Goal: Task Accomplishment & Management: Complete application form

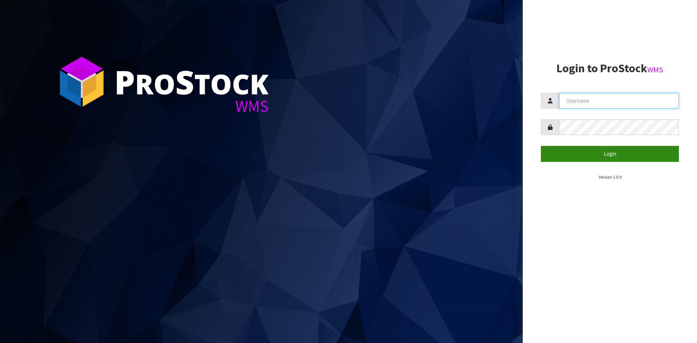
type input "YOURREFORMER"
click at [595, 153] on button "Login" at bounding box center [610, 154] width 138 height 16
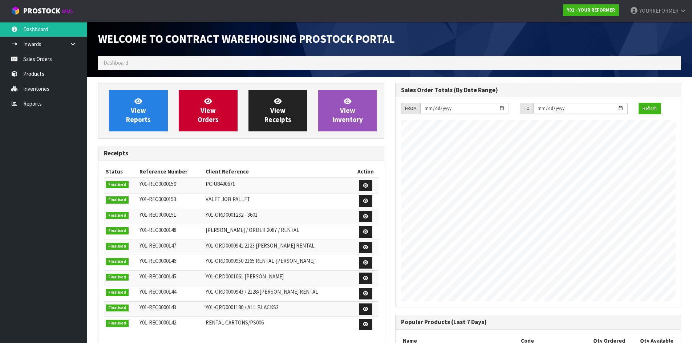
scroll to position [403, 297]
click at [48, 55] on link "Sales Orders" at bounding box center [43, 59] width 87 height 15
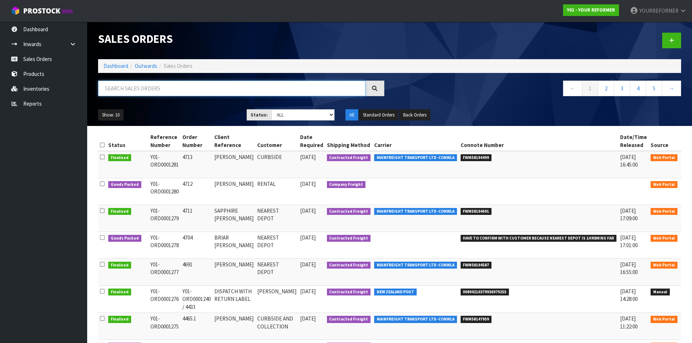
click at [140, 92] on input "text" at bounding box center [231, 89] width 267 height 16
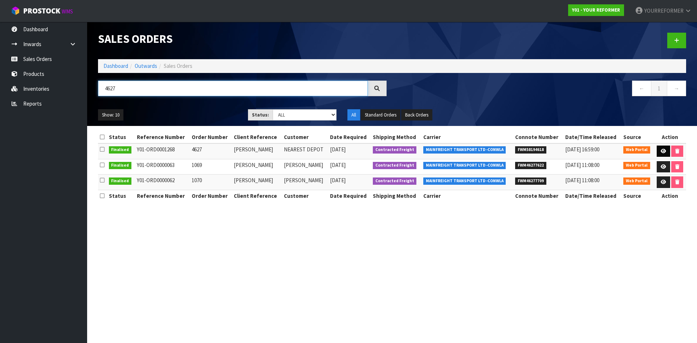
type input "4627"
click at [667, 149] on link at bounding box center [663, 152] width 13 height 12
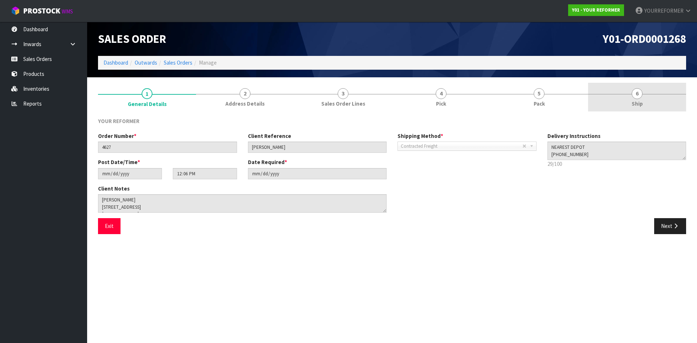
click at [635, 105] on span "Ship" at bounding box center [637, 104] width 11 height 8
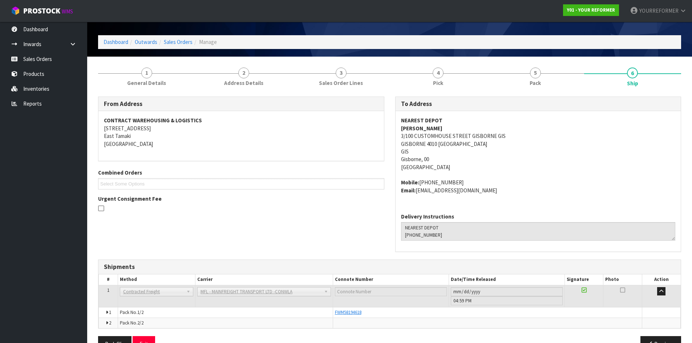
scroll to position [41, 0]
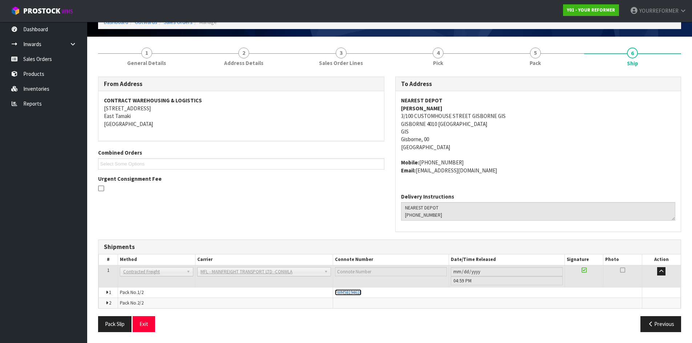
click at [351, 290] on span "FWM58194618" at bounding box center [348, 292] width 27 height 6
click at [53, 56] on link "Sales Orders" at bounding box center [43, 59] width 87 height 15
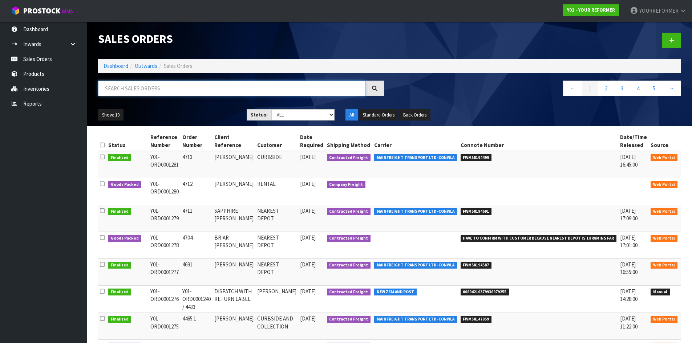
click at [152, 91] on input "text" at bounding box center [231, 89] width 267 height 16
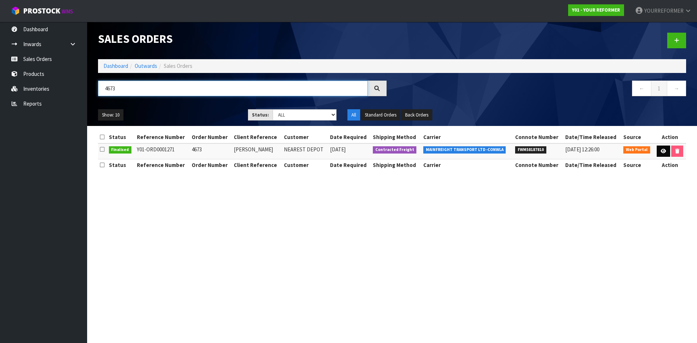
type input "4673"
click at [661, 154] on link at bounding box center [663, 152] width 13 height 12
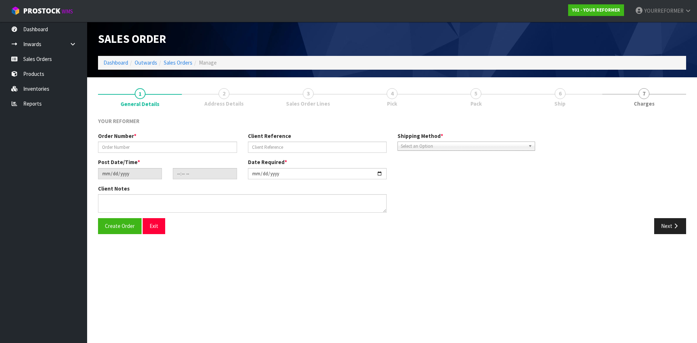
type input "4673"
type input "LUCY RANSON"
type input "2025-08-04"
type input "12:17:00.000"
type input "2025-08-04"
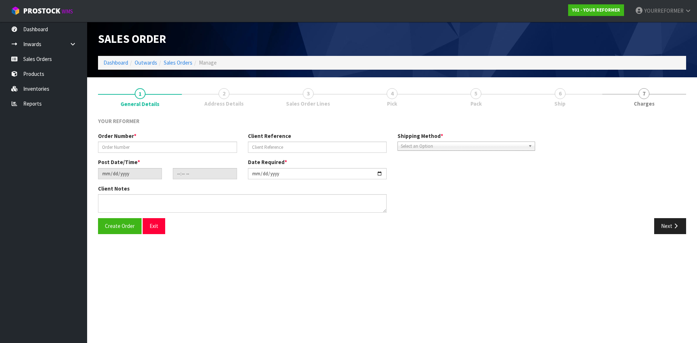
type textarea "LUCY RANSON 6 KENNY AVENUE AHURIRI HKB NAPIER 4110 NEW ZEALAND +64 21 240 7016"
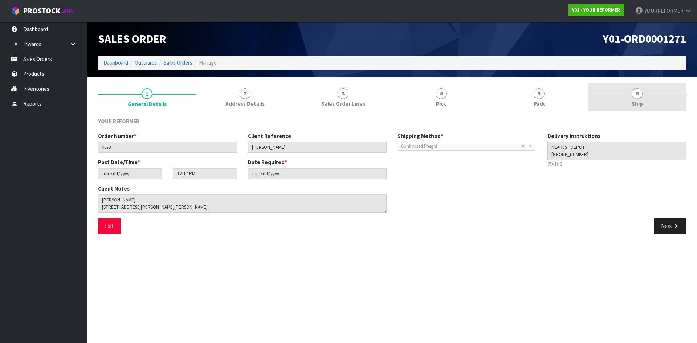
click at [653, 104] on link "6 Ship" at bounding box center [637, 97] width 98 height 29
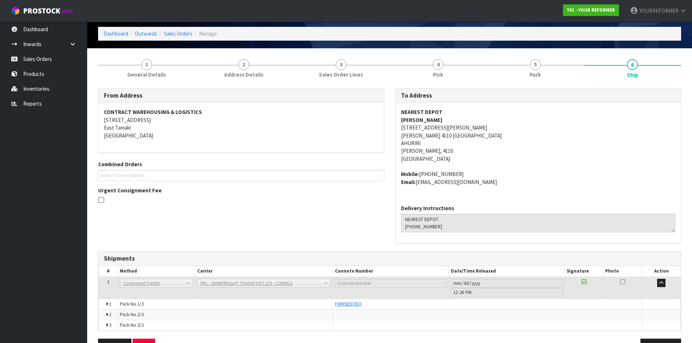
scroll to position [51, 0]
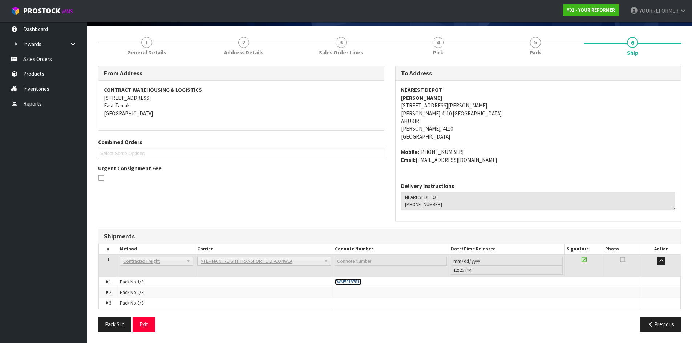
click at [348, 282] on span "FWM58187810" at bounding box center [348, 282] width 27 height 6
drag, startPoint x: 49, startPoint y: 54, endPoint x: 156, endPoint y: 110, distance: 120.6
click at [49, 54] on link "Sales Orders" at bounding box center [43, 59] width 87 height 15
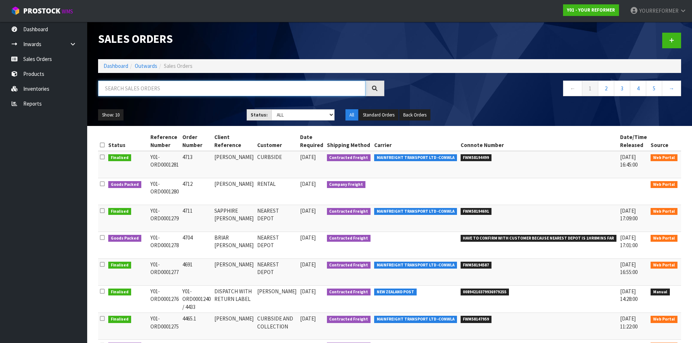
click at [148, 85] on input "text" at bounding box center [231, 89] width 267 height 16
type input "5"
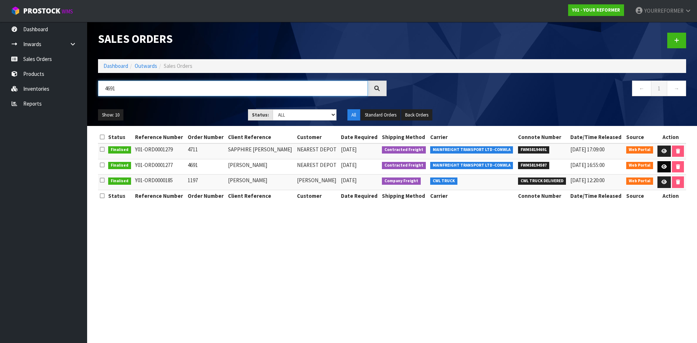
type input "4691"
click at [664, 169] on link at bounding box center [663, 167] width 13 height 12
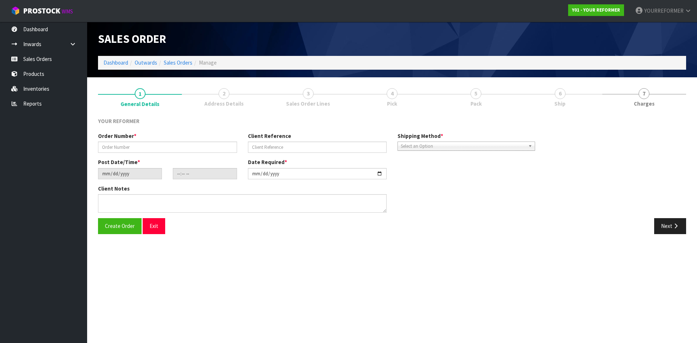
type input "4691"
type input "[PERSON_NAME]"
type input "2025-08-06"
type input "12:34:00.000"
type input "2025-08-07"
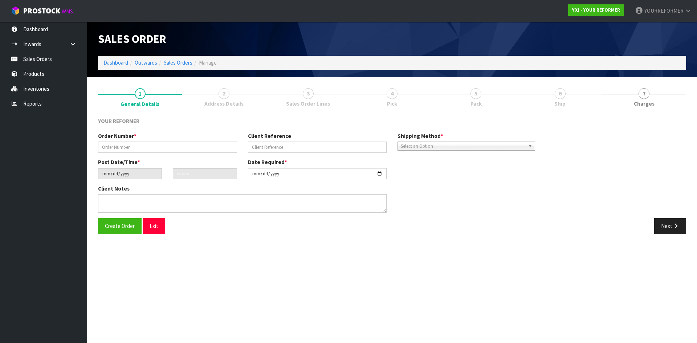
type textarea "ROSEMARY MARTIN 32 BARRETT STREET WESTOWN TKI NEW PLYMOUTH 4310 NEW ZEALAND +64…"
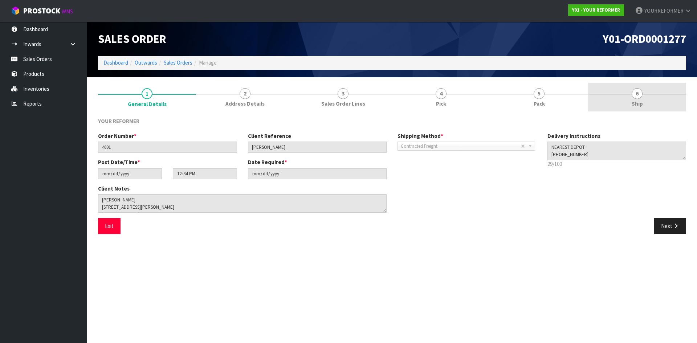
click at [638, 91] on span "6" at bounding box center [637, 93] width 11 height 11
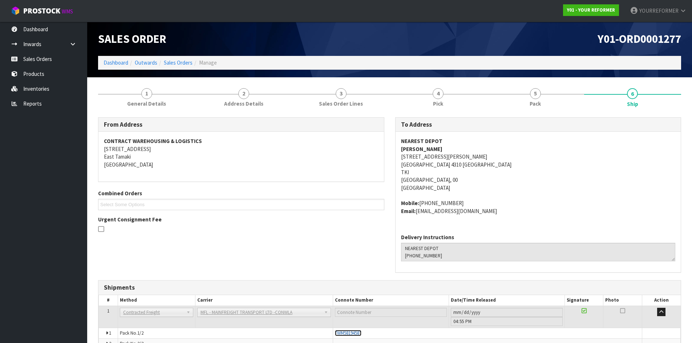
click at [349, 330] on span "FWM58194587" at bounding box center [348, 333] width 27 height 6
click at [63, 53] on link "Sales Orders" at bounding box center [43, 59] width 87 height 15
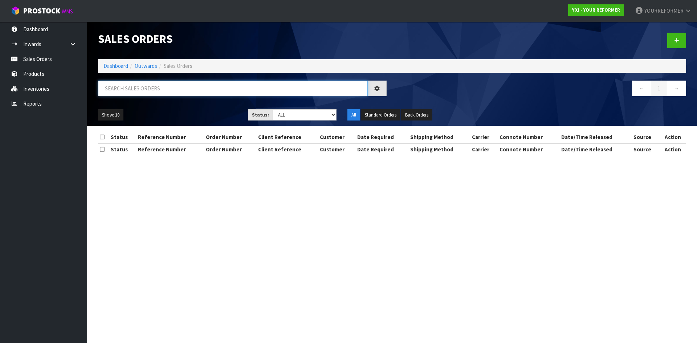
click at [142, 90] on input "text" at bounding box center [233, 89] width 270 height 16
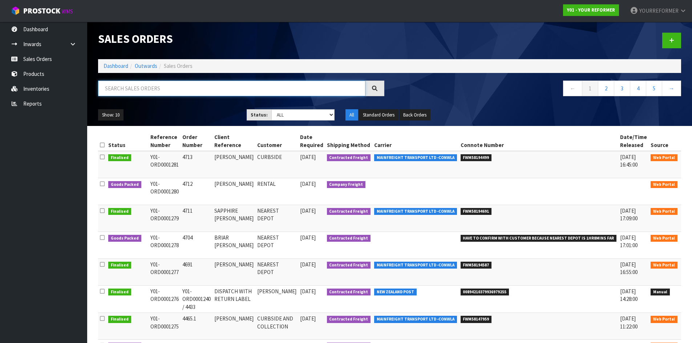
paste input "4704"
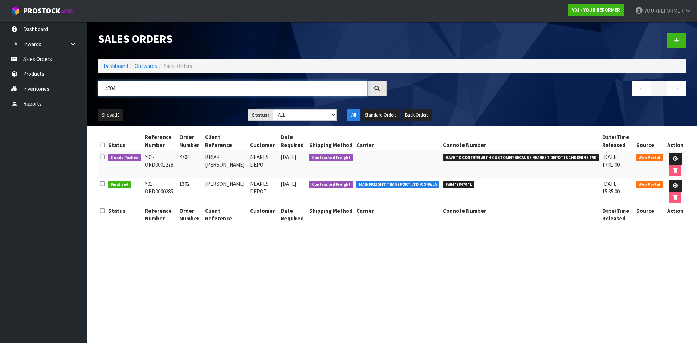
drag, startPoint x: 135, startPoint y: 94, endPoint x: 109, endPoint y: 91, distance: 26.7
click at [103, 89] on input "4704" at bounding box center [233, 89] width 270 height 16
paste input "11"
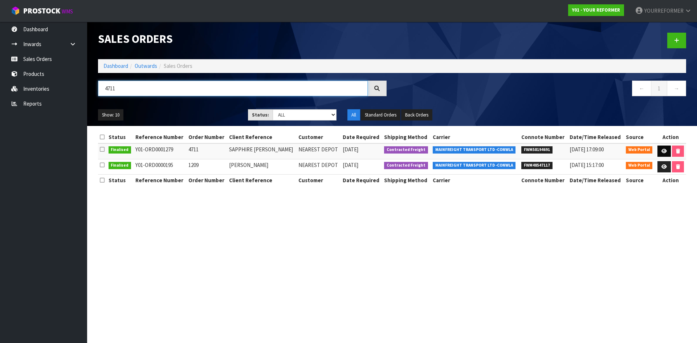
type input "4711"
click at [658, 153] on link at bounding box center [663, 152] width 13 height 12
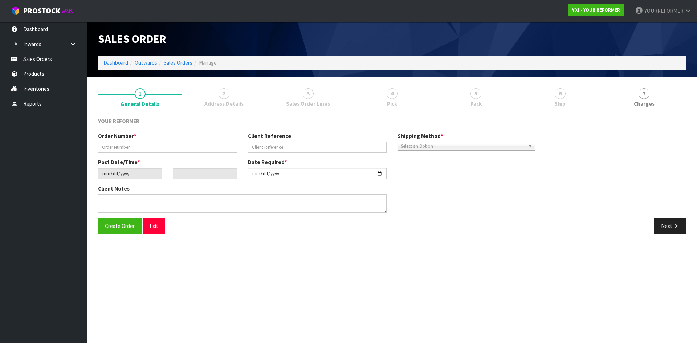
type input "4711"
type input "SAPPHIRE [PERSON_NAME]"
type input "2025-08-07"
type input "15:16:00.000"
type input "2025-08-08"
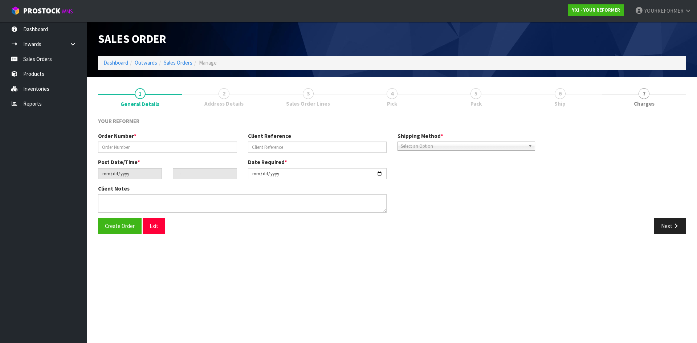
type textarea "SAPPHIRE CARTER 31 KENDALL VIEW STOKE NSN NELSON 7011 NEW ZEALAND +64 27 862 32…"
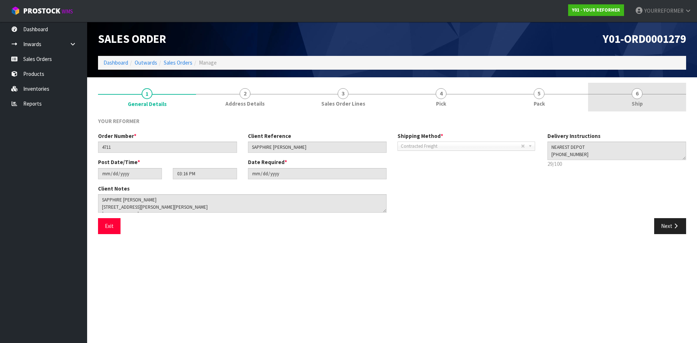
click at [648, 97] on link "6 Ship" at bounding box center [637, 97] width 98 height 29
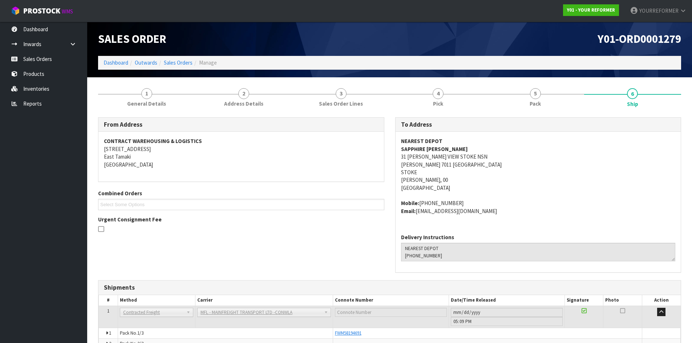
scroll to position [51, 0]
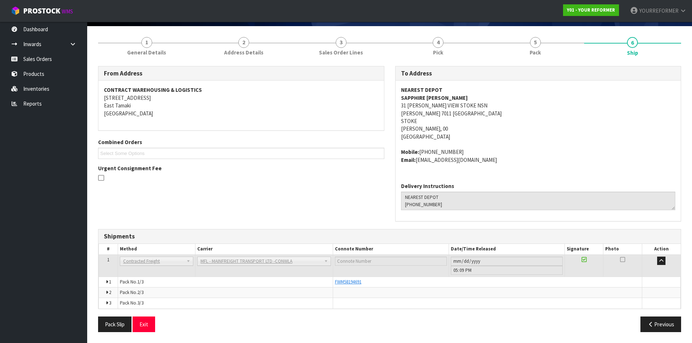
click at [360, 286] on td "FWM58194691" at bounding box center [487, 282] width 309 height 11
click at [358, 282] on span "FWM58194691" at bounding box center [348, 282] width 27 height 6
click at [52, 58] on link "Sales Orders" at bounding box center [43, 59] width 87 height 15
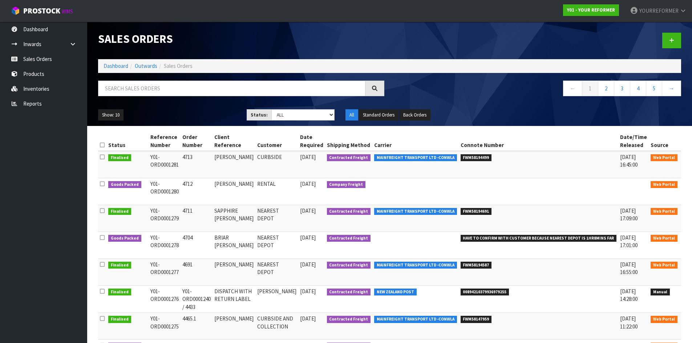
click at [125, 75] on div "Sales Orders Dashboard Outwards Sales Orders ← 1 2 3 4 5 → Show: 10 5 10 25 50 …" at bounding box center [390, 74] width 594 height 104
click at [128, 84] on input "text" at bounding box center [231, 89] width 267 height 16
paste input "4704"
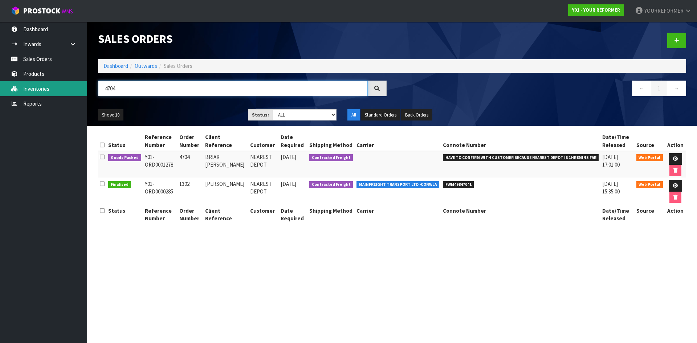
type input "4704"
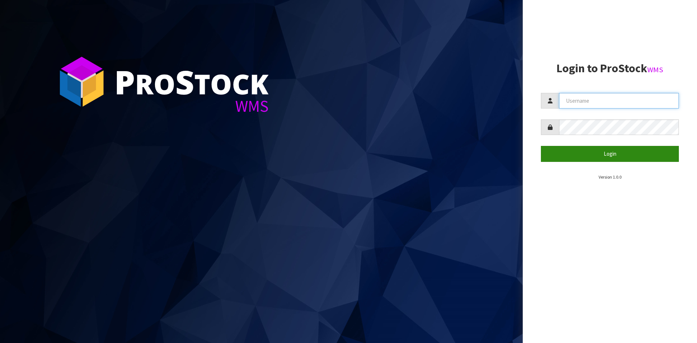
type input "YOURREFORMER"
click at [592, 151] on button "Login" at bounding box center [610, 154] width 138 height 16
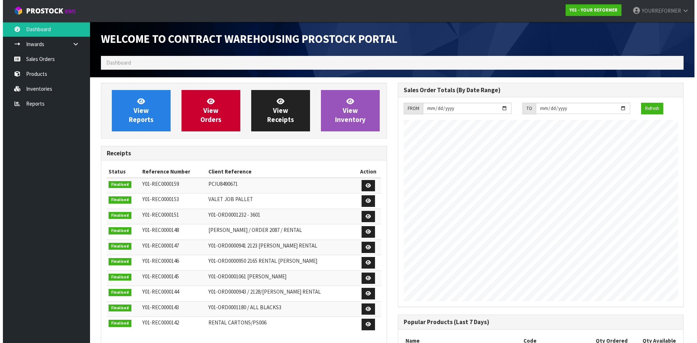
scroll to position [403, 297]
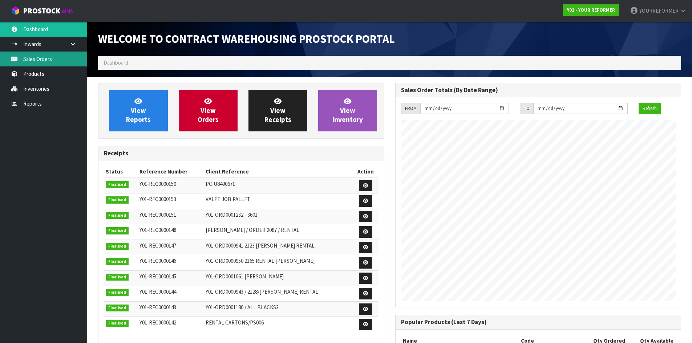
click at [28, 57] on link "Sales Orders" at bounding box center [43, 59] width 87 height 15
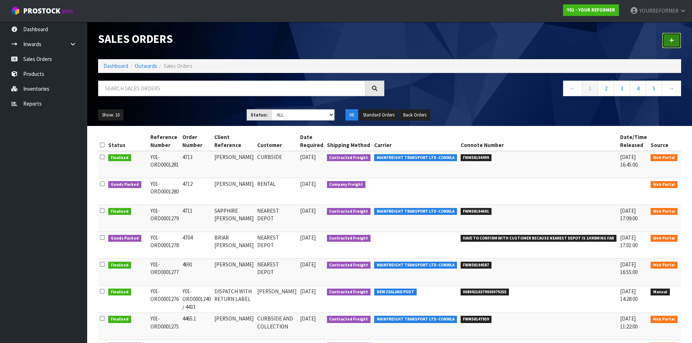
click at [664, 34] on link at bounding box center [671, 41] width 19 height 16
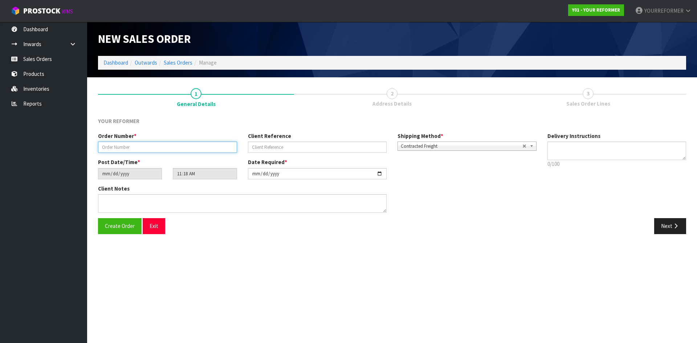
drag, startPoint x: 150, startPoint y: 148, endPoint x: 324, endPoint y: 171, distance: 176.2
click at [150, 148] on input "text" at bounding box center [167, 147] width 139 height 11
paste input "4628"
type input "4628"
click at [338, 147] on input "text" at bounding box center [317, 147] width 139 height 11
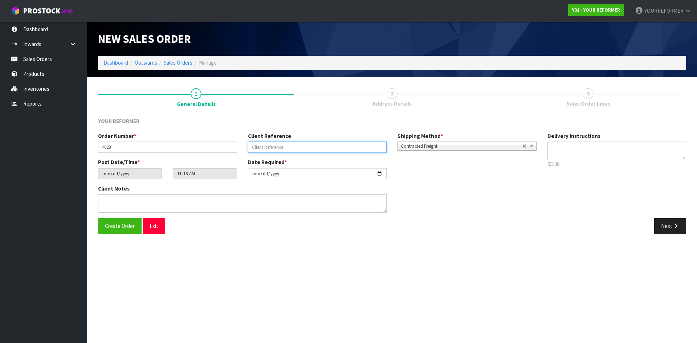
click at [282, 150] on input "text" at bounding box center [317, 147] width 139 height 11
paste input "[PERSON_NAME]"
type input "[PERSON_NAME]"
click at [604, 155] on textarea at bounding box center [616, 151] width 139 height 19
type textarea "F"
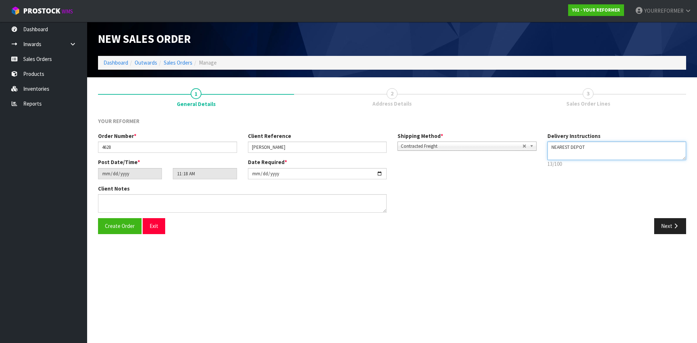
click at [568, 159] on textarea at bounding box center [616, 151] width 139 height 19
click at [558, 155] on textarea at bounding box center [616, 151] width 139 height 19
paste textarea "[PHONE_NUMBER]"
type textarea "NEAREST DEPOT [PHONE_NUMBER]"
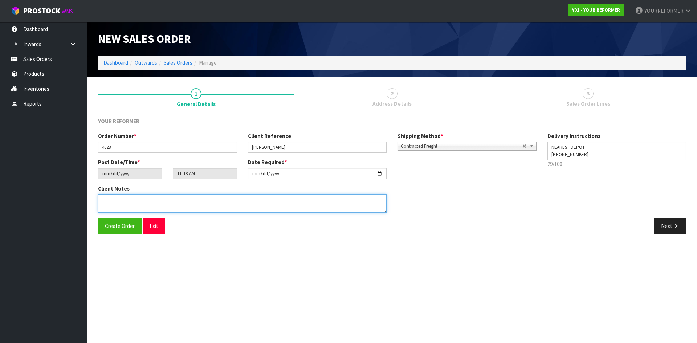
click at [179, 209] on textarea at bounding box center [242, 203] width 289 height 19
paste textarea "[PERSON_NAME] [STREET_ADDRESS][PERSON_NAME] [PHONE_NUMBER]"
click at [103, 200] on textarea at bounding box center [242, 203] width 289 height 19
type textarea "NEAREST DEPOT [PERSON_NAME] [STREET_ADDRESS][PERSON_NAME] [PHONE_NUMBER]"
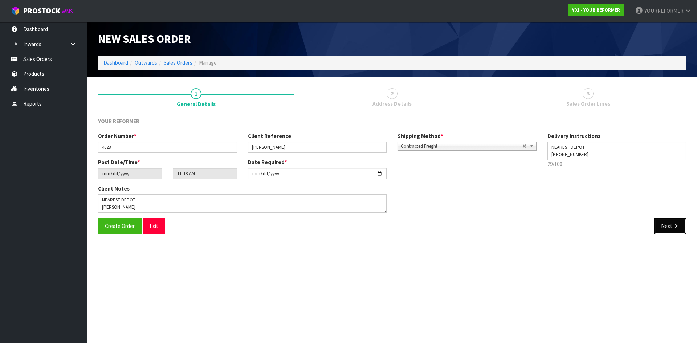
click at [664, 223] on button "Next" at bounding box center [670, 226] width 32 height 16
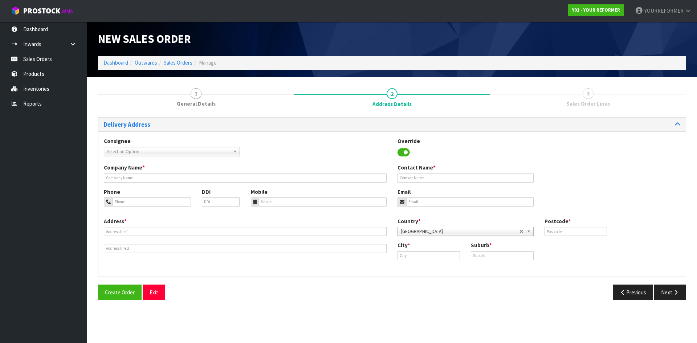
click at [125, 174] on div "Company Name *" at bounding box center [245, 173] width 294 height 19
drag, startPoint x: 125, startPoint y: 178, endPoint x: 138, endPoint y: 183, distance: 13.8
click at [125, 178] on input "text" at bounding box center [245, 178] width 283 height 9
type input "NEAREST DEPOT"
click at [282, 204] on input "tel" at bounding box center [322, 201] width 129 height 9
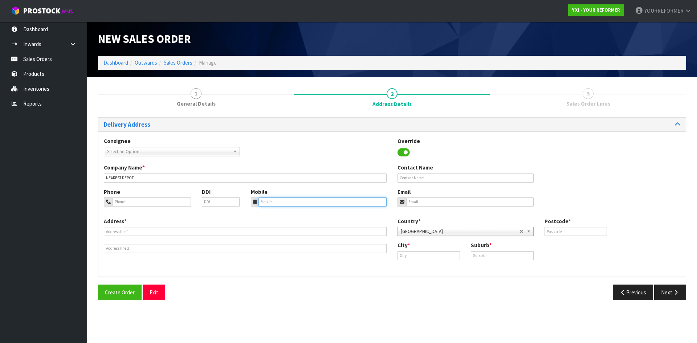
click at [272, 202] on input "tel" at bounding box center [322, 201] width 129 height 9
paste input "[PHONE_NUMBER]"
type input "[PHONE_NUMBER]"
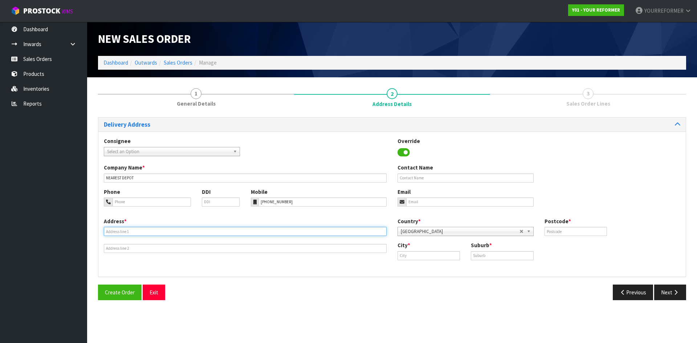
drag, startPoint x: 146, startPoint y: 235, endPoint x: 130, endPoint y: 243, distance: 18.2
click at [146, 235] on input "text" at bounding box center [245, 231] width 283 height 9
paste input "[STREET_ADDRESS] WKO"
type input "[STREET_ADDRESS] WKO"
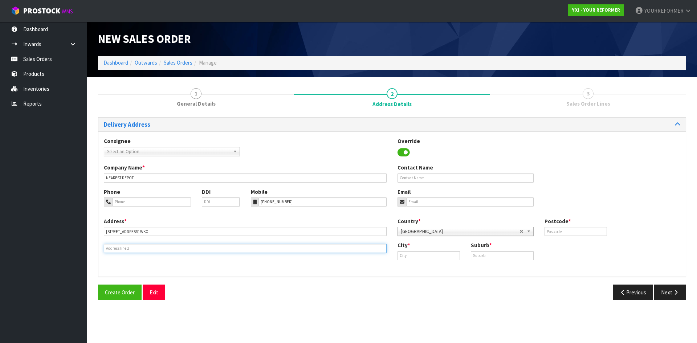
click at [121, 250] on input "text" at bounding box center [245, 248] width 283 height 9
drag, startPoint x: 142, startPoint y: 246, endPoint x: 196, endPoint y: 249, distance: 54.2
click at [142, 246] on input "text" at bounding box center [245, 248] width 283 height 9
paste input "[STREET_ADDRESS]"
type input "[STREET_ADDRESS]"
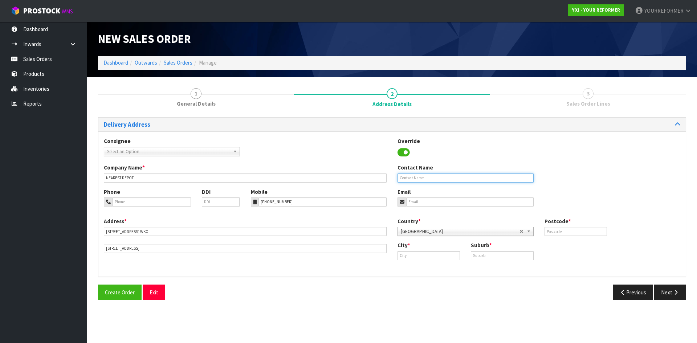
drag, startPoint x: 455, startPoint y: 176, endPoint x: 39, endPoint y: 165, distance: 416.6
click at [454, 176] on input "text" at bounding box center [466, 178] width 136 height 9
drag, startPoint x: 408, startPoint y: 180, endPoint x: 411, endPoint y: 186, distance: 6.0
click at [408, 180] on input "text" at bounding box center [466, 178] width 136 height 9
paste input "[PERSON_NAME]"
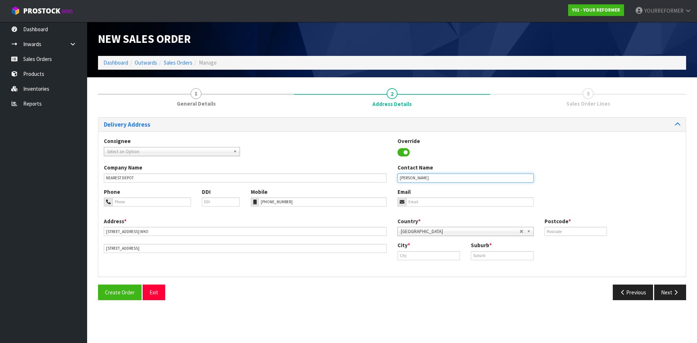
type input "[PERSON_NAME]"
drag, startPoint x: 423, startPoint y: 205, endPoint x: 290, endPoint y: 207, distance: 133.6
click at [423, 205] on input "email" at bounding box center [469, 201] width 127 height 9
click at [453, 203] on input "email" at bounding box center [469, 201] width 127 height 9
paste input "[PERSON_NAME][EMAIL_ADDRESS][DOMAIN_NAME]"
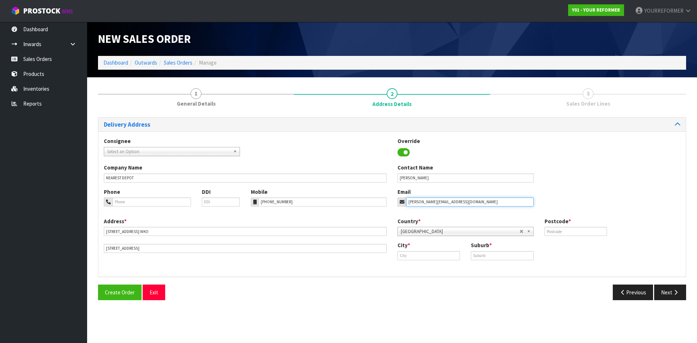
type input "[PERSON_NAME][EMAIL_ADDRESS][DOMAIN_NAME]"
click at [596, 232] on input "text" at bounding box center [576, 231] width 62 height 9
type input "3284"
click at [428, 257] on input "text" at bounding box center [429, 255] width 62 height 9
paste input "Matangi"
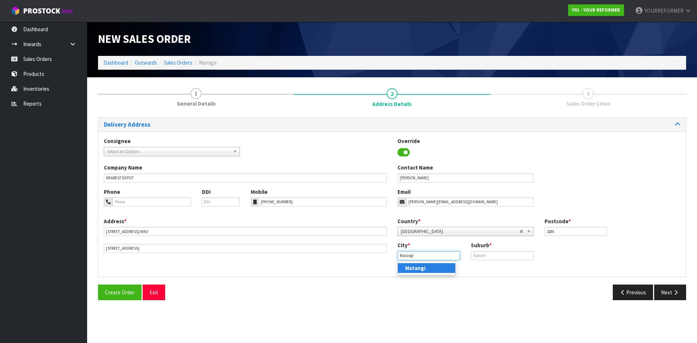
type input "Matangi"
click at [411, 269] on strong "Matangi" at bounding box center [415, 268] width 20 height 7
click at [498, 258] on input "text" at bounding box center [502, 255] width 62 height 9
drag, startPoint x: 489, startPoint y: 254, endPoint x: 479, endPoint y: 261, distance: 12.7
click at [489, 254] on input "text" at bounding box center [502, 255] width 62 height 9
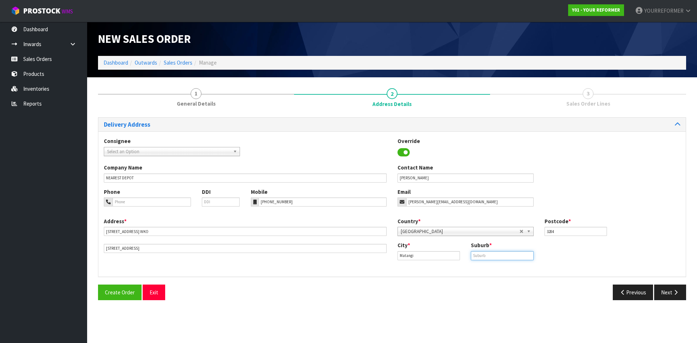
paste input "WKO"
type input "WKO"
click at [667, 296] on button "Next" at bounding box center [670, 293] width 32 height 16
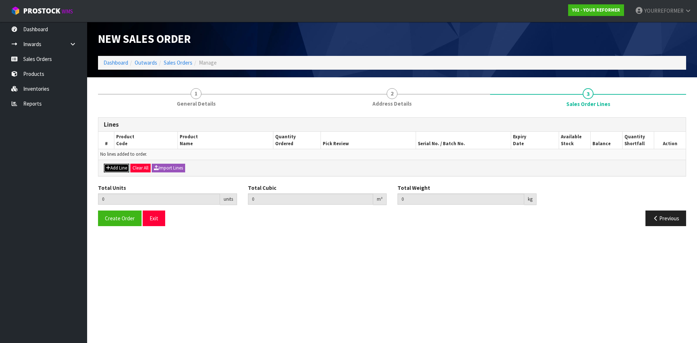
click at [114, 169] on button "Add Line" at bounding box center [116, 168] width 25 height 9
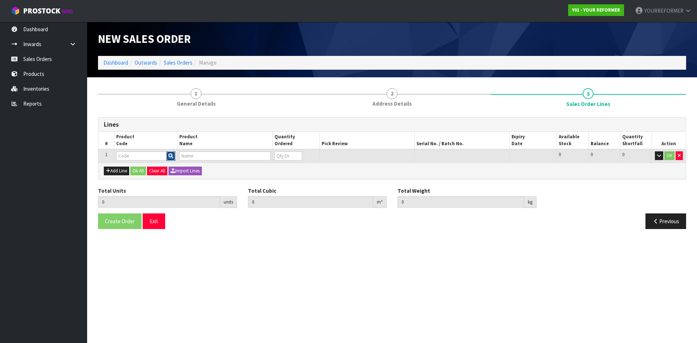
click at [169, 153] on button "button" at bounding box center [170, 155] width 9 height 9
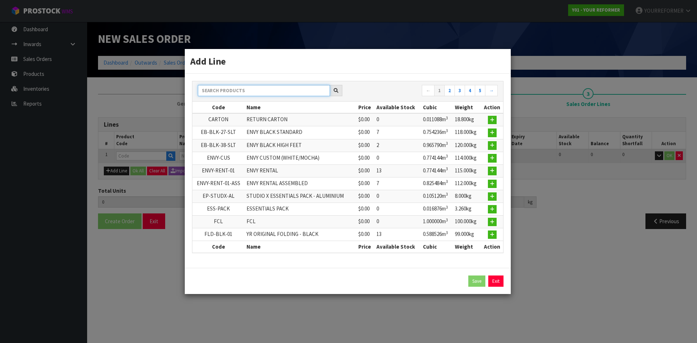
click at [241, 93] on input "text" at bounding box center [264, 90] width 132 height 11
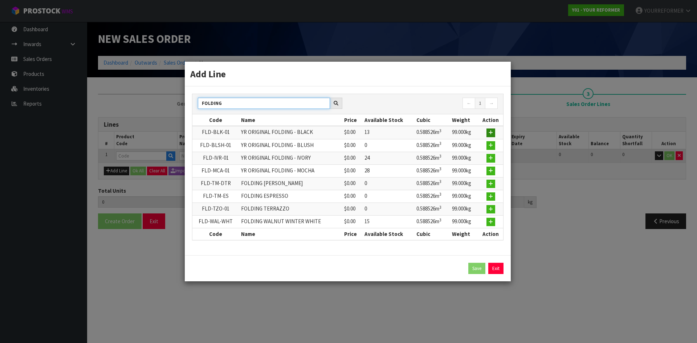
type input "FOLDING"
click at [492, 134] on icon "button" at bounding box center [491, 132] width 4 height 5
type input "0.000000"
type input "0.000"
type input "FLD-BLK-01"
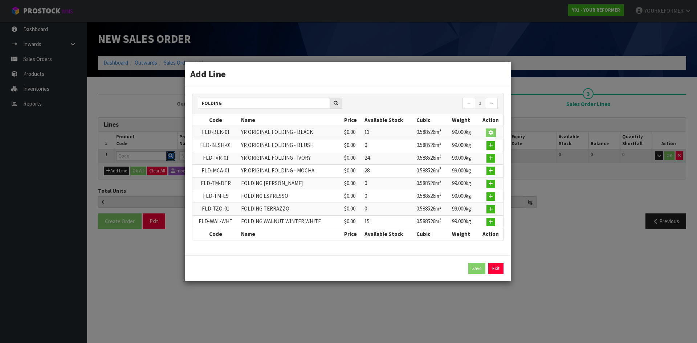
type input "YR ORIGINAL FOLDING - BLACK"
type input "0"
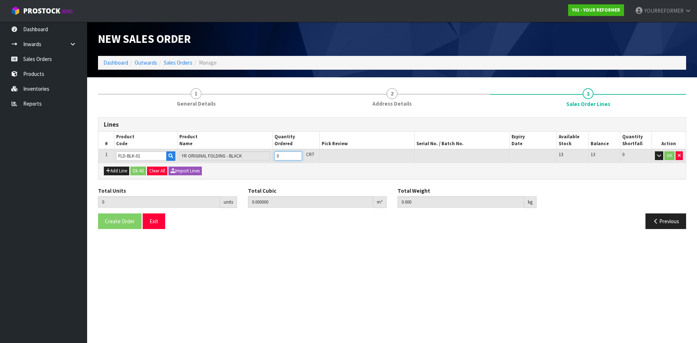
type input "1"
type input "0.588526"
type input "99"
type input "1"
click at [297, 154] on input "1" at bounding box center [288, 155] width 28 height 9
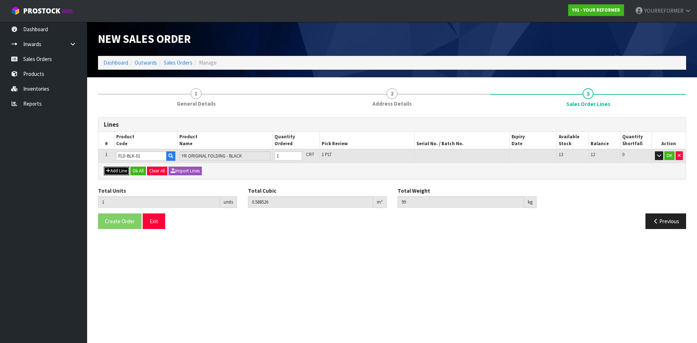
click at [125, 171] on button "Add Line" at bounding box center [116, 171] width 25 height 9
type input "0"
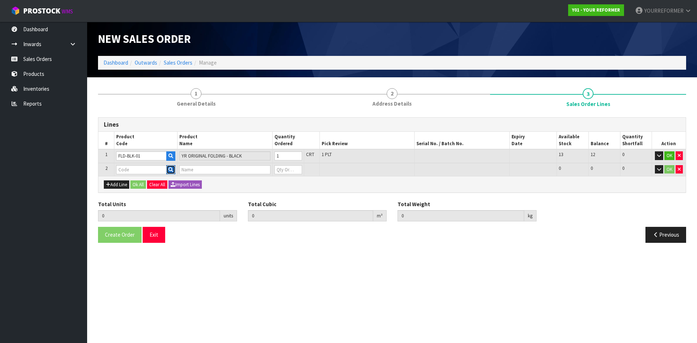
click at [168, 167] on button "button" at bounding box center [170, 169] width 9 height 9
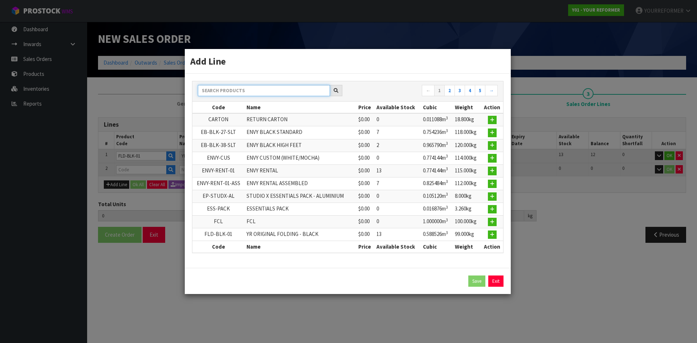
click at [220, 88] on input "text" at bounding box center [264, 90] width 132 height 11
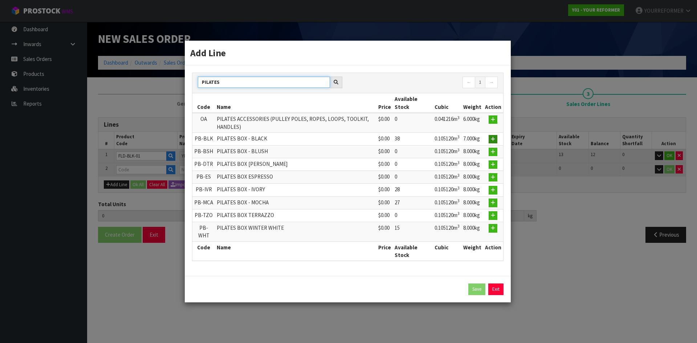
type input "PILATES"
click at [497, 142] on button "button" at bounding box center [493, 139] width 9 height 9
type input "1"
type input "0.588526"
type input "99"
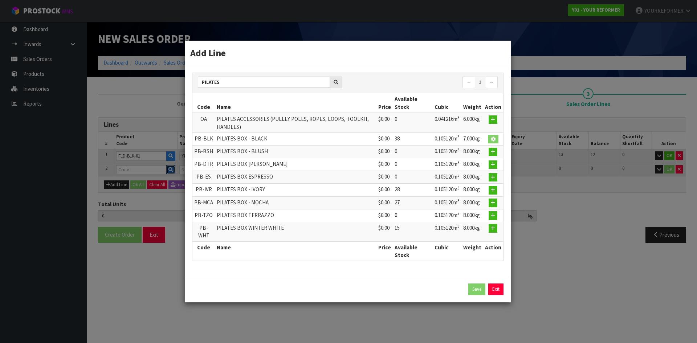
type input "PB-BLK"
type input "PILATES BOX - BLACK"
type input "0"
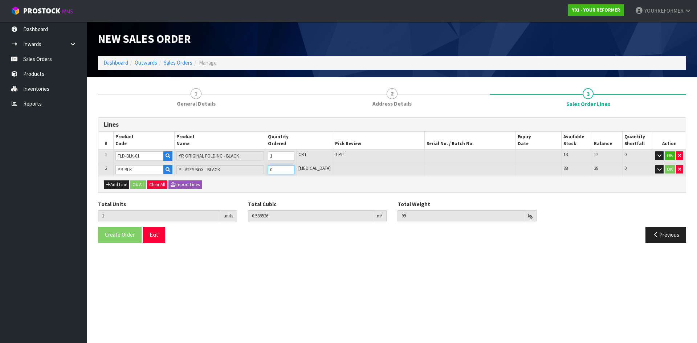
type input "2"
type input "0.693646"
type input "107"
type input "1"
click at [294, 167] on input "1" at bounding box center [281, 169] width 27 height 9
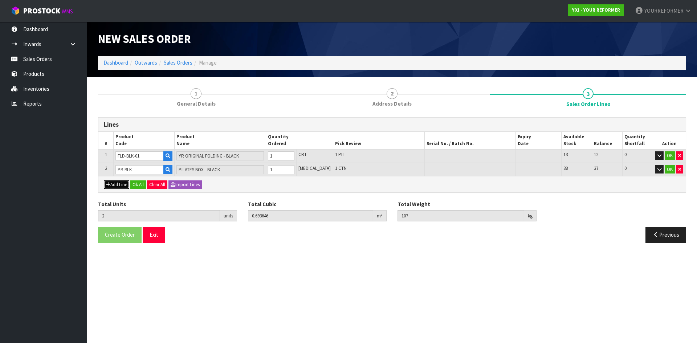
click at [121, 183] on button "Add Line" at bounding box center [116, 184] width 25 height 9
type input "0"
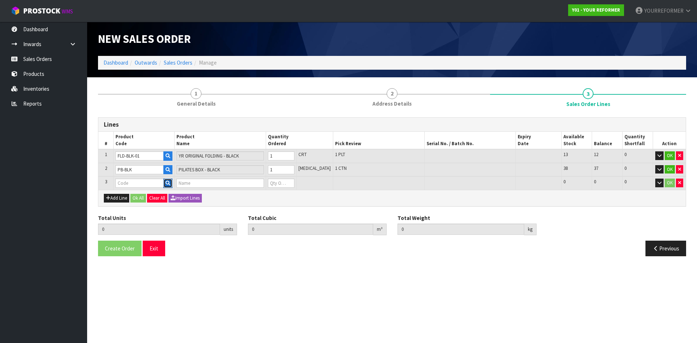
click at [170, 185] on icon "button" at bounding box center [168, 183] width 5 height 5
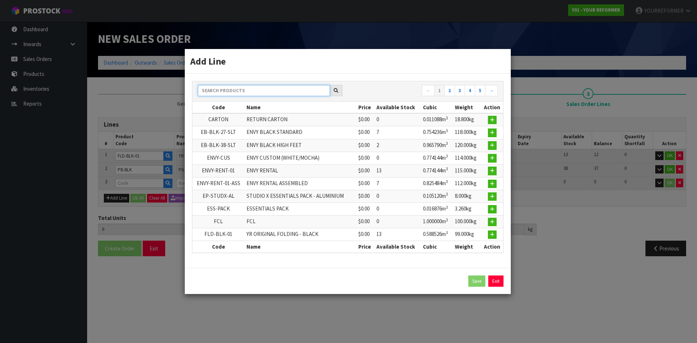
click at [225, 92] on input "text" at bounding box center [264, 90] width 132 height 11
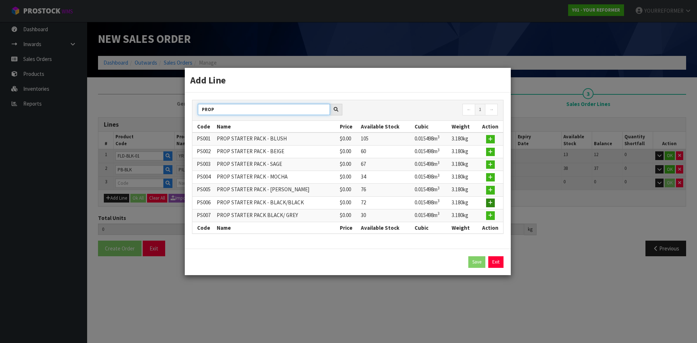
type input "PROP"
click at [491, 202] on icon "button" at bounding box center [490, 202] width 4 height 5
type input "2"
type input "0.693646"
type input "107"
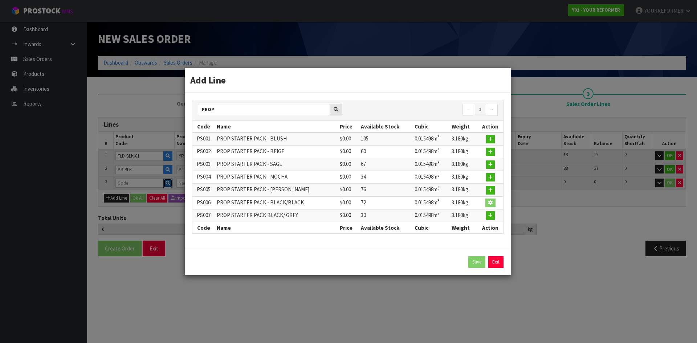
type input "PS006"
type input "PROP STARTER PACK - BLACK/BLACK"
type input "0"
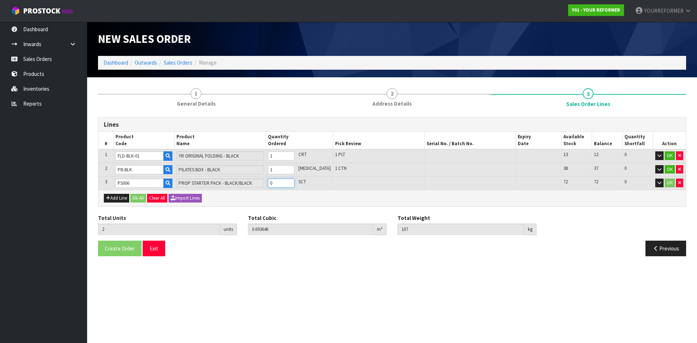
type input "3"
type input "0.709144"
type input "110.18"
type input "1"
click at [294, 181] on input "1" at bounding box center [281, 183] width 27 height 9
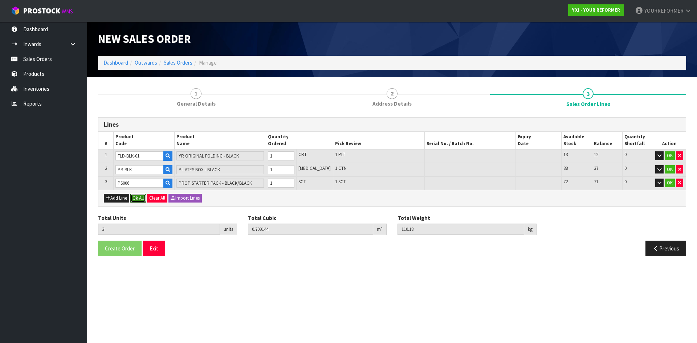
drag, startPoint x: 144, startPoint y: 198, endPoint x: 142, endPoint y: 203, distance: 5.4
click at [144, 198] on button "Ok All" at bounding box center [138, 198] width 16 height 9
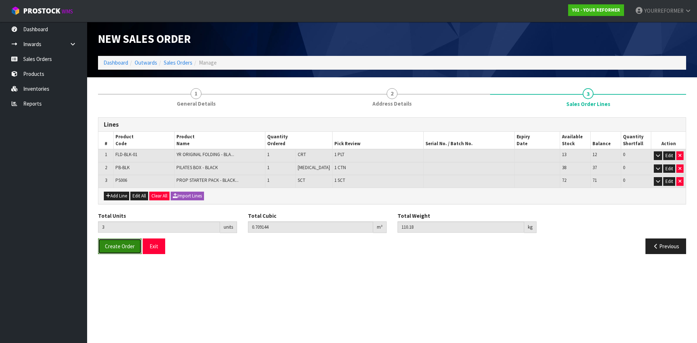
click at [127, 248] on span "Create Order" at bounding box center [120, 246] width 30 height 7
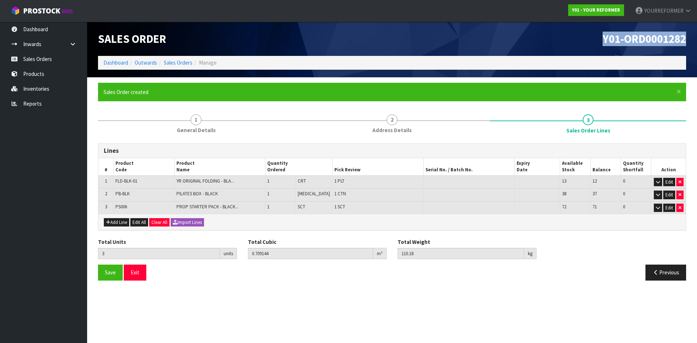
drag, startPoint x: 687, startPoint y: 40, endPoint x: 571, endPoint y: 41, distance: 116.6
click at [582, 38] on div "Y01-ORD0001282" at bounding box center [542, 39] width 300 height 34
copy span "Y01-ORD0001282"
click at [117, 225] on button "Add Line" at bounding box center [116, 222] width 25 height 9
type input "0"
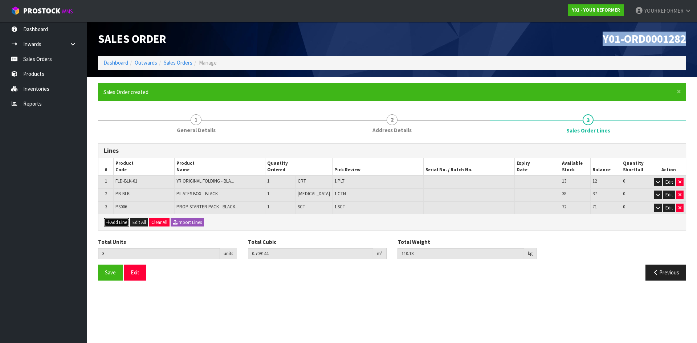
type input "0"
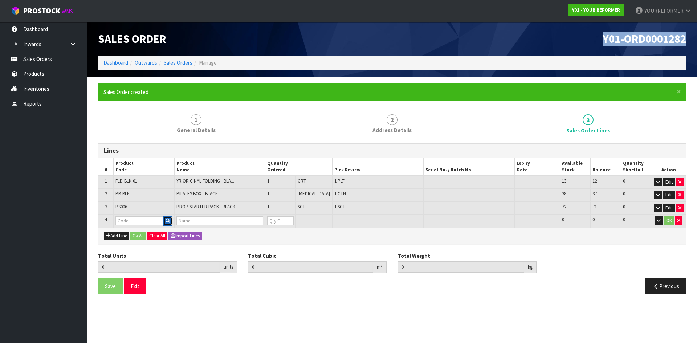
click at [169, 221] on icon "button" at bounding box center [168, 221] width 5 height 5
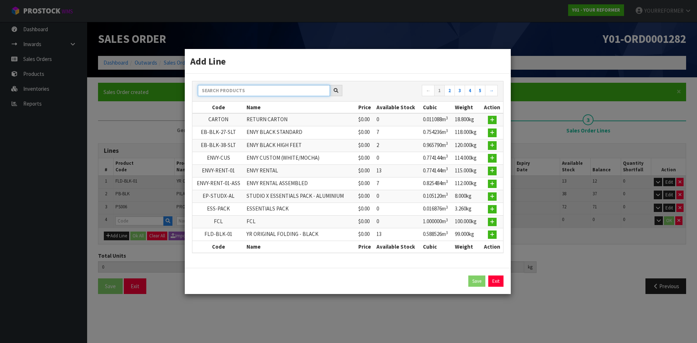
click at [224, 85] on input "text" at bounding box center [264, 90] width 132 height 11
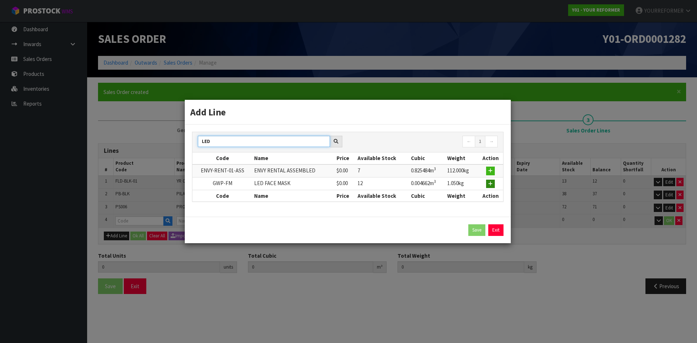
type input "LED"
click at [489, 185] on icon "button" at bounding box center [490, 184] width 4 height 5
type input "3"
type input "0.709144"
type input "110.18"
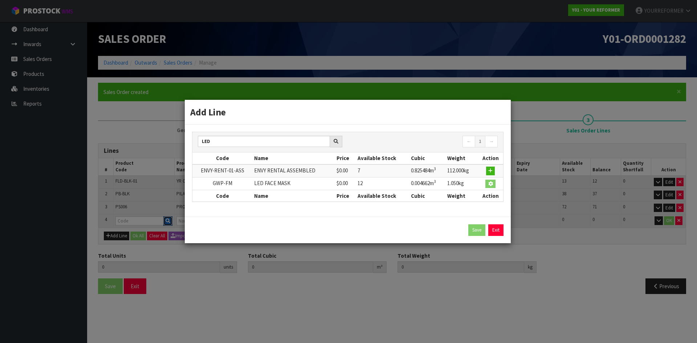
type input "GWP-FM"
type input "LED FACE MASK"
type input "0"
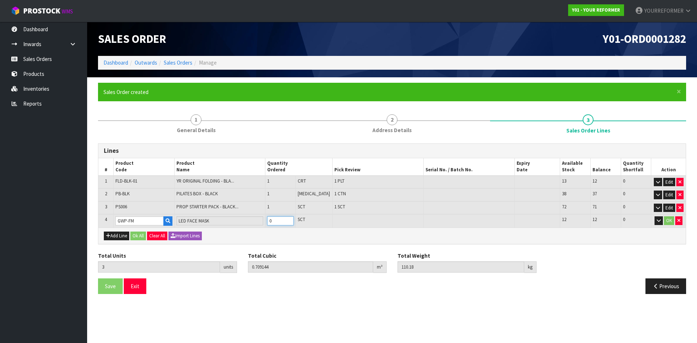
type input "4"
type input "0.713806"
type input "111.23"
type input "1"
click at [294, 219] on input "1" at bounding box center [280, 220] width 27 height 9
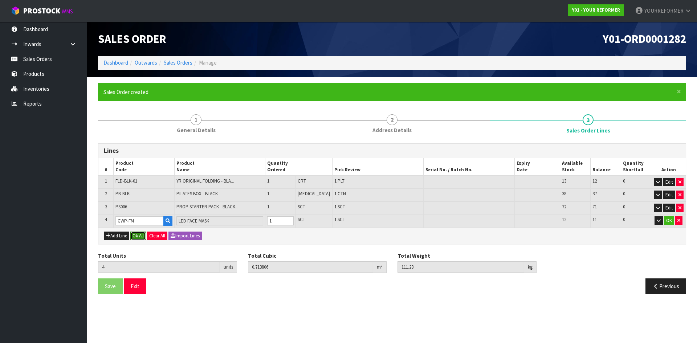
click at [144, 236] on button "Ok All" at bounding box center [138, 236] width 16 height 9
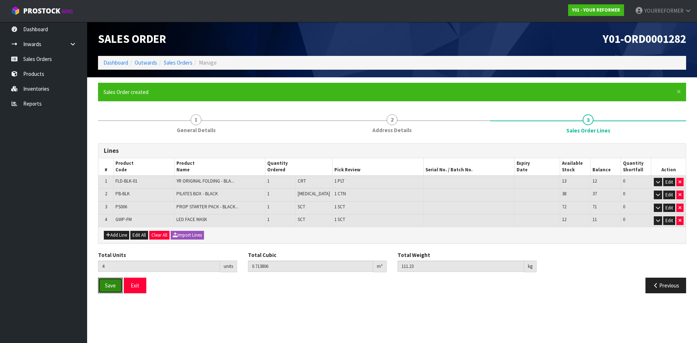
drag, startPoint x: 107, startPoint y: 286, endPoint x: 13, endPoint y: 283, distance: 94.4
click at [107, 286] on span "Save" at bounding box center [110, 285] width 11 height 7
click at [56, 62] on link "Sales Orders" at bounding box center [43, 59] width 87 height 15
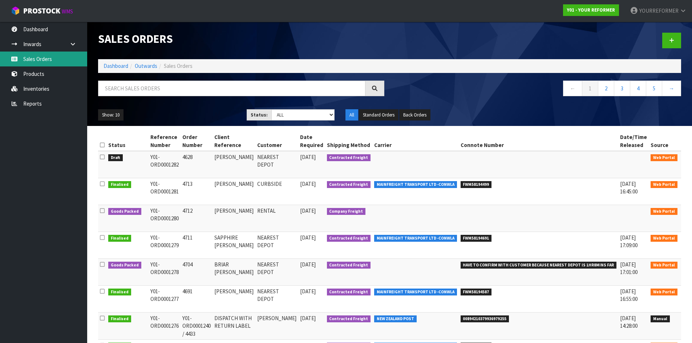
click at [25, 62] on link "Sales Orders" at bounding box center [43, 59] width 87 height 15
click at [676, 41] on link at bounding box center [671, 41] width 19 height 16
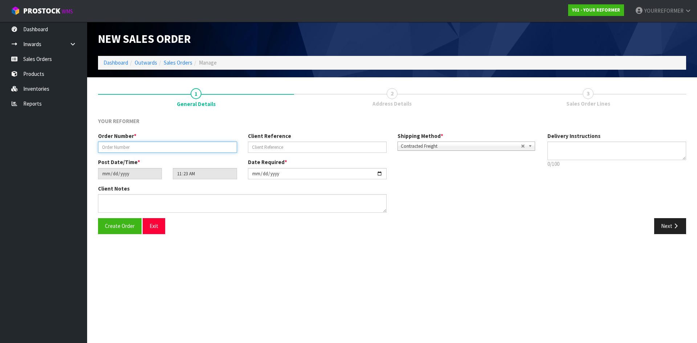
click at [140, 146] on input "text" at bounding box center [167, 147] width 139 height 11
paste input "4744"
type input "4744"
click at [285, 150] on input "text" at bounding box center [317, 147] width 139 height 11
drag, startPoint x: 290, startPoint y: 146, endPoint x: 577, endPoint y: 192, distance: 291.2
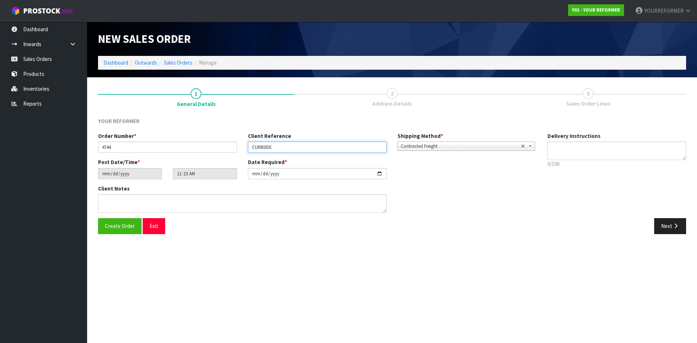
click at [222, 147] on div "Order Number * 4744 Client Reference CURBSIDE Shipping Method * Pickup Contract…" at bounding box center [317, 145] width 449 height 26
paste input "[PERSON_NAME]"
type input "[PERSON_NAME]"
click at [581, 147] on textarea at bounding box center [616, 151] width 139 height 19
click at [575, 155] on textarea at bounding box center [616, 151] width 139 height 19
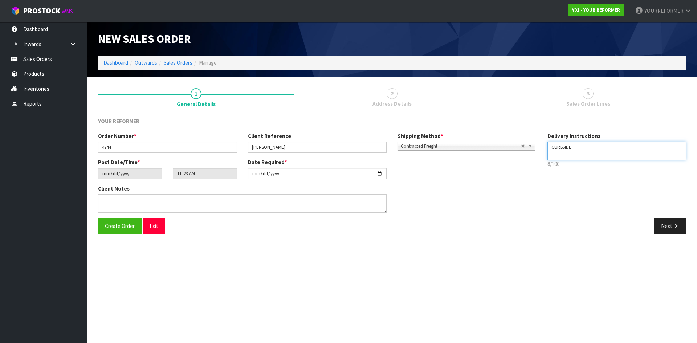
paste textarea "[PHONE_NUMBER]"
type textarea "CURBSIDE [PHONE_NUMBER]"
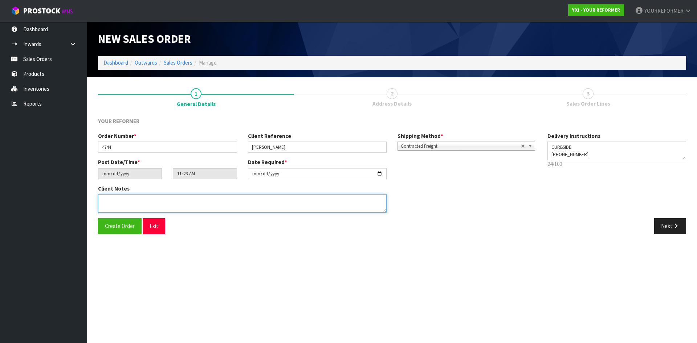
drag, startPoint x: 154, startPoint y: 204, endPoint x: 224, endPoint y: 216, distance: 70.8
click at [154, 204] on textarea at bounding box center [242, 203] width 289 height 19
paste textarea "[PERSON_NAME] [STREET_ADDRESS] [PHONE_NUMBER]"
type textarea "[PERSON_NAME] [STREET_ADDRESS] [PHONE_NUMBER]"
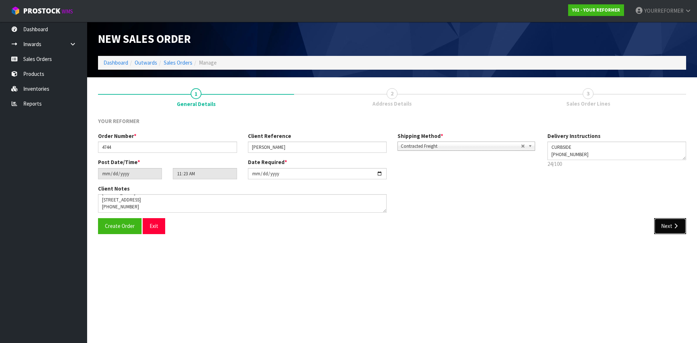
click at [678, 229] on button "Next" at bounding box center [670, 226] width 32 height 16
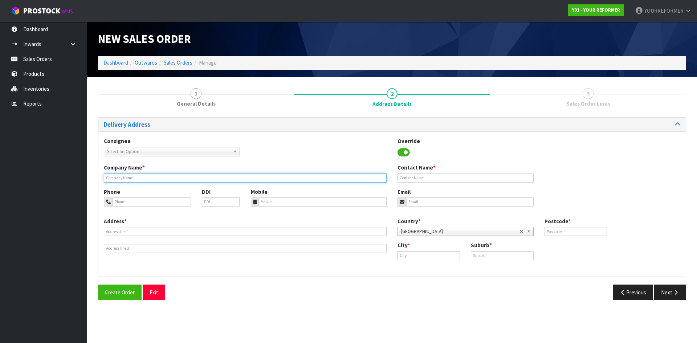
click at [135, 181] on input "text" at bounding box center [245, 178] width 283 height 9
type input "CURBSIDE"
click at [301, 213] on div "Phone DDI Mobile Email" at bounding box center [391, 202] width 587 height 29
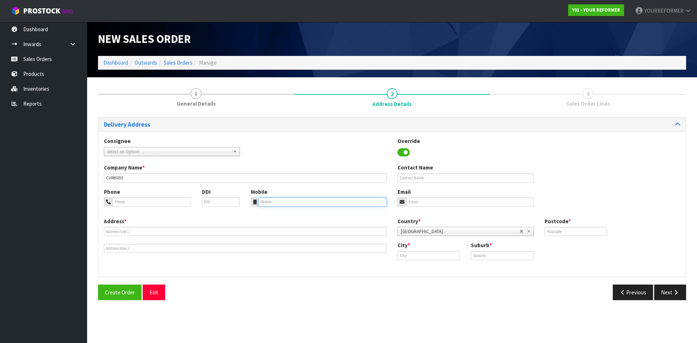
click at [281, 201] on input "tel" at bounding box center [322, 201] width 129 height 9
drag, startPoint x: 267, startPoint y: 201, endPoint x: 236, endPoint y: 221, distance: 36.3
click at [266, 203] on input "tel" at bounding box center [322, 201] width 129 height 9
paste input "[PHONE_NUMBER]"
type input "[PHONE_NUMBER]"
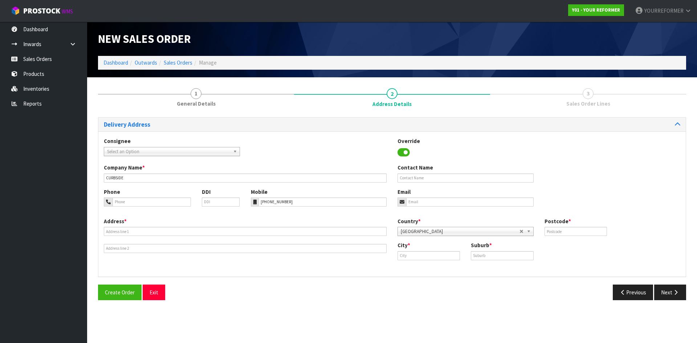
click at [137, 237] on div "Address *" at bounding box center [245, 235] width 294 height 36
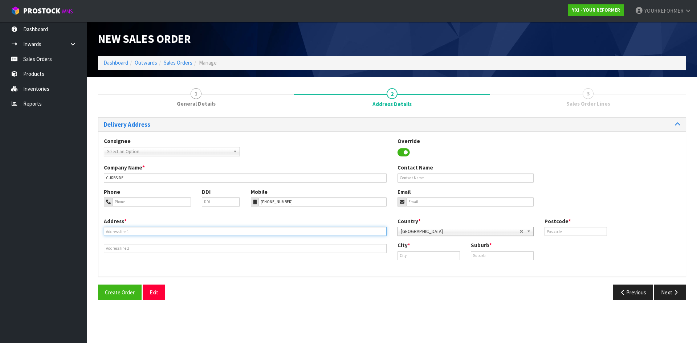
drag, startPoint x: 118, startPoint y: 231, endPoint x: 35, endPoint y: 237, distance: 83.0
click at [117, 231] on input "text" at bounding box center [245, 231] width 283 height 9
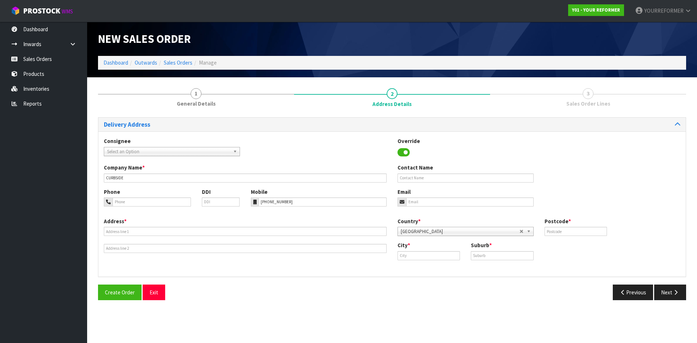
click at [110, 237] on div "Address *" at bounding box center [245, 235] width 294 height 36
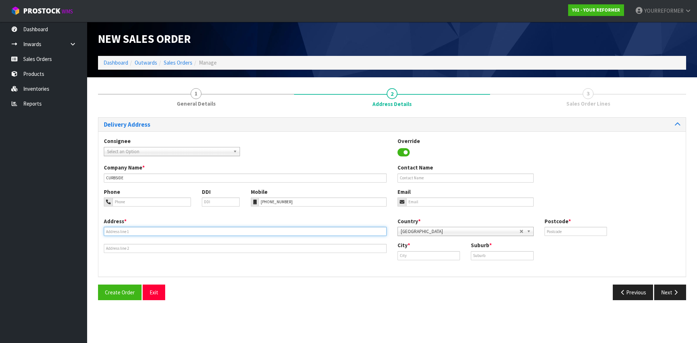
click at [111, 234] on input "text" at bounding box center [245, 231] width 283 height 9
paste input "[STREET_ADDRESS]"
type input "[STREET_ADDRESS]"
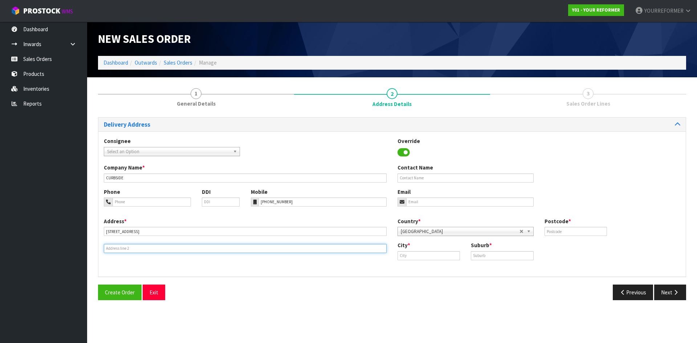
click at [112, 251] on input "text" at bounding box center [245, 248] width 283 height 9
click at [148, 250] on input "text" at bounding box center [245, 248] width 283 height 9
paste input "HUAPAI 0810 [GEOGRAPHIC_DATA]"
type input "HUAPAI 0810 [GEOGRAPHIC_DATA]"
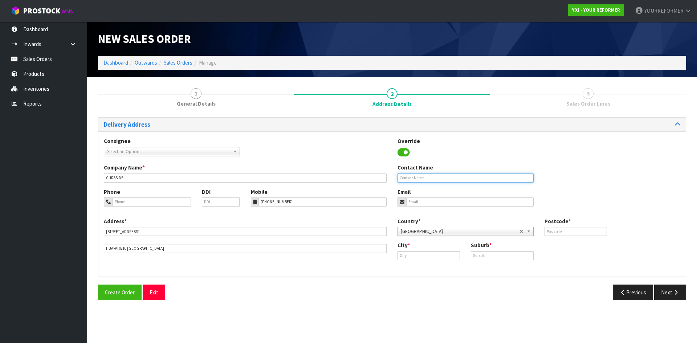
drag, startPoint x: 436, startPoint y: 181, endPoint x: 284, endPoint y: 190, distance: 152.4
click at [436, 181] on input "text" at bounding box center [466, 178] width 136 height 9
drag, startPoint x: 408, startPoint y: 181, endPoint x: 417, endPoint y: 203, distance: 23.9
click at [408, 181] on input "text" at bounding box center [466, 178] width 136 height 9
paste input "[PERSON_NAME]"
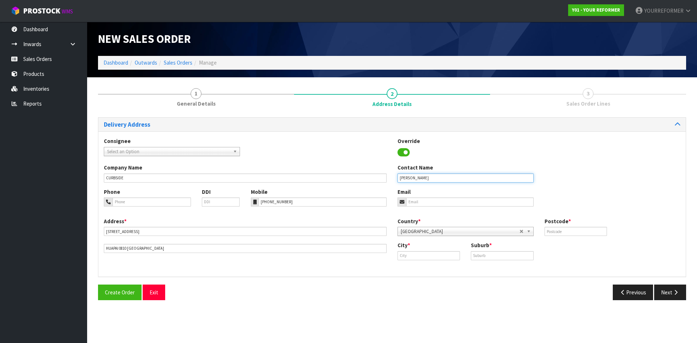
type input "[PERSON_NAME]"
drag, startPoint x: 417, startPoint y: 203, endPoint x: 412, endPoint y: 204, distance: 5.5
click at [417, 203] on input "email" at bounding box center [469, 201] width 127 height 9
drag, startPoint x: 434, startPoint y: 199, endPoint x: 447, endPoint y: 203, distance: 13.5
click at [434, 200] on input "email" at bounding box center [469, 201] width 127 height 9
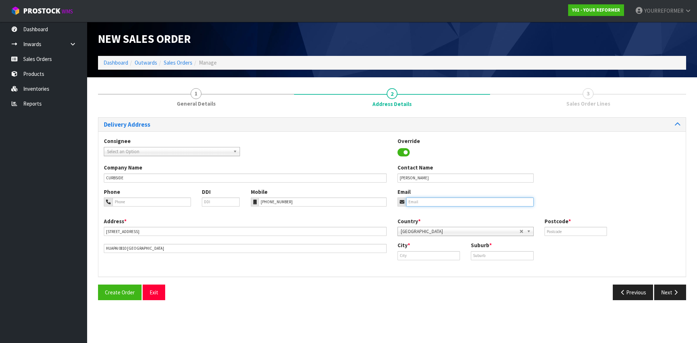
paste input "[EMAIL_ADDRESS][DOMAIN_NAME]"
type input "[EMAIL_ADDRESS][DOMAIN_NAME]"
click at [592, 237] on div "Country * [GEOGRAPHIC_DATA] [GEOGRAPHIC_DATA] [GEOGRAPHIC_DATA] [GEOGRAPHIC_DAT…" at bounding box center [539, 229] width 294 height 24
click at [592, 234] on input "text" at bounding box center [576, 231] width 62 height 9
drag, startPoint x: 558, startPoint y: 232, endPoint x: 432, endPoint y: 250, distance: 127.3
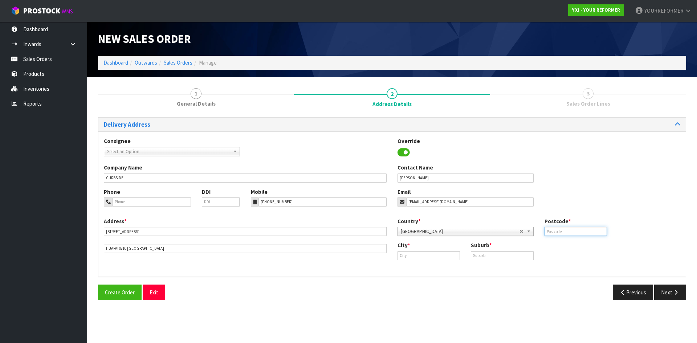
click at [557, 232] on input "text" at bounding box center [576, 231] width 62 height 9
paste input "0810"
type input "0810"
click at [406, 254] on input "text" at bounding box center [429, 255] width 62 height 9
drag, startPoint x: 412, startPoint y: 266, endPoint x: 400, endPoint y: 264, distance: 12.9
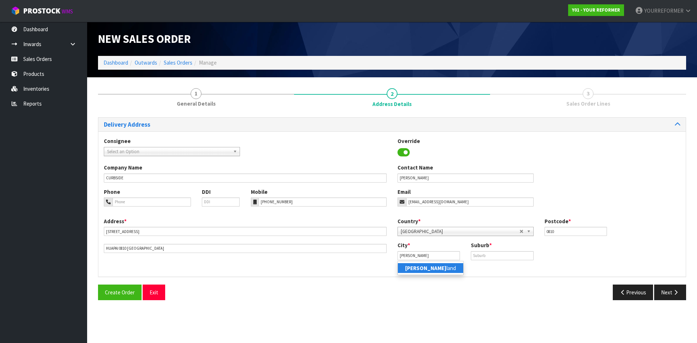
click at [412, 266] on strong "[PERSON_NAME]" at bounding box center [425, 268] width 41 height 7
type input "[GEOGRAPHIC_DATA]"
click at [489, 257] on input "text" at bounding box center [502, 255] width 62 height 9
paste input "HUAPAI"
type input "HUAPAI"
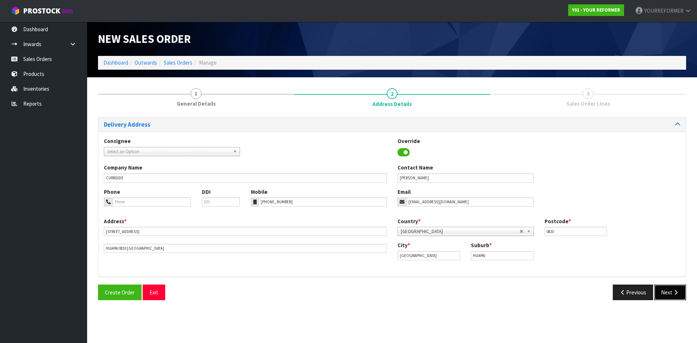
click at [666, 290] on button "Next" at bounding box center [670, 293] width 32 height 16
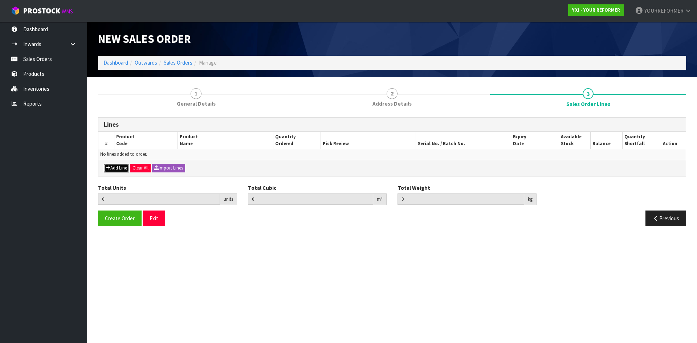
drag, startPoint x: 117, startPoint y: 164, endPoint x: 123, endPoint y: 164, distance: 6.2
click at [118, 164] on button "Add Line" at bounding box center [116, 168] width 25 height 9
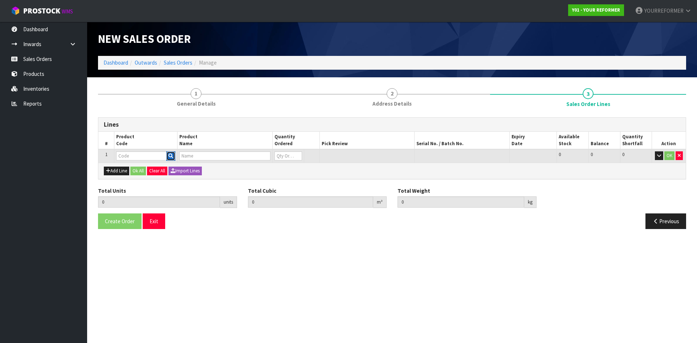
click at [166, 154] on button "button" at bounding box center [170, 155] width 9 height 9
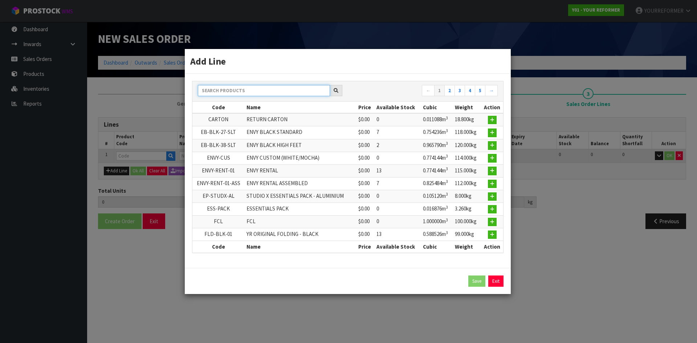
click at [247, 93] on input "text" at bounding box center [264, 90] width 132 height 11
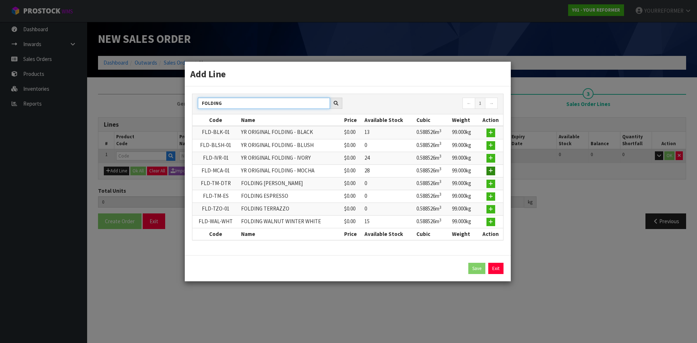
type input "FOLDING"
click at [492, 172] on icon "button" at bounding box center [491, 170] width 4 height 5
type input "0.000000"
type input "0.000"
type input "FLD-MCA-01"
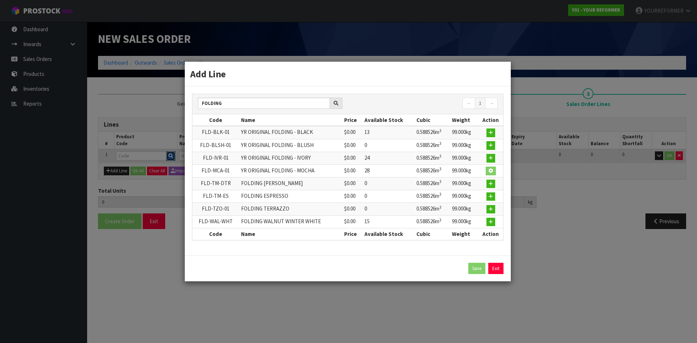
type input "YR ORIGINAL FOLDING - MOCHA"
type input "0"
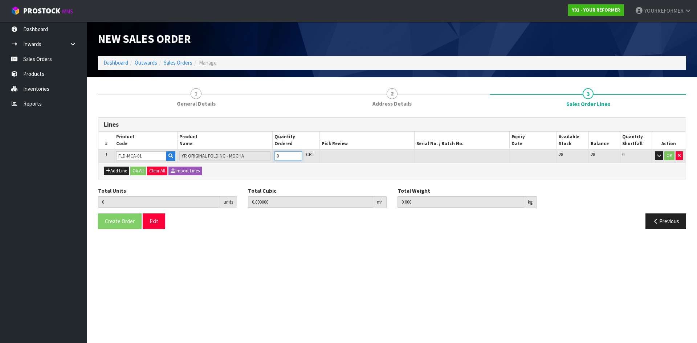
type input "1"
type input "0.588526"
type input "99"
type input "1"
click at [294, 155] on input "1" at bounding box center [288, 155] width 28 height 9
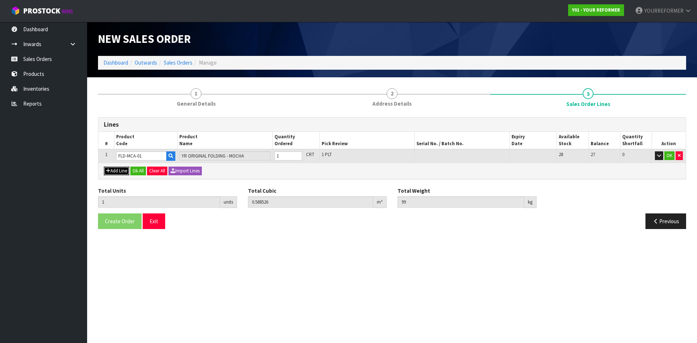
click at [116, 169] on button "Add Line" at bounding box center [116, 171] width 25 height 9
type input "0"
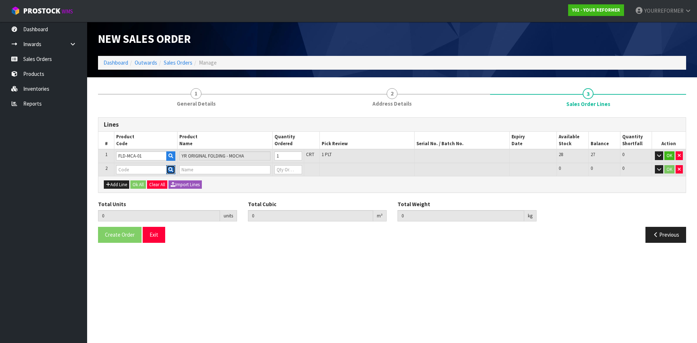
click at [168, 165] on button "button" at bounding box center [170, 169] width 9 height 9
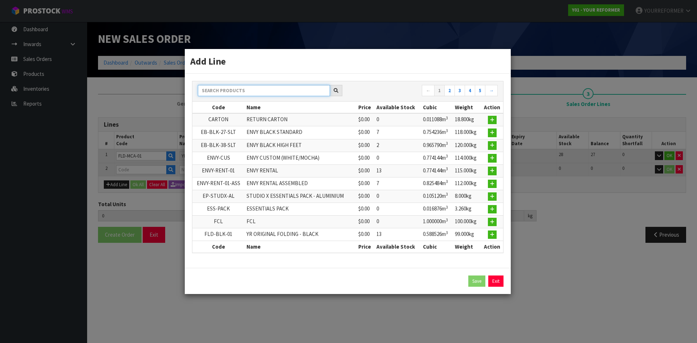
click at [237, 91] on input "text" at bounding box center [264, 90] width 132 height 11
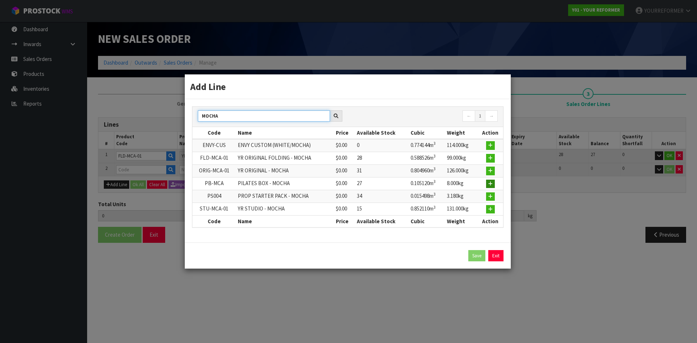
type input "MOCHA"
click at [489, 186] on icon "button" at bounding box center [490, 184] width 4 height 5
type input "1"
type input "0.588526"
type input "99"
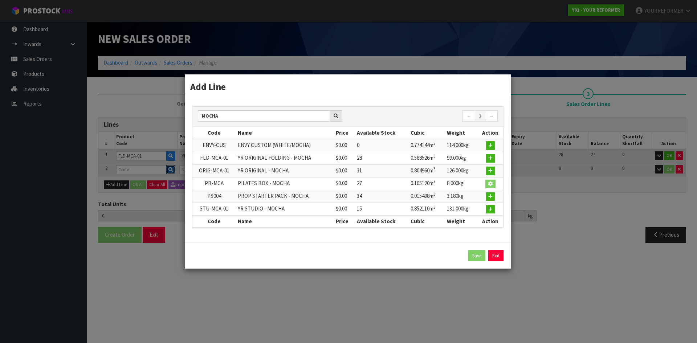
type input "PB-MCA"
type input "PILATES BOX - MOCHA"
type input "0"
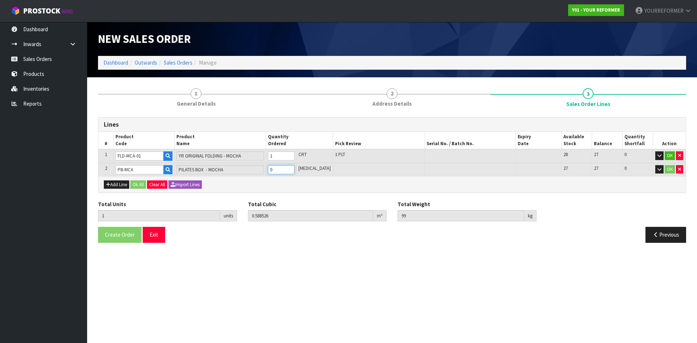
type input "2"
type input "0.693646"
type input "107"
type input "1"
click at [294, 168] on input "1" at bounding box center [281, 169] width 27 height 9
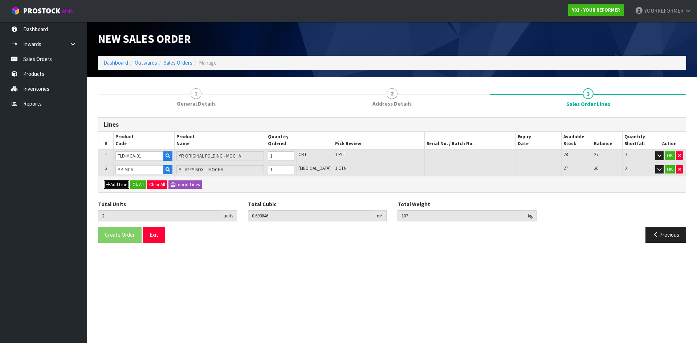
click at [118, 185] on button "Add Line" at bounding box center [116, 184] width 25 height 9
type input "0"
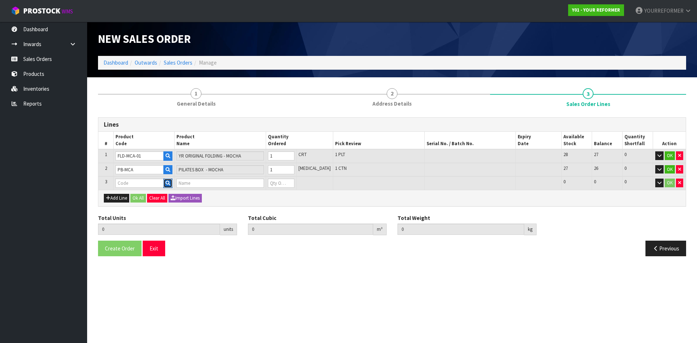
click at [170, 183] on icon "button" at bounding box center [168, 183] width 5 height 5
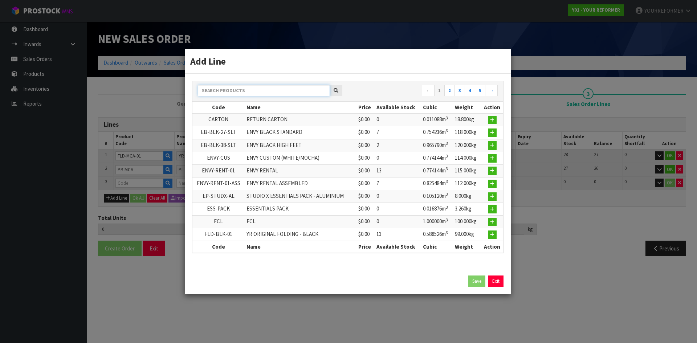
click at [225, 86] on input "text" at bounding box center [264, 90] width 132 height 11
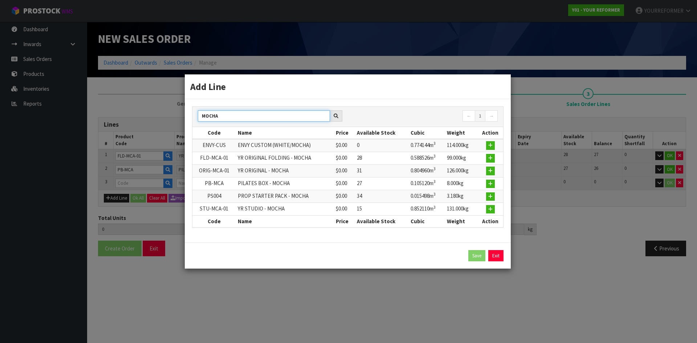
type input "MOCHA"
click at [498, 195] on td at bounding box center [490, 196] width 25 height 13
click at [492, 195] on icon "button" at bounding box center [490, 196] width 4 height 5
type input "2"
type input "0.693646"
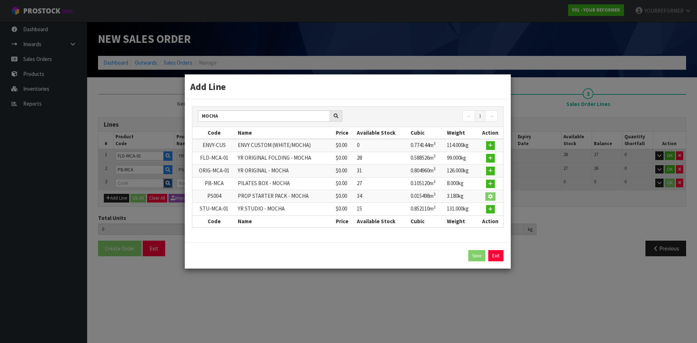
type input "107"
type input "PS004"
type input "PROP STARTER PACK - MOCHA"
type input "0"
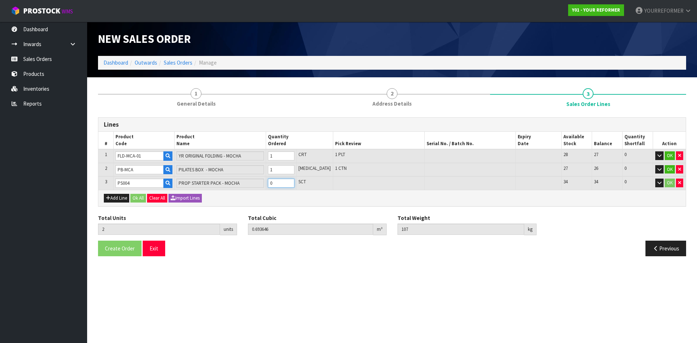
type input "3"
type input "0.709144"
type input "110.18"
type input "1"
click at [294, 183] on input "1" at bounding box center [281, 183] width 27 height 9
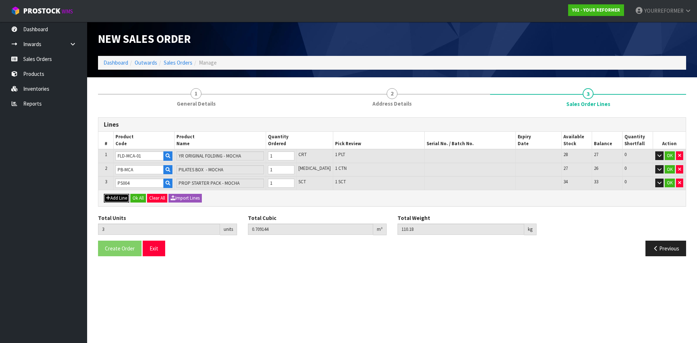
drag, startPoint x: 114, startPoint y: 196, endPoint x: 66, endPoint y: 201, distance: 48.3
click at [112, 196] on button "Add Line" at bounding box center [116, 198] width 25 height 9
type input "0"
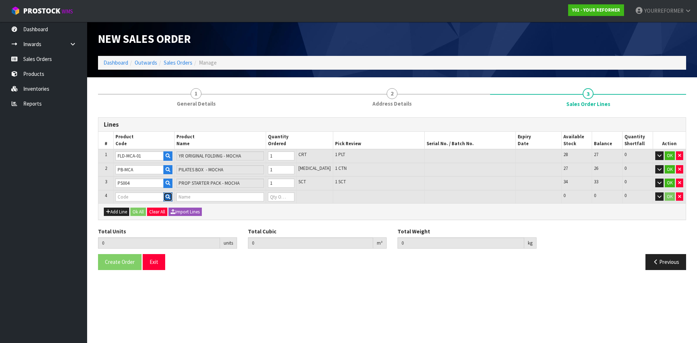
click at [170, 196] on icon "button" at bounding box center [168, 197] width 5 height 5
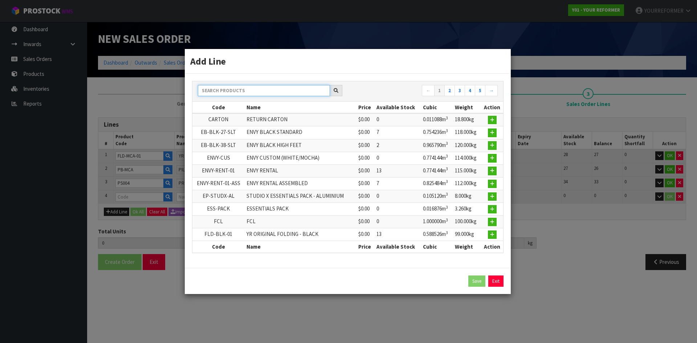
click at [243, 94] on input "text" at bounding box center [264, 90] width 132 height 11
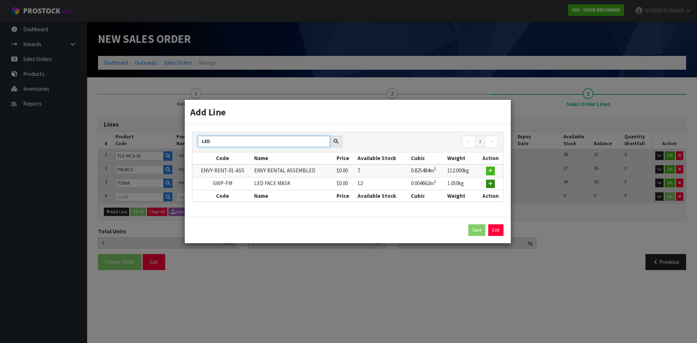
type input "LED"
click at [491, 184] on icon "button" at bounding box center [490, 184] width 4 height 5
type input "3"
type input "0.709144"
type input "110.18"
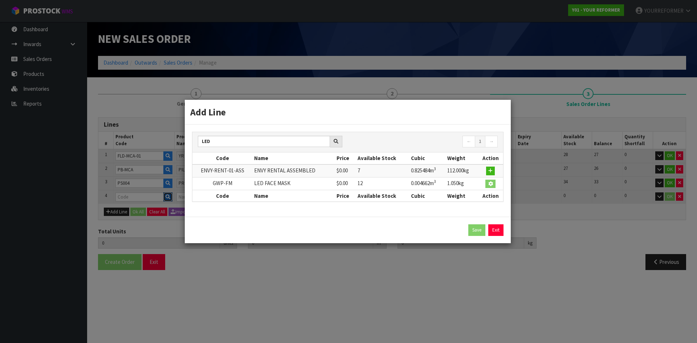
type input "GWP-FM"
type input "LED FACE MASK"
type input "0"
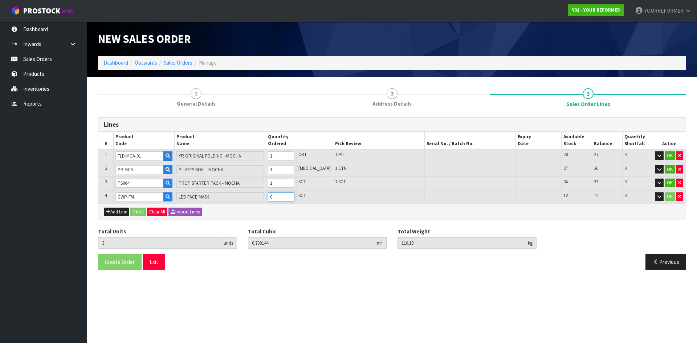
type input "4"
type input "0.713806"
type input "111.23"
type input "1"
click at [294, 194] on input "1" at bounding box center [281, 196] width 27 height 9
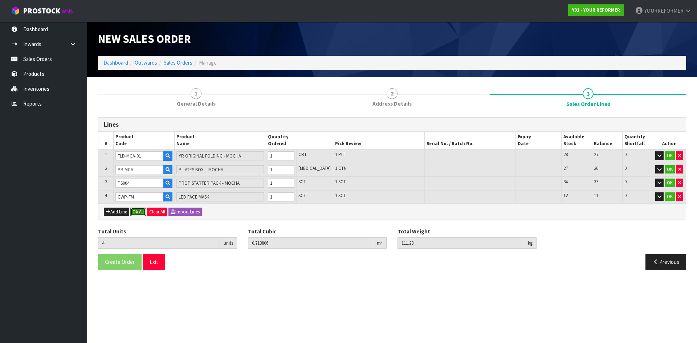
drag, startPoint x: 141, startPoint y: 208, endPoint x: 139, endPoint y: 223, distance: 14.3
click at [141, 209] on button "Ok All" at bounding box center [138, 212] width 16 height 9
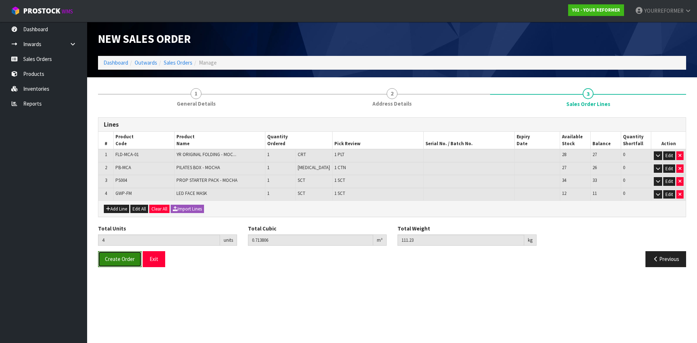
click at [115, 262] on span "Create Order" at bounding box center [120, 259] width 30 height 7
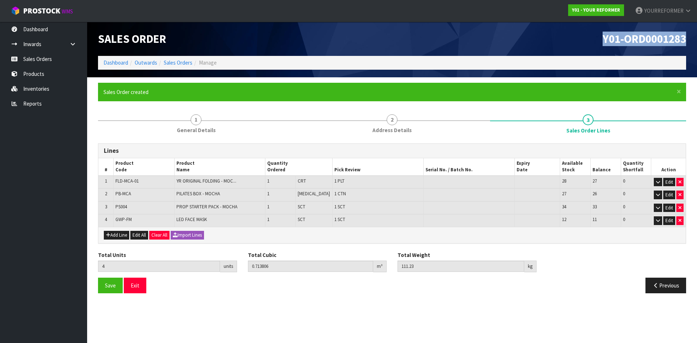
drag, startPoint x: 689, startPoint y: 37, endPoint x: 535, endPoint y: 47, distance: 154.2
click at [535, 47] on div "Y01-ORD0001283" at bounding box center [542, 39] width 300 height 34
copy span "Y01-ORD0001283"
click at [54, 59] on link "Sales Orders" at bounding box center [43, 59] width 87 height 15
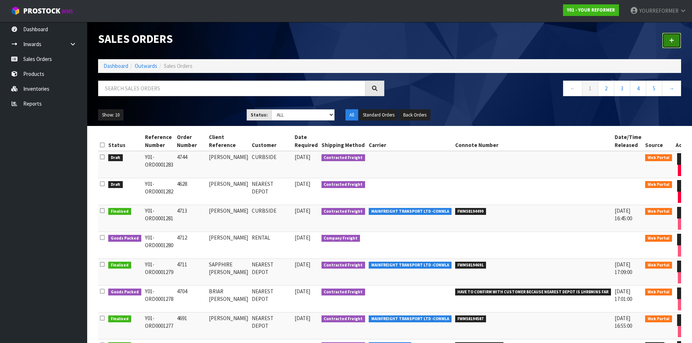
click at [674, 40] on link at bounding box center [671, 41] width 19 height 16
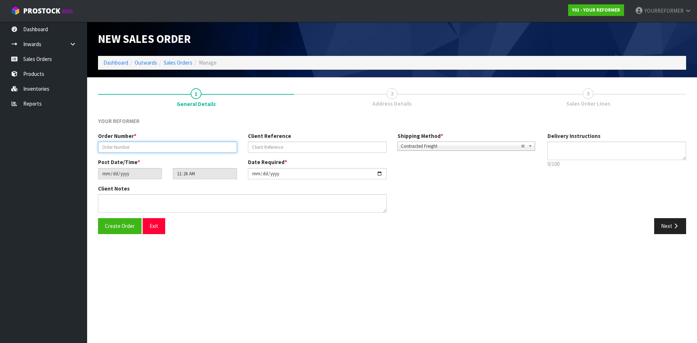
drag, startPoint x: 146, startPoint y: 145, endPoint x: 170, endPoint y: 152, distance: 25.0
click at [146, 145] on input "text" at bounding box center [167, 147] width 139 height 11
paste input "4755"
type input "4755"
click at [318, 152] on input "text" at bounding box center [317, 147] width 139 height 11
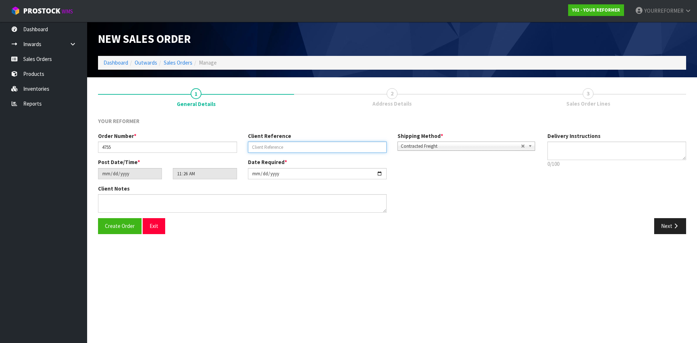
drag, startPoint x: 309, startPoint y: 150, endPoint x: 315, endPoint y: 153, distance: 7.8
click at [309, 150] on input "text" at bounding box center [317, 147] width 139 height 11
paste input "[PERSON_NAME]"
type input "[PERSON_NAME]"
click at [588, 152] on textarea at bounding box center [616, 151] width 139 height 19
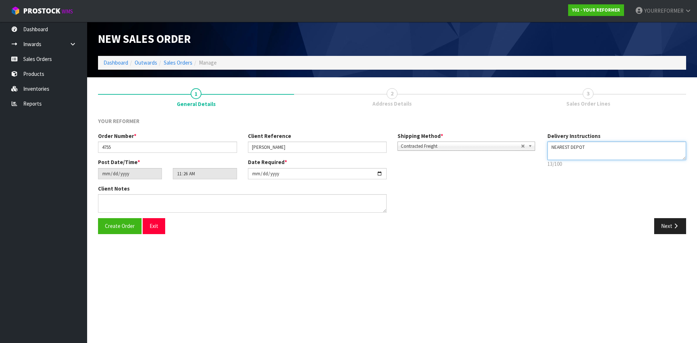
drag, startPoint x: 575, startPoint y: 154, endPoint x: 562, endPoint y: 157, distance: 12.7
click at [574, 154] on textarea at bounding box center [616, 151] width 139 height 19
paste textarea "[PHONE_NUMBER]"
type textarea "NEAREST DEPOT [PHONE_NUMBER]"
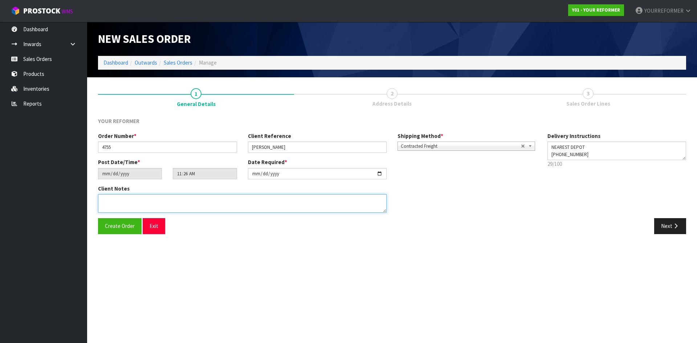
click at [171, 200] on textarea at bounding box center [242, 203] width 289 height 19
paste textarea "[PERSON_NAME] [STREET_ADDRESS][PERSON_NAME] [PHONE_NUMBER]"
type textarea "[PERSON_NAME] [STREET_ADDRESS][PERSON_NAME] [PHONE_NUMBER]"
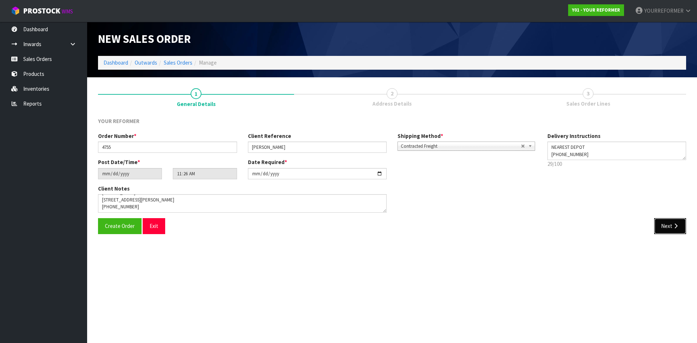
click at [668, 228] on button "Next" at bounding box center [670, 226] width 32 height 16
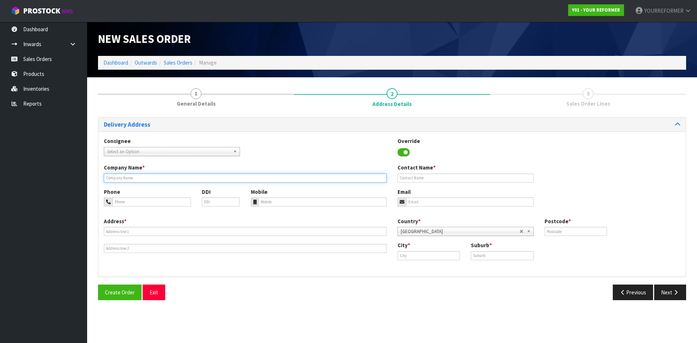
click at [143, 175] on input "text" at bounding box center [245, 178] width 283 height 9
type input "NEAREST DEPOT"
click at [285, 207] on div "Phone DDI Mobile Email" at bounding box center [391, 202] width 587 height 29
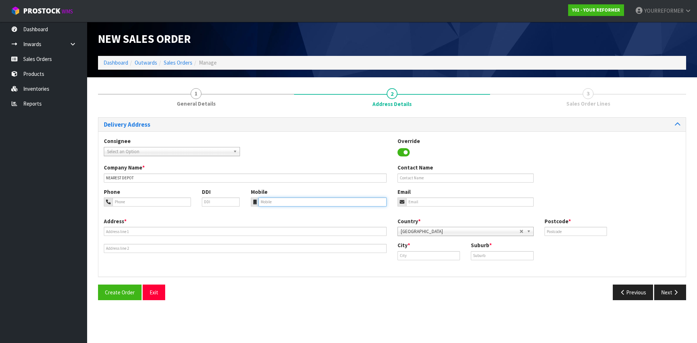
drag, startPoint x: 279, startPoint y: 203, endPoint x: 13, endPoint y: 238, distance: 268.4
click at [278, 203] on input "tel" at bounding box center [322, 201] width 129 height 9
drag, startPoint x: 276, startPoint y: 203, endPoint x: 225, endPoint y: 223, distance: 54.3
click at [276, 203] on input "tel" at bounding box center [322, 201] width 129 height 9
paste input "[PHONE_NUMBER]"
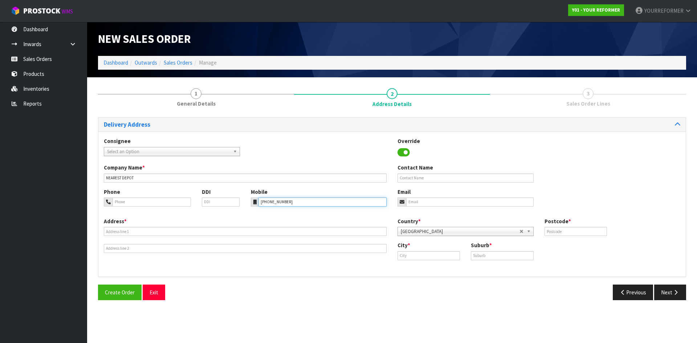
type input "[PHONE_NUMBER]"
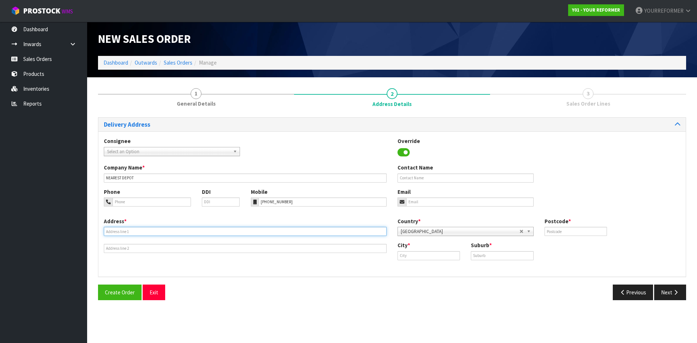
click at [186, 232] on input "text" at bounding box center [245, 231] width 283 height 9
click at [122, 230] on input "text" at bounding box center [245, 231] width 283 height 9
paste input "704 [PERSON_NAME] STREET RAUREKA HKB"
type input "704 [PERSON_NAME] STREET RAUREKA HKB"
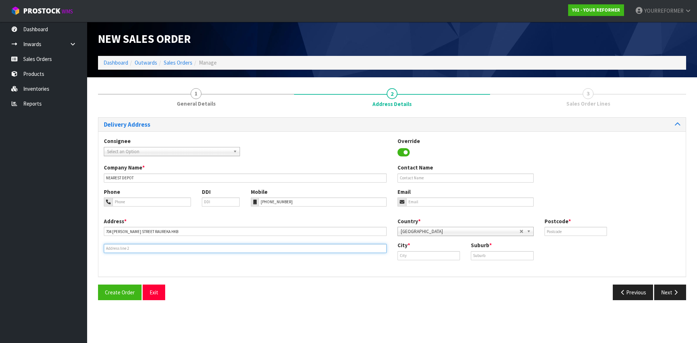
drag, startPoint x: 115, startPoint y: 250, endPoint x: 19, endPoint y: 241, distance: 97.0
click at [115, 250] on input "text" at bounding box center [245, 248] width 283 height 9
click at [129, 252] on input "text" at bounding box center [245, 248] width 283 height 9
paste input "HASTINGS 4120 [GEOGRAPHIC_DATA]"
type input "HASTINGS 4120 [GEOGRAPHIC_DATA]"
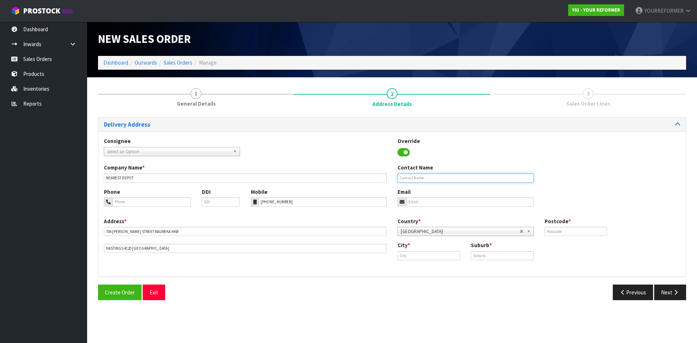
drag, startPoint x: 445, startPoint y: 176, endPoint x: 194, endPoint y: 208, distance: 252.9
click at [444, 176] on input "text" at bounding box center [466, 178] width 136 height 9
click at [457, 181] on input "text" at bounding box center [466, 178] width 136 height 9
paste input "[PERSON_NAME]"
type input "[PERSON_NAME]"
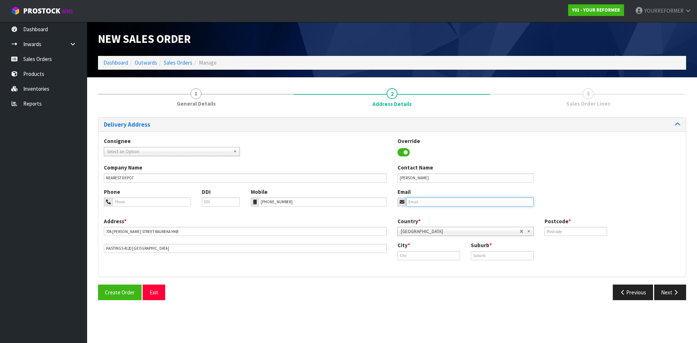
drag, startPoint x: 421, startPoint y: 199, endPoint x: 297, endPoint y: 215, distance: 124.8
click at [421, 199] on input "email" at bounding box center [469, 201] width 127 height 9
drag, startPoint x: 444, startPoint y: 199, endPoint x: 464, endPoint y: 205, distance: 21.0
click at [444, 199] on input "email" at bounding box center [469, 201] width 127 height 9
paste input "[EMAIL_ADDRESS][DOMAIN_NAME]"
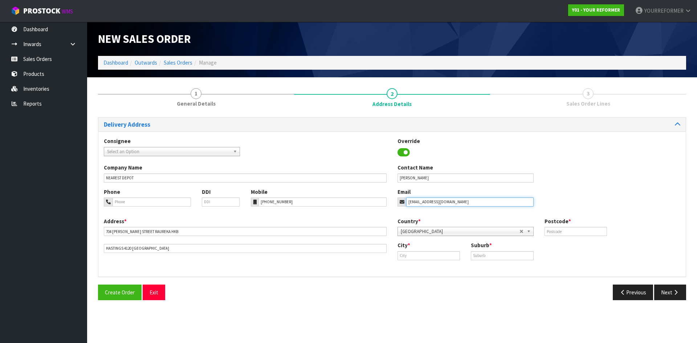
type input "[EMAIL_ADDRESS][DOMAIN_NAME]"
click at [581, 236] on input "text" at bounding box center [576, 231] width 62 height 9
type input "00"
drag, startPoint x: 441, startPoint y: 251, endPoint x: 445, endPoint y: 252, distance: 4.4
click at [441, 251] on input "text" at bounding box center [429, 255] width 62 height 9
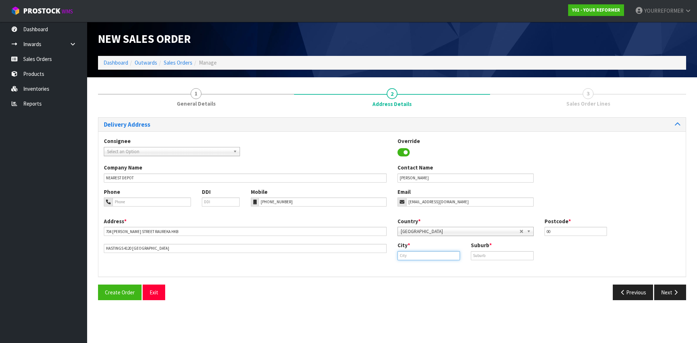
paste input "Hastings"
type input "Hastings"
drag, startPoint x: 439, startPoint y: 268, endPoint x: 484, endPoint y: 260, distance: 46.0
click at [440, 268] on link "Hastings" at bounding box center [426, 268] width 57 height 10
click at [485, 257] on input "text" at bounding box center [502, 255] width 62 height 9
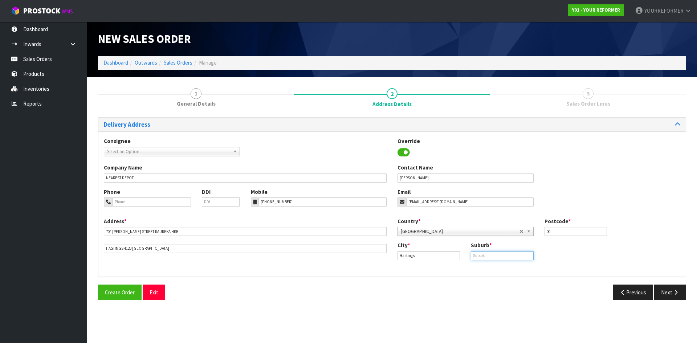
drag, startPoint x: 511, startPoint y: 258, endPoint x: 607, endPoint y: 284, distance: 99.1
click at [511, 258] on input "text" at bounding box center [502, 255] width 62 height 9
paste input "RAUREKA"
type input "RAUREKA"
click at [691, 301] on div "Create Order Exit Previous Next" at bounding box center [392, 295] width 599 height 21
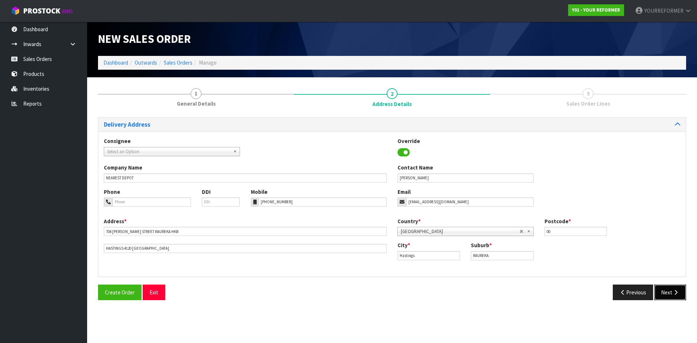
click at [674, 295] on button "Next" at bounding box center [670, 293] width 32 height 16
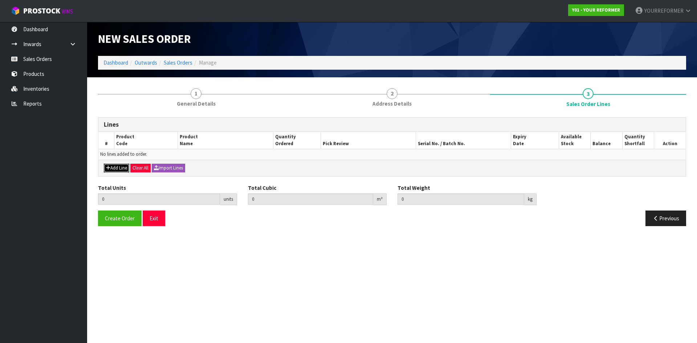
click at [123, 169] on button "Add Line" at bounding box center [116, 168] width 25 height 9
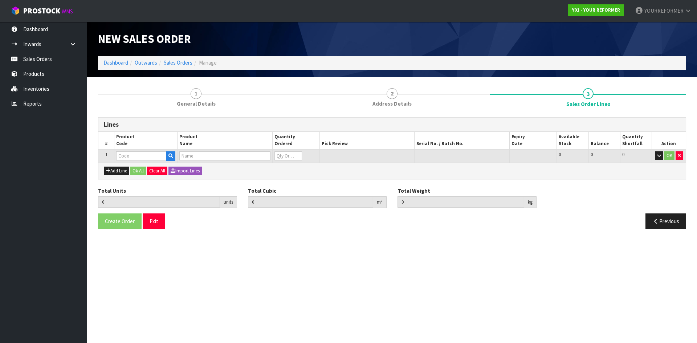
click at [170, 150] on td at bounding box center [145, 155] width 63 height 13
drag, startPoint x: 165, startPoint y: 158, endPoint x: 170, endPoint y: 156, distance: 4.9
click at [166, 158] on input "text" at bounding box center [141, 155] width 50 height 9
click at [170, 156] on icon "button" at bounding box center [170, 156] width 5 height 5
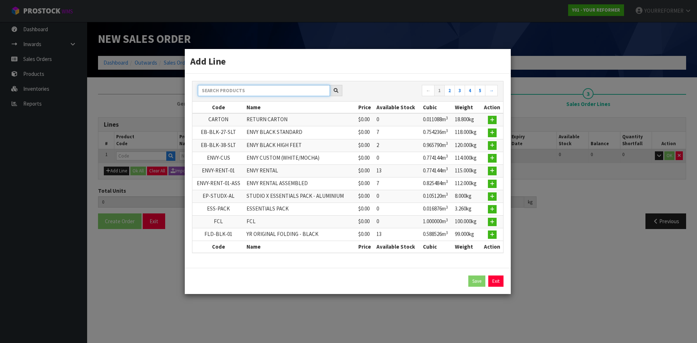
click at [225, 91] on input "text" at bounding box center [264, 90] width 132 height 11
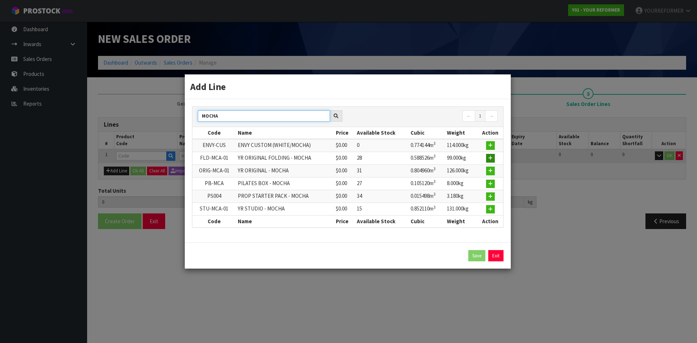
type input "MOCHA"
click at [490, 160] on icon "button" at bounding box center [490, 158] width 4 height 5
type input "0.000000"
type input "0.000"
type input "FLD-MCA-01"
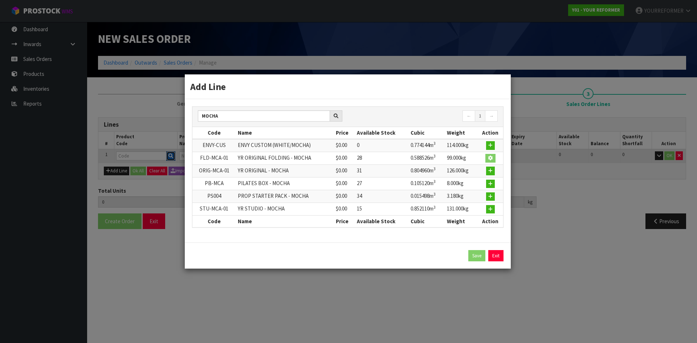
type input "YR ORIGINAL FOLDING - MOCHA"
type input "0"
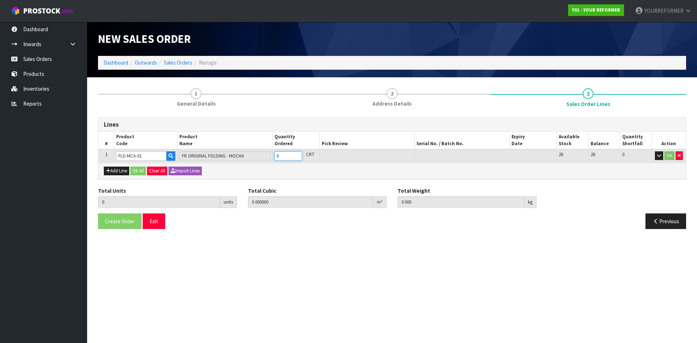
type input "1"
type input "0.588526"
type input "99"
type input "1"
click at [294, 154] on input "1" at bounding box center [288, 155] width 28 height 9
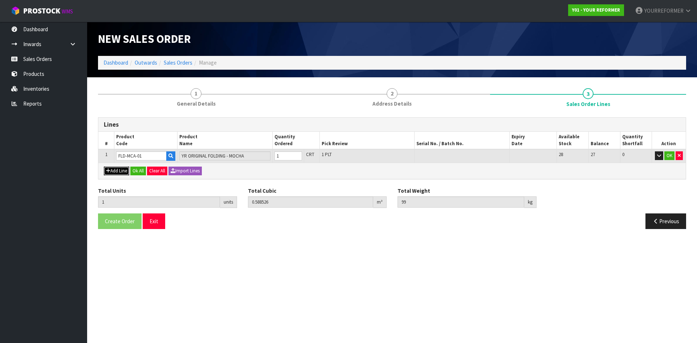
click at [120, 168] on button "Add Line" at bounding box center [116, 171] width 25 height 9
type input "0"
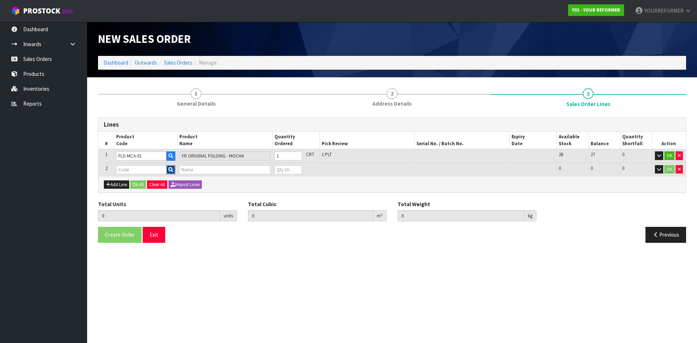
click at [170, 172] on icon "button" at bounding box center [170, 169] width 5 height 5
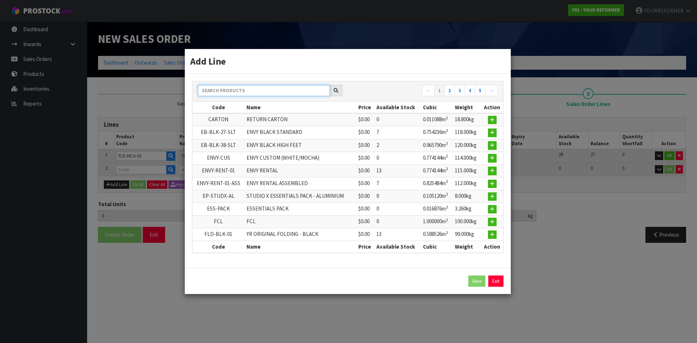
click at [234, 90] on input "text" at bounding box center [264, 90] width 132 height 11
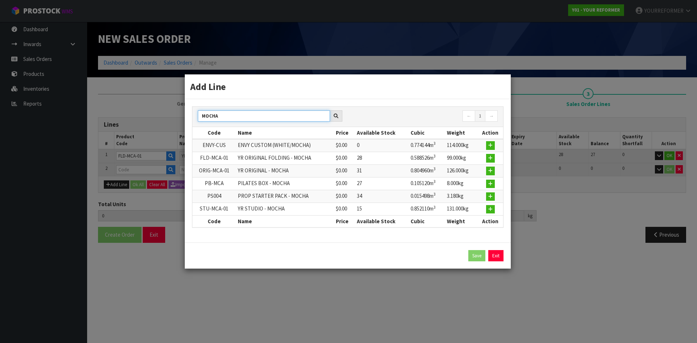
type input "MOCHA"
drag, startPoint x: 496, startPoint y: 184, endPoint x: 492, endPoint y: 186, distance: 4.1
click at [496, 185] on td at bounding box center [490, 183] width 25 height 13
click at [490, 186] on icon "button" at bounding box center [490, 184] width 4 height 5
type input "1"
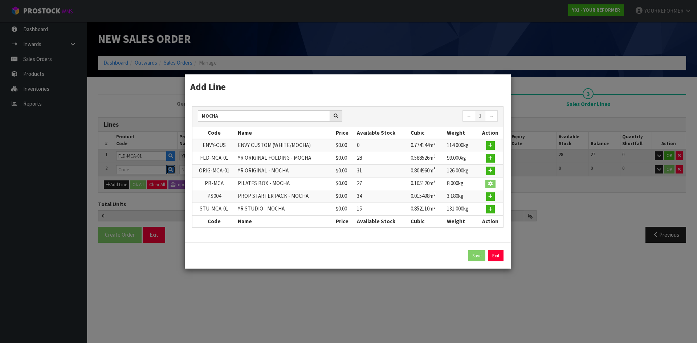
type input "0.588526"
type input "99"
type input "PB-MCA"
type input "PILATES BOX - MOCHA"
type input "0"
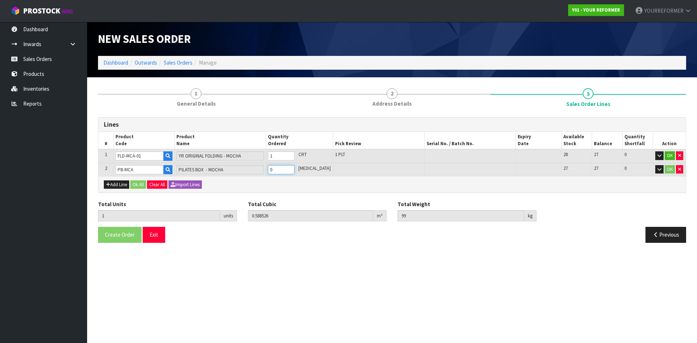
type input "2"
type input "0.693646"
type input "107"
type input "1"
click at [294, 168] on input "1" at bounding box center [281, 169] width 27 height 9
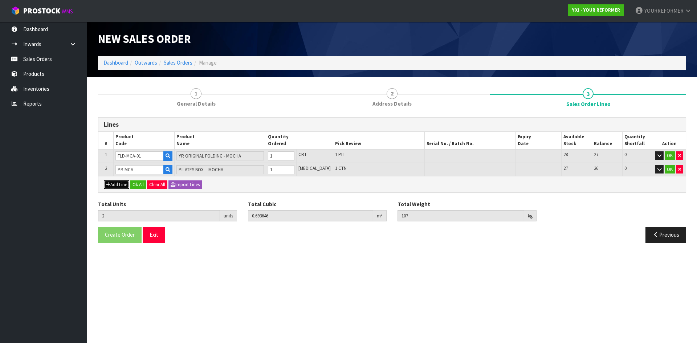
click at [117, 185] on button "Add Line" at bounding box center [116, 184] width 25 height 9
type input "0"
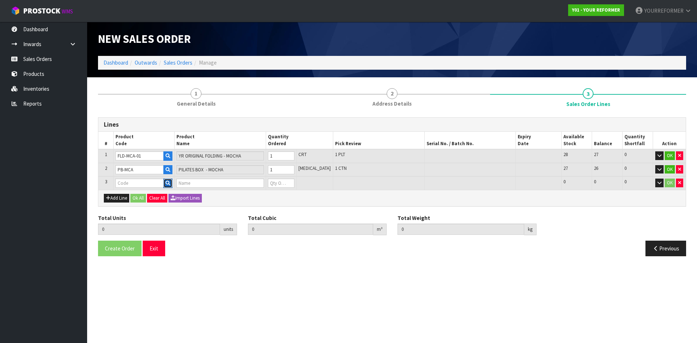
click at [168, 186] on icon "button" at bounding box center [168, 183] width 5 height 5
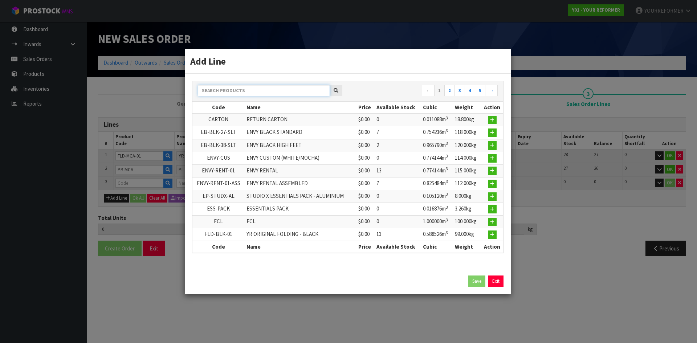
click at [255, 87] on input "text" at bounding box center [264, 90] width 132 height 11
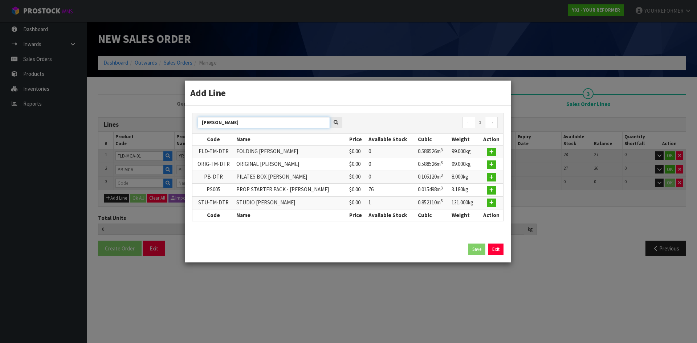
type input "[PERSON_NAME]"
click at [491, 194] on button "button" at bounding box center [491, 190] width 9 height 9
type input "2"
type input "0.693646"
type input "107"
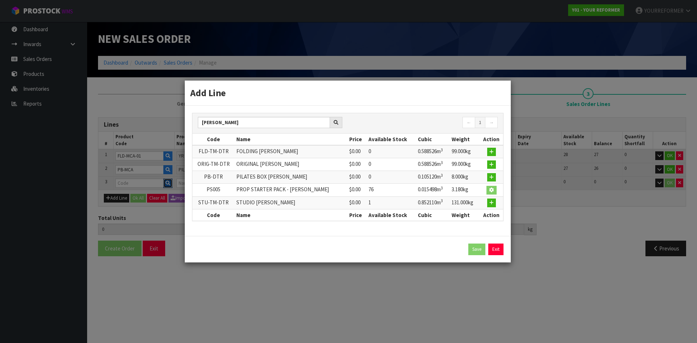
type input "PS005"
type input "PROP STARTER PACK - [PERSON_NAME]"
type input "0"
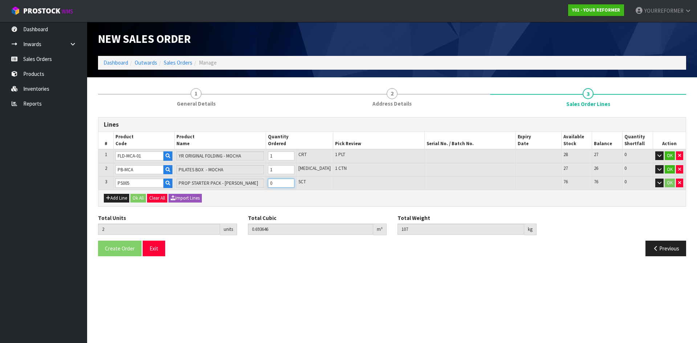
type input "3"
type input "0.709144"
type input "110.18"
type input "1"
click at [294, 182] on input "1" at bounding box center [281, 183] width 27 height 9
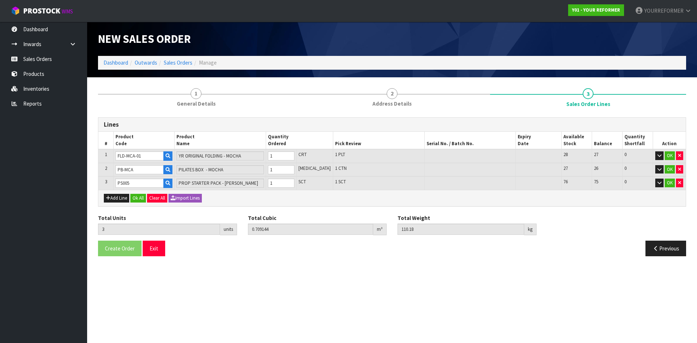
click at [115, 192] on div "Add Line Ok All Clear All Import Lines" at bounding box center [391, 198] width 587 height 16
click at [112, 204] on div "Add Line Ok All Clear All Import Lines" at bounding box center [391, 198] width 587 height 16
click at [116, 202] on button "Add Line" at bounding box center [116, 198] width 25 height 9
type input "0"
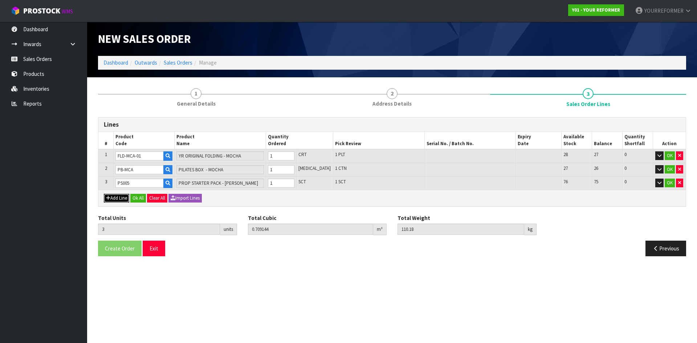
type input "0"
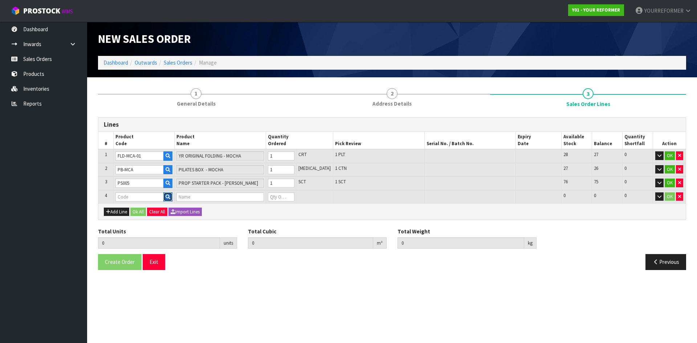
click at [169, 199] on icon "button" at bounding box center [168, 197] width 5 height 5
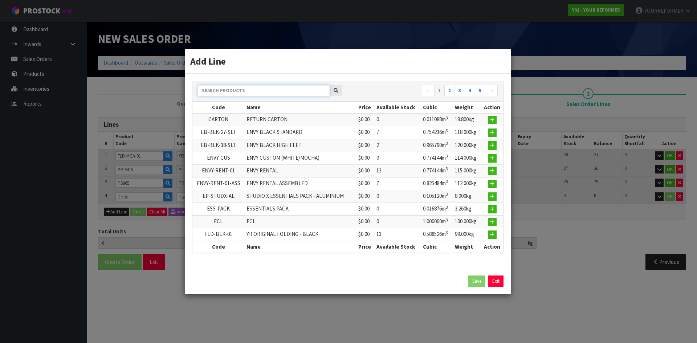
click at [257, 89] on input "text" at bounding box center [264, 90] width 132 height 11
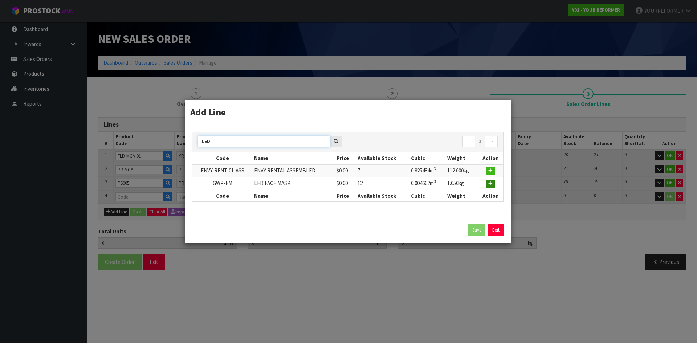
type input "LED"
click at [494, 186] on button "button" at bounding box center [490, 184] width 9 height 9
type input "3"
type input "0.709144"
type input "110.18"
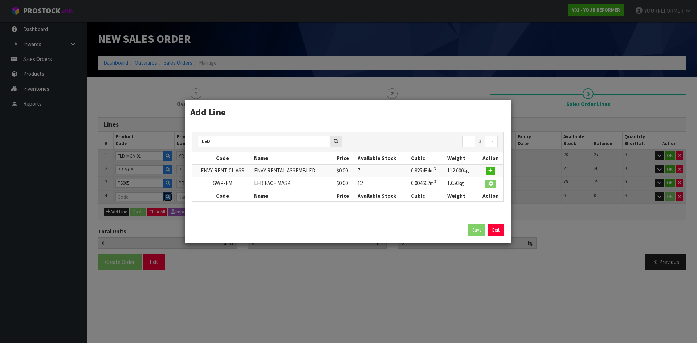
type input "GWP-FM"
type input "LED FACE MASK"
type input "0"
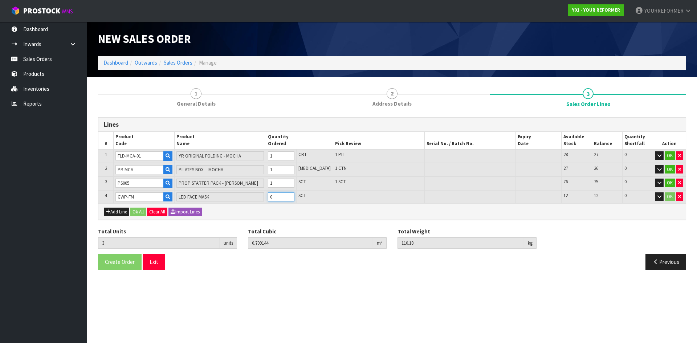
type input "4"
type input "0.713806"
type input "111.23"
type input "1"
click at [294, 195] on input "1" at bounding box center [281, 196] width 27 height 9
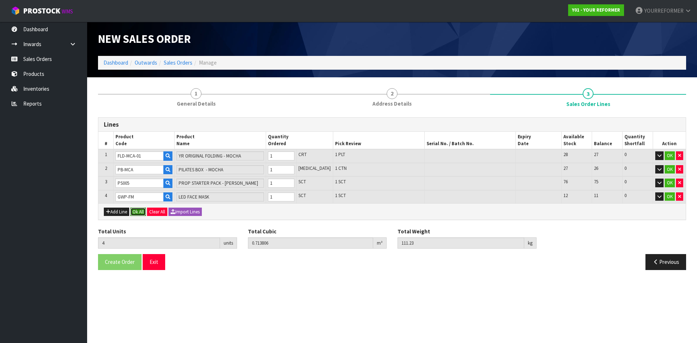
drag, startPoint x: 147, startPoint y: 211, endPoint x: 131, endPoint y: 222, distance: 19.5
click at [146, 211] on button "Ok All" at bounding box center [138, 212] width 16 height 9
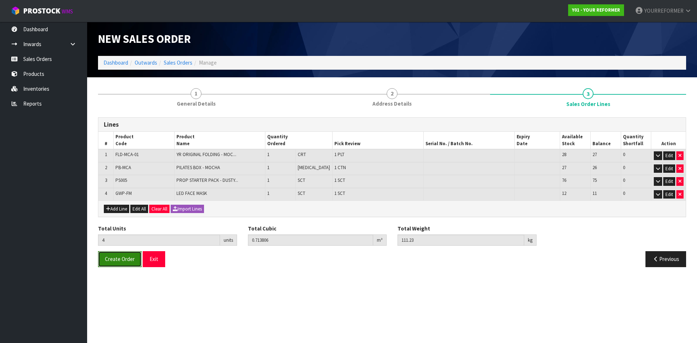
click at [123, 260] on span "Create Order" at bounding box center [120, 259] width 30 height 7
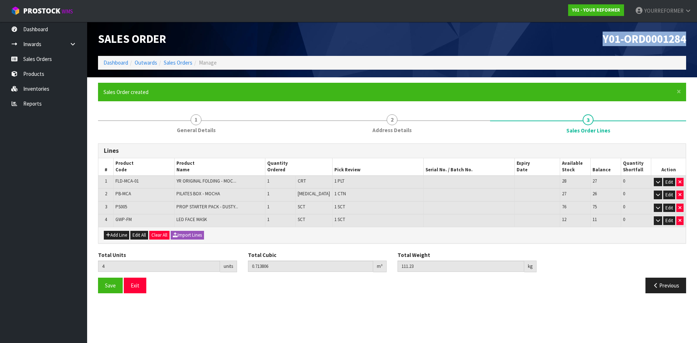
drag, startPoint x: 671, startPoint y: 37, endPoint x: 553, endPoint y: 43, distance: 118.5
click at [574, 36] on div "Y01-ORD0001284" at bounding box center [542, 39] width 300 height 34
copy span "Y01-ORD0001284"
click at [38, 57] on link "Sales Orders" at bounding box center [43, 59] width 87 height 15
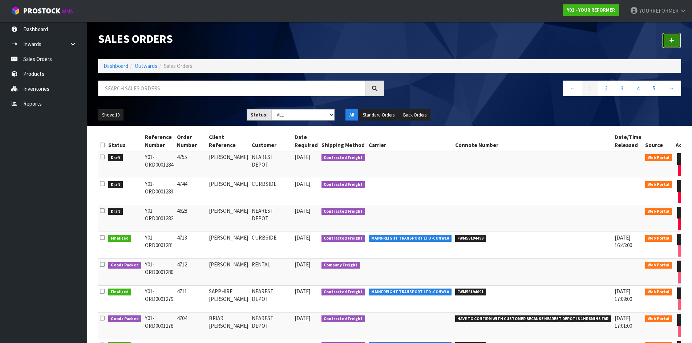
click at [676, 41] on link at bounding box center [671, 41] width 19 height 16
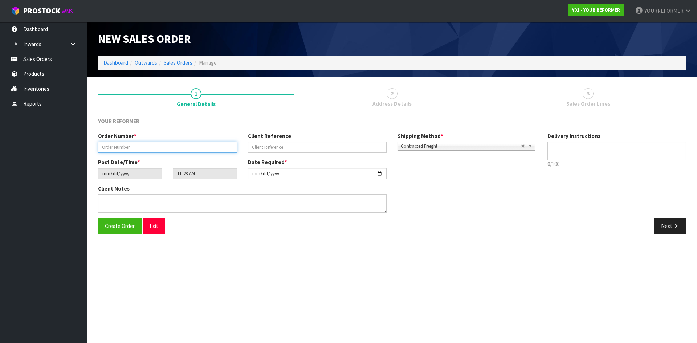
drag, startPoint x: 176, startPoint y: 150, endPoint x: 286, endPoint y: 162, distance: 110.3
click at [177, 149] on input "text" at bounding box center [167, 147] width 139 height 11
paste input "4785"
type input "4785"
click at [294, 157] on div "Order Number * 4785 Client Reference Shipping Method * Pickup Contracted Freigh…" at bounding box center [317, 145] width 449 height 26
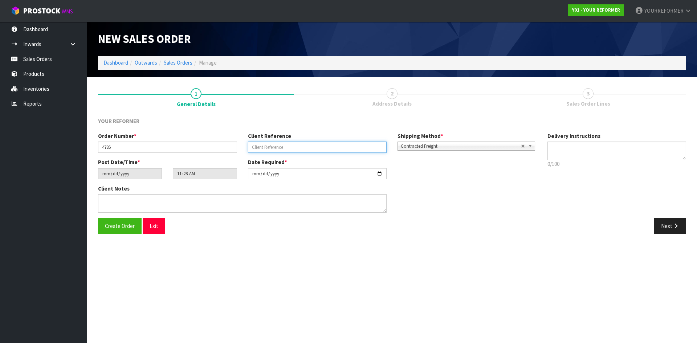
drag, startPoint x: 278, startPoint y: 149, endPoint x: 334, endPoint y: 150, distance: 55.6
click at [278, 149] on input "text" at bounding box center [317, 147] width 139 height 11
paste input "[PERSON_NAME]"
type input "[PERSON_NAME]"
click at [590, 148] on textarea at bounding box center [616, 151] width 139 height 19
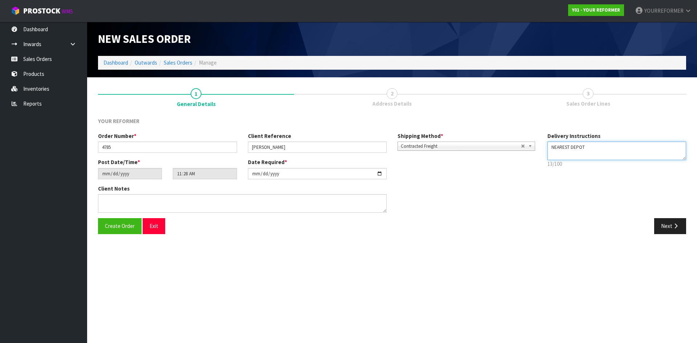
click at [569, 158] on textarea at bounding box center [616, 151] width 139 height 19
paste textarea "[PHONE_NUMBER]"
type textarea "NEAREST DEPOT [PHONE_NUMBER]"
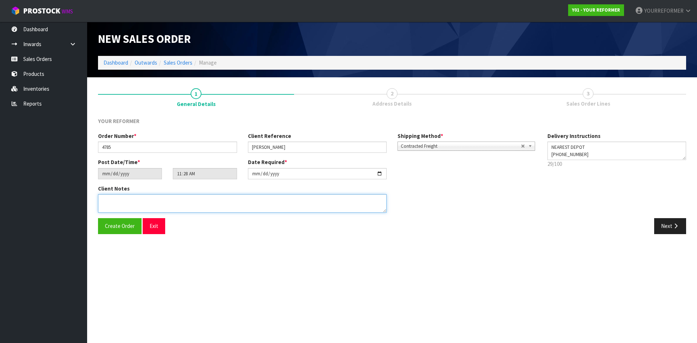
click at [203, 203] on textarea at bounding box center [242, 203] width 289 height 19
paste textarea "[PERSON_NAME] [STREET_ADDRESS] [PHONE_NUMBER]"
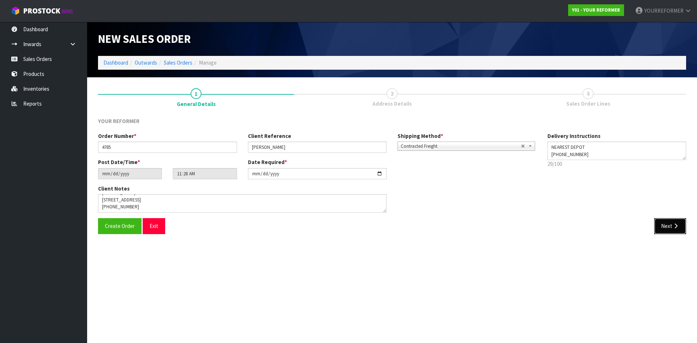
click at [666, 227] on button "Next" at bounding box center [670, 226] width 32 height 16
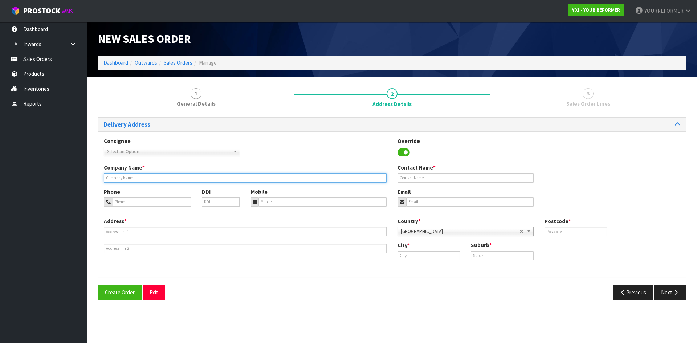
drag, startPoint x: 129, startPoint y: 180, endPoint x: 137, endPoint y: 184, distance: 9.1
click at [129, 180] on input "text" at bounding box center [245, 178] width 283 height 9
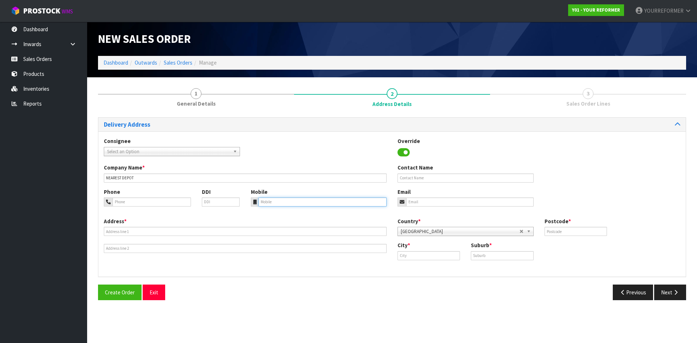
click at [282, 197] on input "tel" at bounding box center [322, 201] width 129 height 9
drag, startPoint x: 281, startPoint y: 201, endPoint x: 278, endPoint y: 204, distance: 3.9
click at [281, 202] on input "tel" at bounding box center [322, 201] width 129 height 9
paste input "[PHONE_NUMBER]"
click at [160, 238] on div "Address *" at bounding box center [245, 235] width 294 height 36
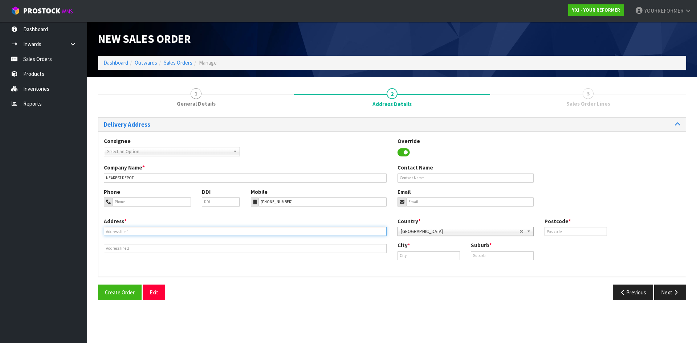
drag, startPoint x: 111, startPoint y: 235, endPoint x: 97, endPoint y: 238, distance: 14.4
click at [111, 235] on input "text" at bounding box center [245, 231] width 283 height 9
drag, startPoint x: 109, startPoint y: 231, endPoint x: 114, endPoint y: 244, distance: 14.4
click at [109, 231] on input "text" at bounding box center [245, 231] width 283 height 9
paste input "[GEOGRAPHIC_DATA] MOKIHINUI WTC"
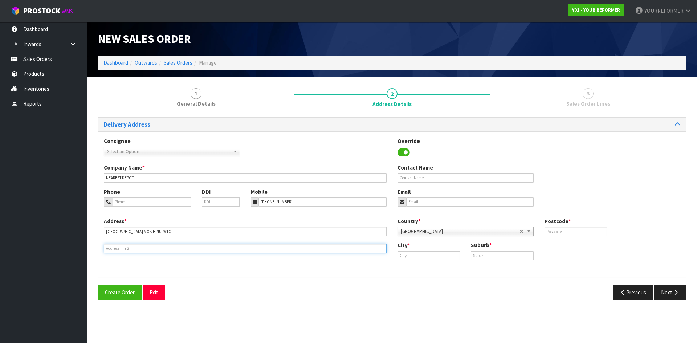
click at [115, 249] on input "text" at bounding box center [245, 248] width 283 height 9
click at [136, 248] on input "text" at bounding box center [245, 248] width 283 height 9
paste input "[GEOGRAPHIC_DATA] 7891 [GEOGRAPHIC_DATA]"
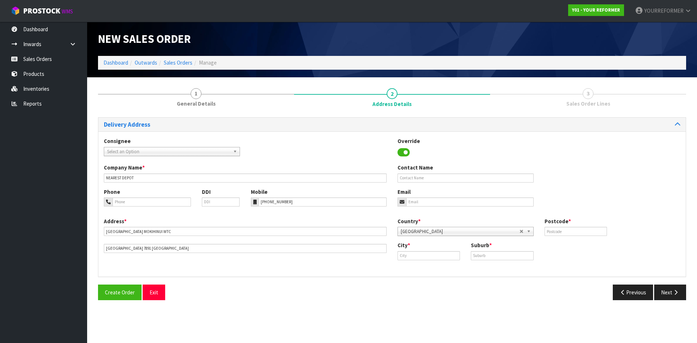
click at [450, 161] on div "Consignee 000001.BAY MECHANICS - BAY MECHANICS 000001A - BRAKE & TRANSMISSION N…" at bounding box center [391, 150] width 587 height 27
click at [433, 178] on input "text" at bounding box center [466, 178] width 136 height 9
click at [423, 173] on div "Contact Name" at bounding box center [465, 173] width 147 height 19
drag, startPoint x: 416, startPoint y: 178, endPoint x: 419, endPoint y: 180, distance: 3.9
click at [416, 178] on input "text" at bounding box center [466, 178] width 136 height 9
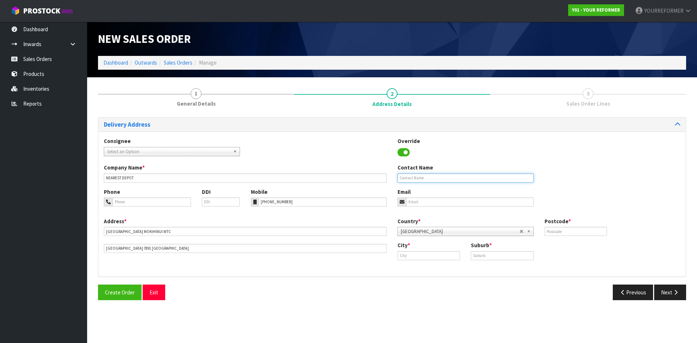
paste input "[PERSON_NAME]"
drag, startPoint x: 418, startPoint y: 201, endPoint x: 272, endPoint y: 211, distance: 147.0
click at [418, 201] on input "email" at bounding box center [469, 201] width 127 height 9
drag, startPoint x: 444, startPoint y: 205, endPoint x: 476, endPoint y: 207, distance: 32.0
click at [444, 205] on input "email" at bounding box center [469, 201] width 127 height 9
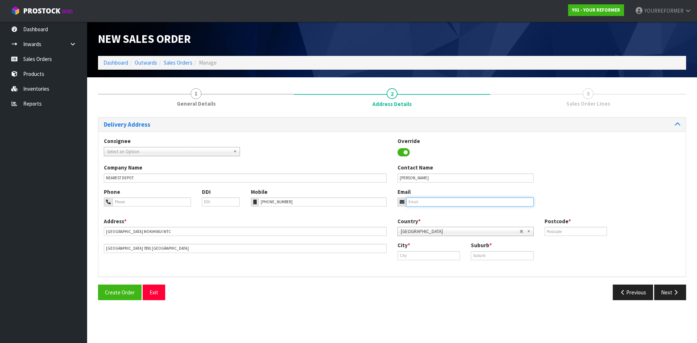
paste input "[EMAIL_ADDRESS][DOMAIN_NAME]"
click at [577, 230] on input "text" at bounding box center [576, 231] width 62 height 9
drag, startPoint x: 413, startPoint y: 253, endPoint x: 433, endPoint y: 256, distance: 21.0
click at [413, 253] on input "text" at bounding box center [429, 255] width 62 height 9
paste input "Westport"
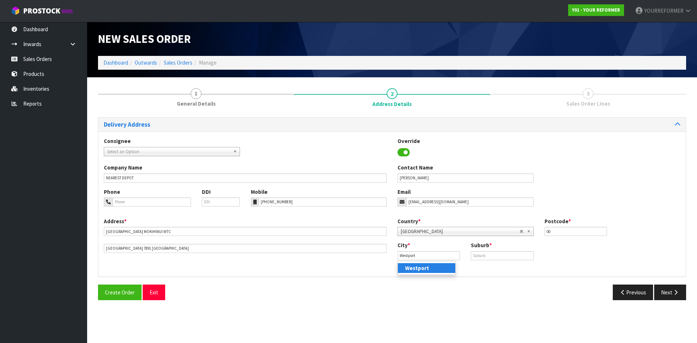
click at [421, 267] on strong "Westport" at bounding box center [417, 268] width 24 height 7
click at [491, 260] on input "text" at bounding box center [502, 255] width 62 height 9
paste input "MOKIHINUI"
drag, startPoint x: 691, startPoint y: 292, endPoint x: 678, endPoint y: 294, distance: 13.3
click at [691, 292] on div "Previous Next" at bounding box center [542, 293] width 300 height 16
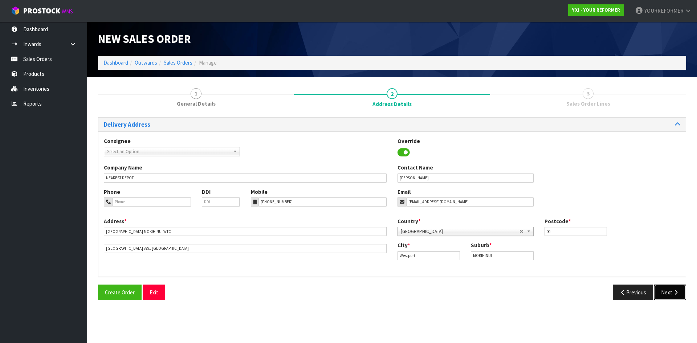
click at [677, 294] on icon "button" at bounding box center [675, 292] width 7 height 5
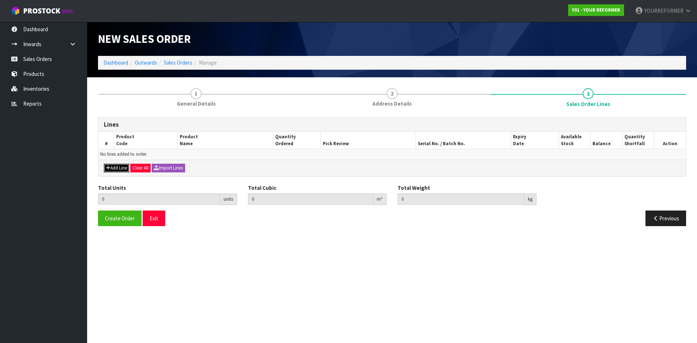
click at [104, 168] on button "Add Line" at bounding box center [116, 168] width 25 height 9
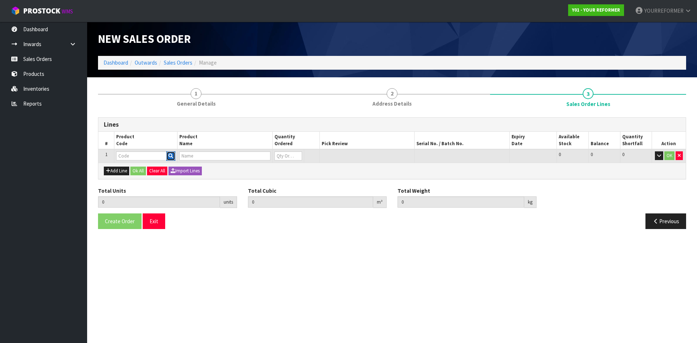
click at [171, 155] on icon "button" at bounding box center [170, 156] width 5 height 5
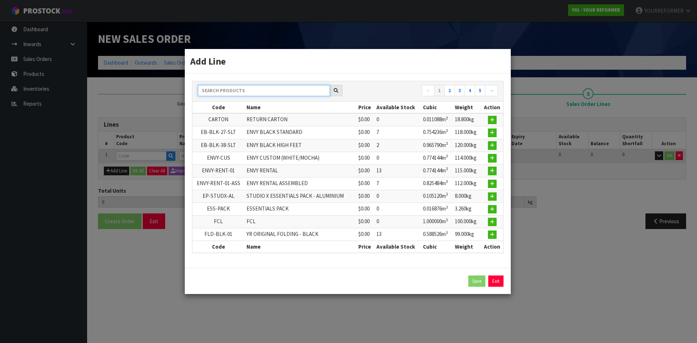
click at [251, 94] on input "text" at bounding box center [264, 90] width 132 height 11
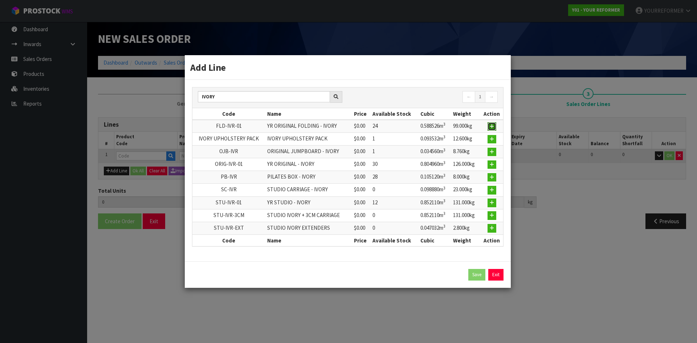
click at [493, 128] on icon "button" at bounding box center [492, 126] width 4 height 5
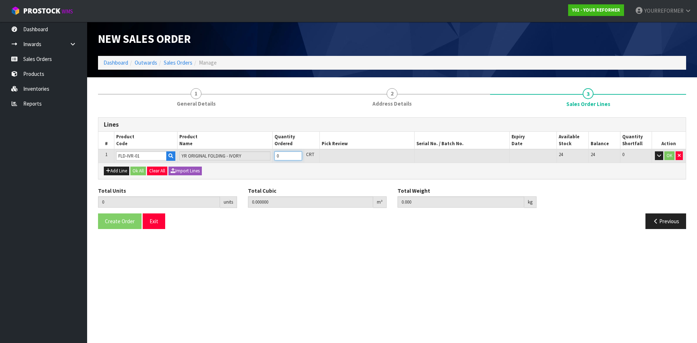
click at [298, 152] on input "0" at bounding box center [288, 155] width 28 height 9
click at [296, 154] on input "1" at bounding box center [288, 155] width 28 height 9
click at [120, 172] on button "Add Line" at bounding box center [116, 171] width 25 height 9
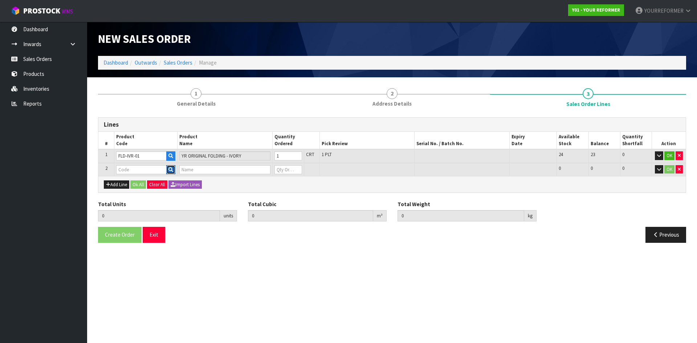
click at [172, 170] on icon "button" at bounding box center [170, 169] width 5 height 5
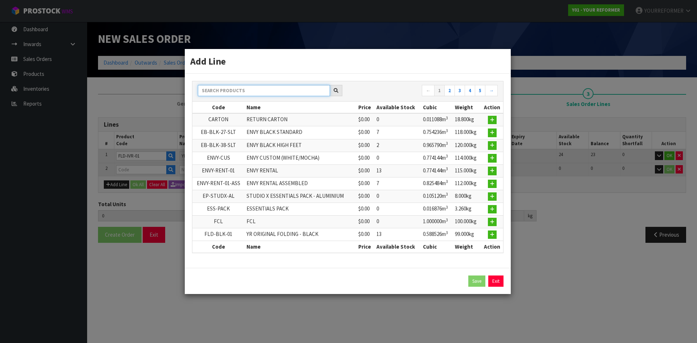
click at [241, 93] on input "text" at bounding box center [264, 90] width 132 height 11
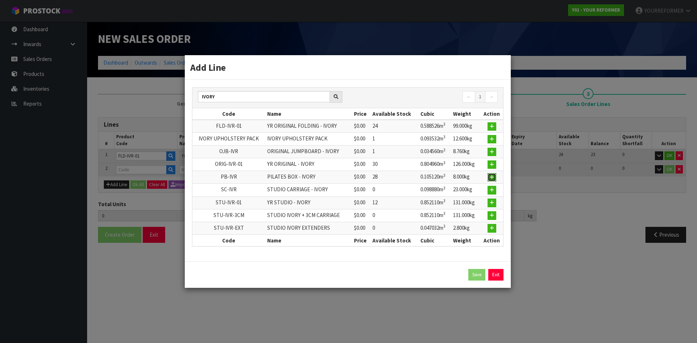
click at [493, 178] on icon "button" at bounding box center [492, 177] width 4 height 5
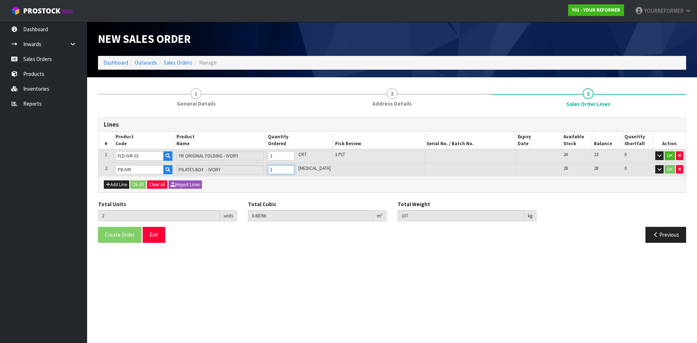
click at [294, 168] on input "1" at bounding box center [281, 169] width 27 height 9
click at [125, 187] on button "Add Line" at bounding box center [116, 184] width 25 height 9
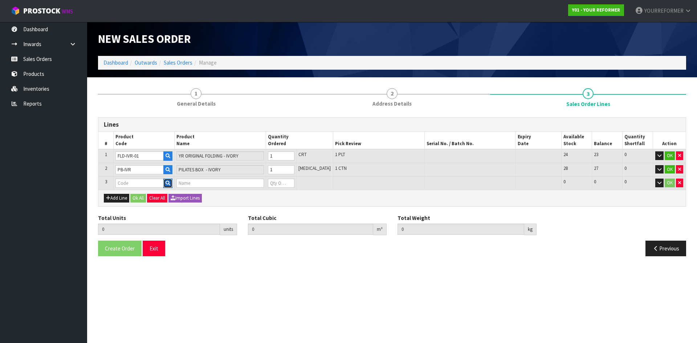
click at [170, 184] on icon "button" at bounding box center [168, 183] width 5 height 5
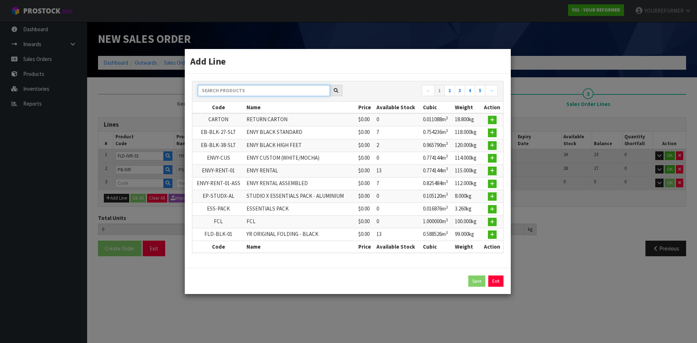
click at [234, 86] on input "text" at bounding box center [264, 90] width 132 height 11
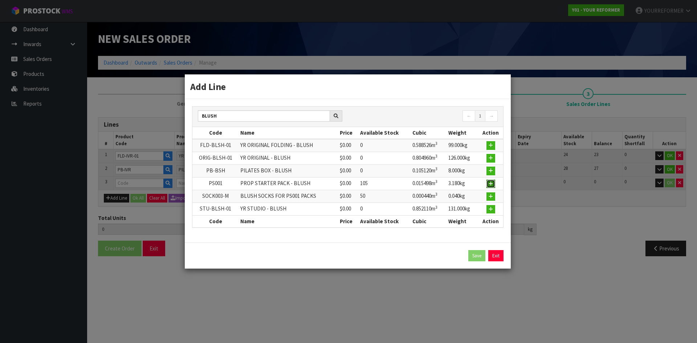
click at [493, 186] on icon "button" at bounding box center [491, 184] width 4 height 5
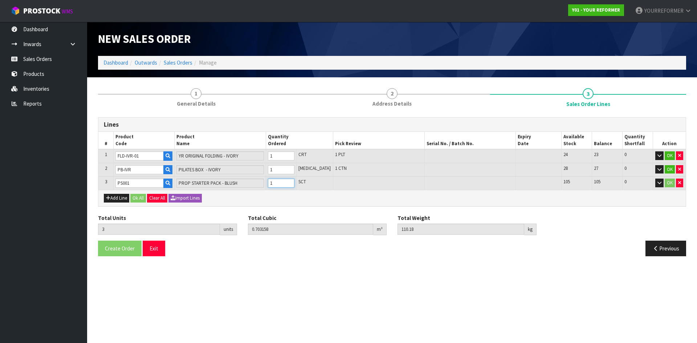
click at [294, 180] on input "1" at bounding box center [281, 183] width 27 height 9
click at [115, 201] on button "Add Line" at bounding box center [116, 198] width 25 height 9
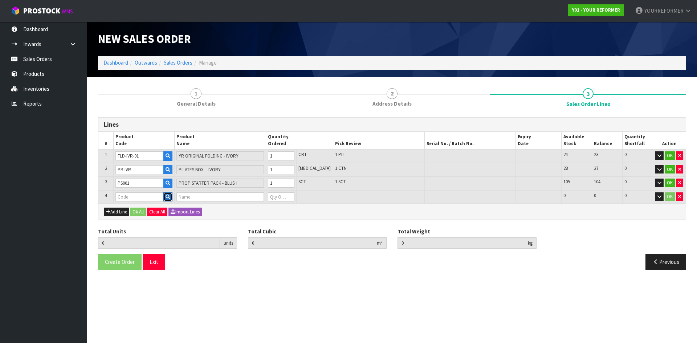
click at [168, 196] on icon "button" at bounding box center [168, 197] width 5 height 5
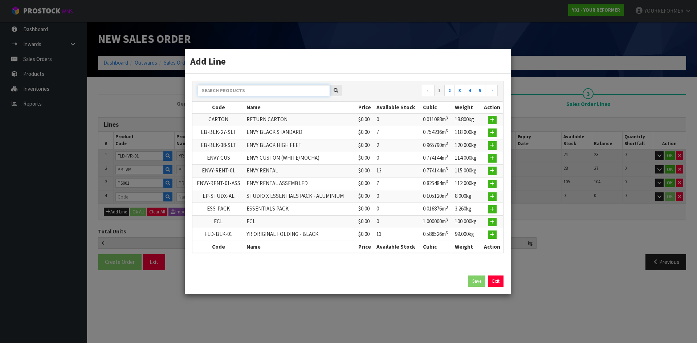
click at [245, 92] on input "text" at bounding box center [264, 90] width 132 height 11
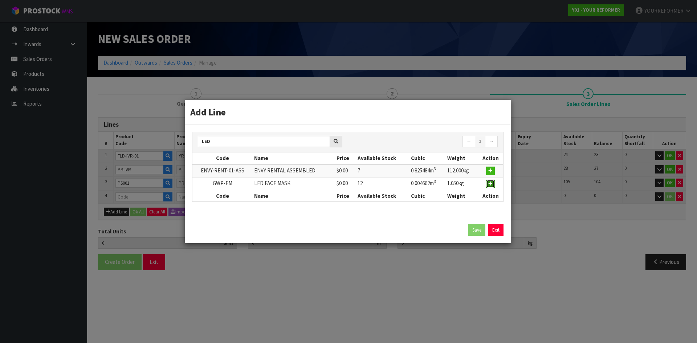
click at [492, 183] on icon "button" at bounding box center [490, 184] width 4 height 5
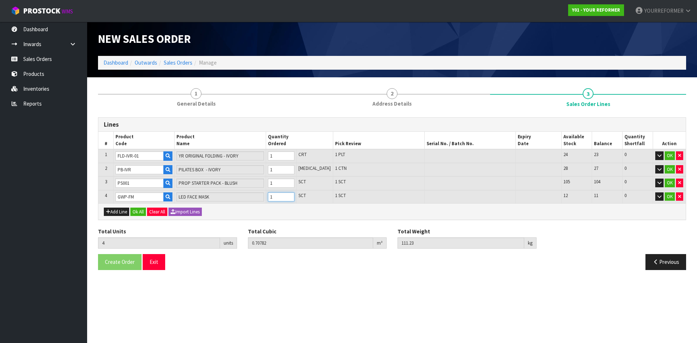
click at [294, 197] on input "1" at bounding box center [281, 196] width 27 height 9
click at [139, 210] on button "Ok All" at bounding box center [138, 212] width 16 height 9
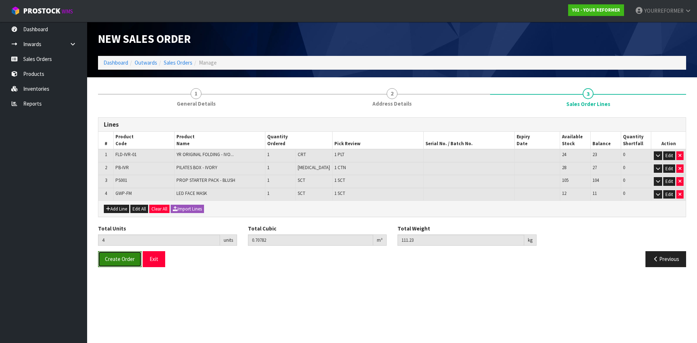
click at [121, 263] on button "Create Order" at bounding box center [120, 259] width 44 height 16
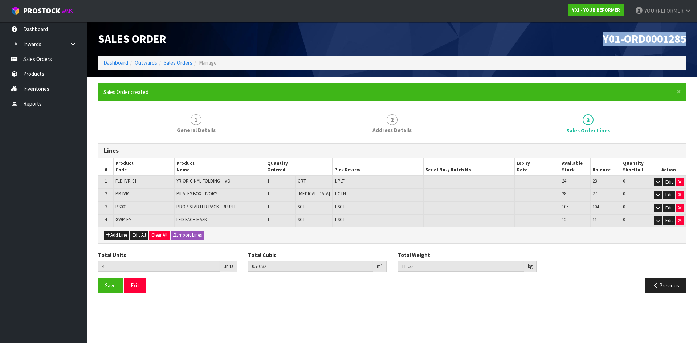
drag, startPoint x: 627, startPoint y: 43, endPoint x: 555, endPoint y: 42, distance: 71.5
click at [567, 39] on div "Y01-ORD0001285" at bounding box center [542, 39] width 300 height 34
copy span "Y01-ORD0001285"
click at [410, 261] on div "Total Weight 111.23 kg" at bounding box center [467, 261] width 150 height 21
click at [661, 48] on div "Y01-ORD0001285" at bounding box center [542, 39] width 300 height 34
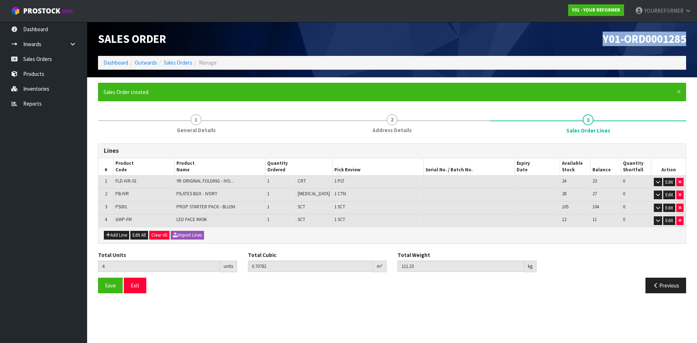
drag, startPoint x: 645, startPoint y: 38, endPoint x: 563, endPoint y: 38, distance: 82.4
click at [564, 38] on div "Y01-ORD0001285" at bounding box center [542, 39] width 300 height 34
copy span "Y01-ORD0001285"
click at [34, 54] on link "Sales Orders" at bounding box center [43, 59] width 87 height 15
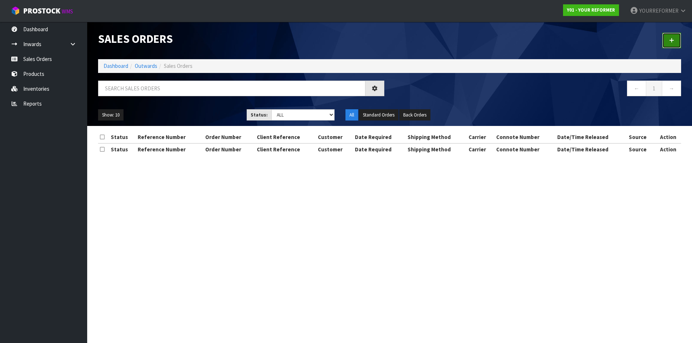
click at [678, 33] on link at bounding box center [671, 41] width 19 height 16
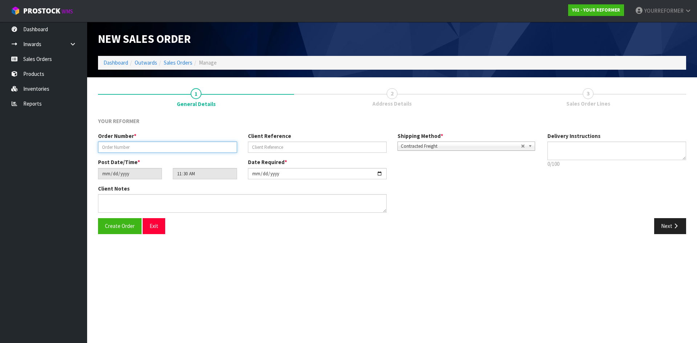
drag, startPoint x: 129, startPoint y: 144, endPoint x: 156, endPoint y: 152, distance: 28.4
click at [129, 144] on input "text" at bounding box center [167, 147] width 139 height 11
paste input "4786"
drag, startPoint x: 267, startPoint y: 147, endPoint x: 159, endPoint y: 158, distance: 109.2
click at [268, 147] on input "text" at bounding box center [317, 147] width 139 height 11
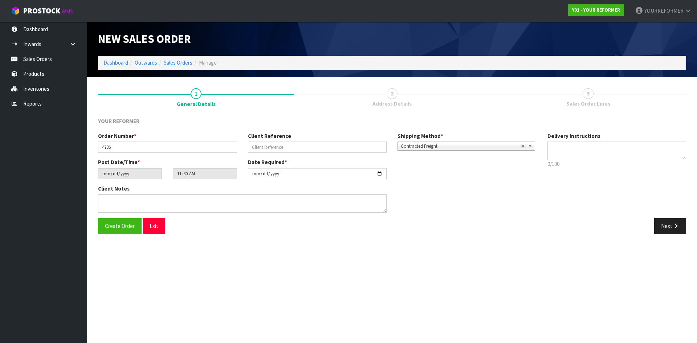
click at [285, 153] on div "Order Number * 4786 Client Reference Shipping Method * Pickup Contracted Freigh…" at bounding box center [317, 145] width 449 height 26
click at [289, 148] on input "text" at bounding box center [317, 147] width 139 height 11
paste input "[PERSON_NAME]"
click at [569, 156] on textarea at bounding box center [616, 151] width 139 height 19
drag, startPoint x: 565, startPoint y: 156, endPoint x: 269, endPoint y: 180, distance: 297.2
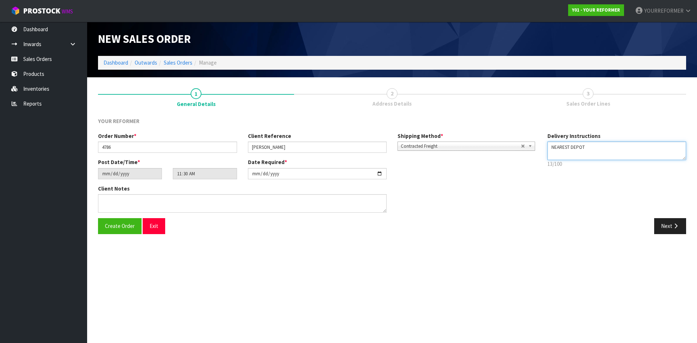
click at [565, 156] on textarea at bounding box center [616, 151] width 139 height 19
paste textarea "[PHONE_NUMBER]"
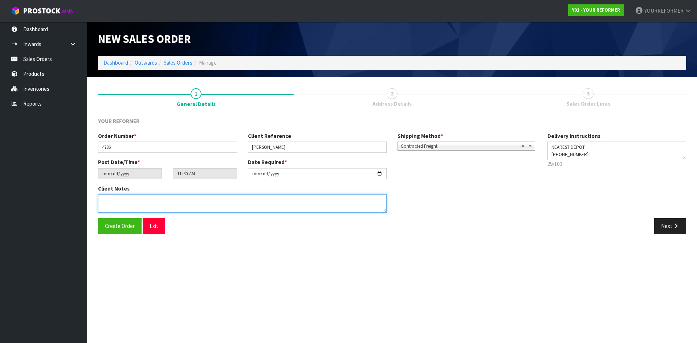
click at [136, 207] on textarea at bounding box center [242, 203] width 289 height 19
paste textarea "[PERSON_NAME] [STREET_ADDRESS] [PHONE_NUMBER]"
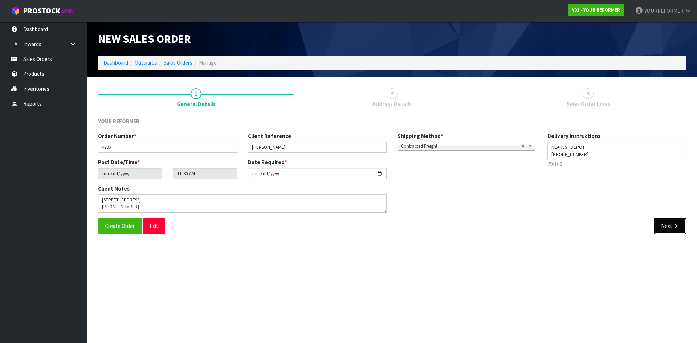
click at [664, 223] on button "Next" at bounding box center [670, 226] width 32 height 16
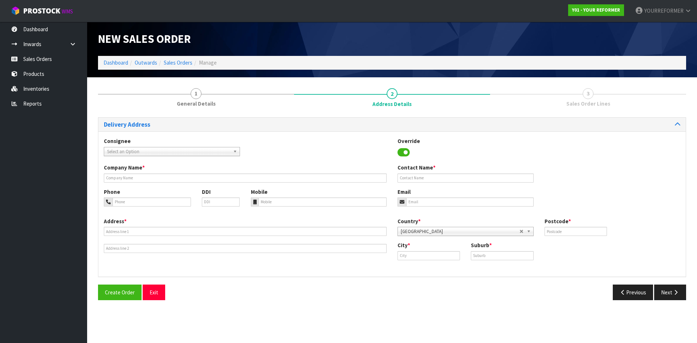
click at [125, 183] on div "Company Name * Contact Name *" at bounding box center [391, 176] width 587 height 24
drag, startPoint x: 128, startPoint y: 180, endPoint x: 138, endPoint y: 190, distance: 13.6
click at [128, 180] on input "text" at bounding box center [245, 178] width 283 height 9
click at [307, 204] on input "tel" at bounding box center [322, 201] width 129 height 9
click at [301, 201] on input "tel" at bounding box center [322, 201] width 129 height 9
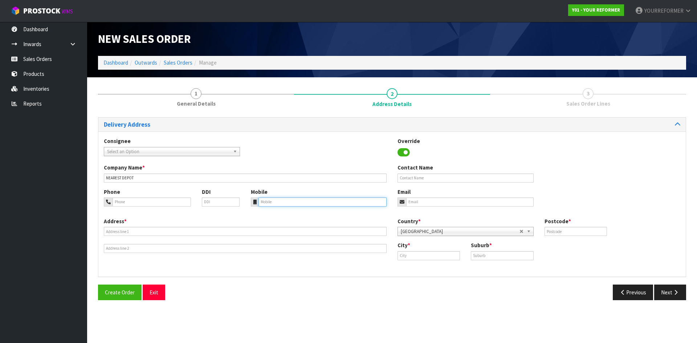
paste input "[PHONE_NUMBER]"
drag, startPoint x: 163, startPoint y: 236, endPoint x: 151, endPoint y: 236, distance: 12.0
click at [163, 236] on div "Address *" at bounding box center [245, 235] width 294 height 36
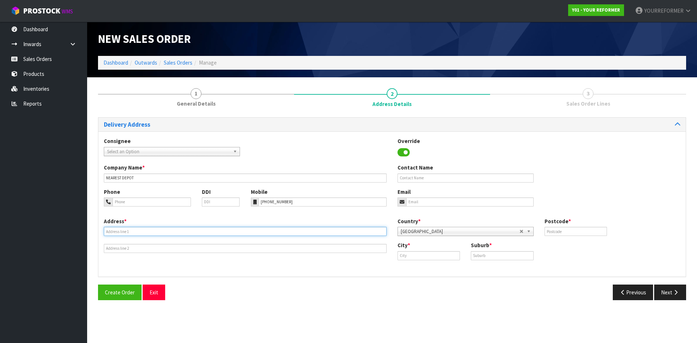
click at [136, 233] on input "text" at bounding box center [245, 231] width 283 height 9
drag, startPoint x: 138, startPoint y: 232, endPoint x: 135, endPoint y: 238, distance: 6.8
click at [138, 233] on input "text" at bounding box center [245, 231] width 283 height 9
paste input "[STREET_ADDRESS]"
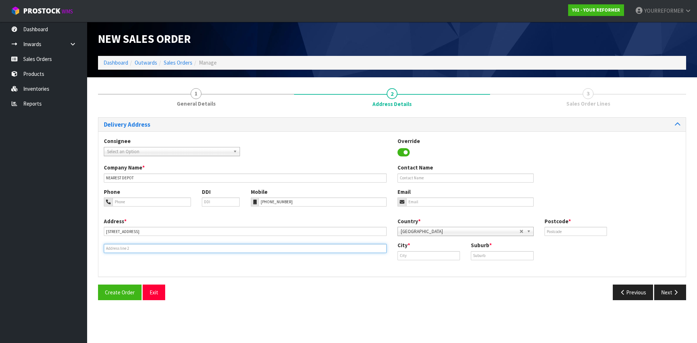
drag, startPoint x: 118, startPoint y: 249, endPoint x: 0, endPoint y: 254, distance: 117.7
click at [117, 249] on input "text" at bounding box center [245, 248] width 283 height 9
click at [160, 247] on input "text" at bounding box center [245, 248] width 283 height 9
paste input "UPPER HUTT 5371 [GEOGRAPHIC_DATA]"
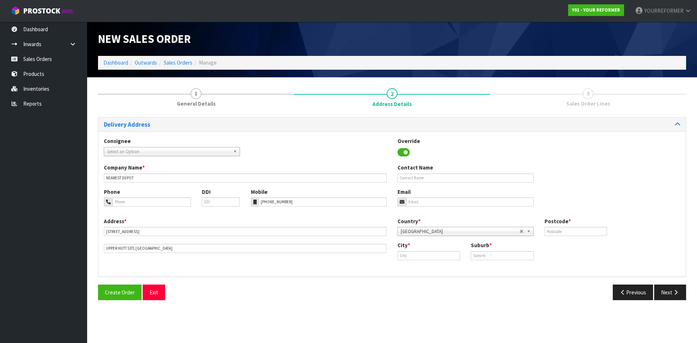
click at [448, 183] on div "Company Name * NEAREST DEPOT Contact Name" at bounding box center [391, 176] width 587 height 24
click at [445, 176] on input "text" at bounding box center [466, 178] width 136 height 9
paste input "[PERSON_NAME]"
drag, startPoint x: 413, startPoint y: 204, endPoint x: 280, endPoint y: 211, distance: 133.1
click at [413, 204] on input "email" at bounding box center [469, 201] width 127 height 9
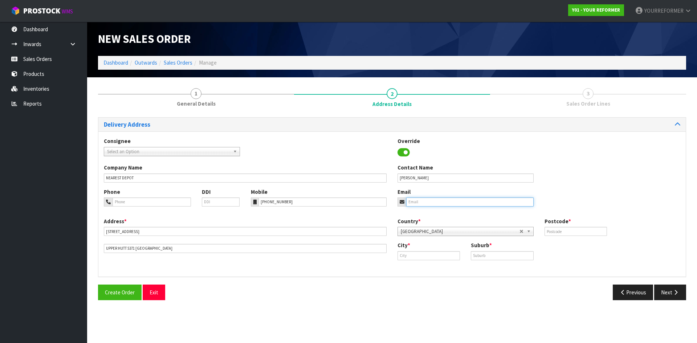
click at [423, 200] on input "email" at bounding box center [469, 201] width 127 height 9
paste input "[EMAIL_ADDRESS][DOMAIN_NAME]"
click at [561, 231] on input "text" at bounding box center [576, 231] width 62 height 9
click at [473, 259] on input "text" at bounding box center [502, 255] width 62 height 9
paste input "MANGAROA"
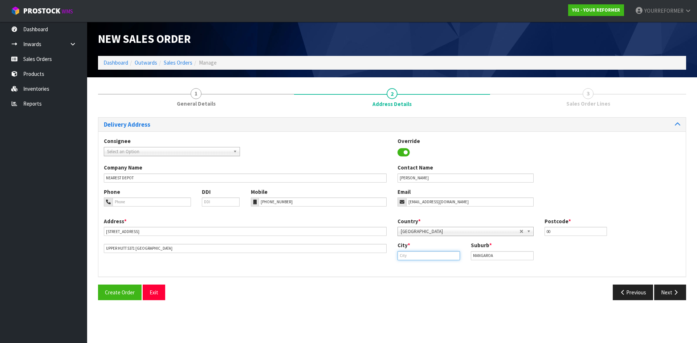
click at [418, 258] on input "text" at bounding box center [429, 255] width 62 height 9
paste input "Upper Hutt [GEOGRAPHIC_DATA]"
drag, startPoint x: 424, startPoint y: 255, endPoint x: 594, endPoint y: 251, distance: 169.6
click at [585, 254] on div "City * [GEOGRAPHIC_DATA] 5371 [GEOGRAPHIC_DATA] Suburb * MANGAROA" at bounding box center [539, 253] width 294 height 24
click at [431, 270] on strong "Upper Hutt" at bounding box center [419, 268] width 29 height 7
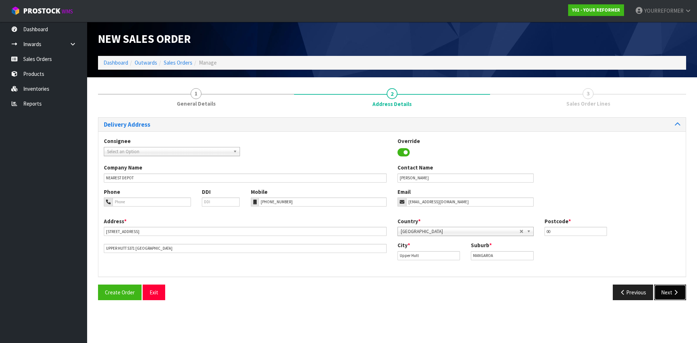
drag, startPoint x: 671, startPoint y: 296, endPoint x: 500, endPoint y: 296, distance: 170.6
click at [670, 296] on button "Next" at bounding box center [670, 293] width 32 height 16
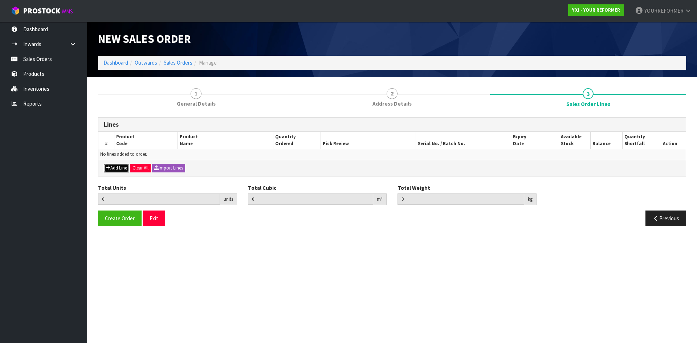
click at [118, 169] on button "Add Line" at bounding box center [116, 168] width 25 height 9
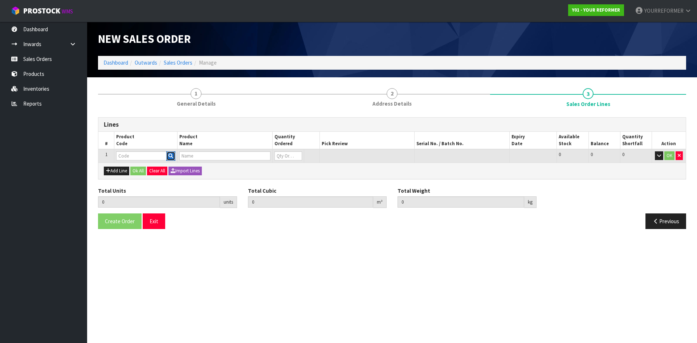
click at [174, 154] on button "button" at bounding box center [170, 155] width 9 height 9
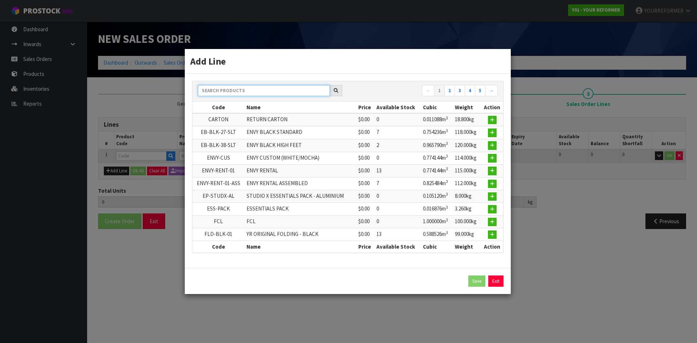
click at [240, 89] on input "text" at bounding box center [264, 90] width 132 height 11
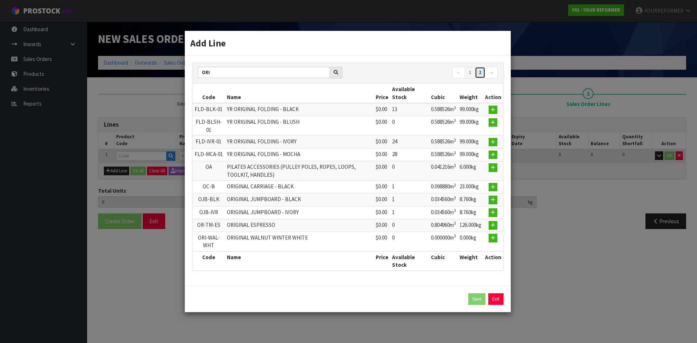
click at [478, 70] on link "2" at bounding box center [480, 73] width 11 height 12
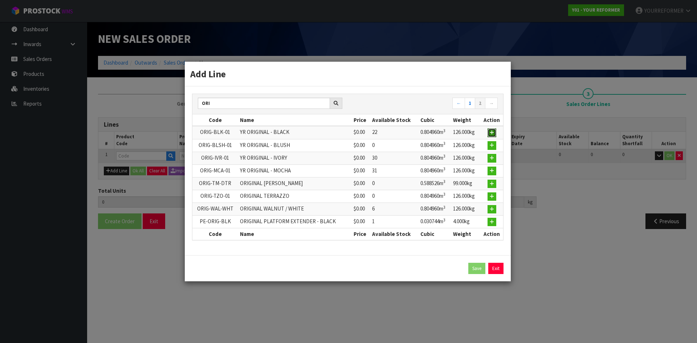
drag, startPoint x: 494, startPoint y: 132, endPoint x: 465, endPoint y: 145, distance: 32.2
click at [494, 132] on icon "button" at bounding box center [492, 132] width 4 height 5
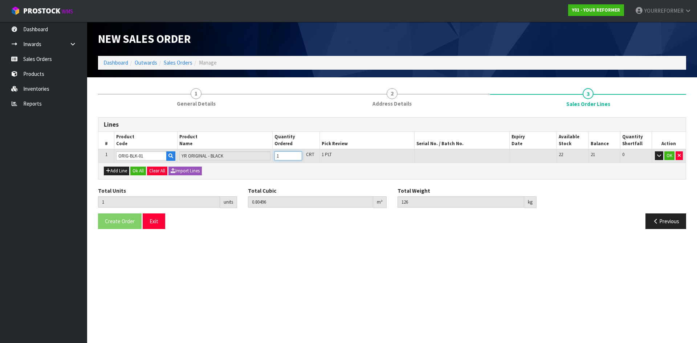
click at [295, 155] on input "1" at bounding box center [288, 155] width 28 height 9
click at [120, 172] on button "Add Line" at bounding box center [116, 171] width 25 height 9
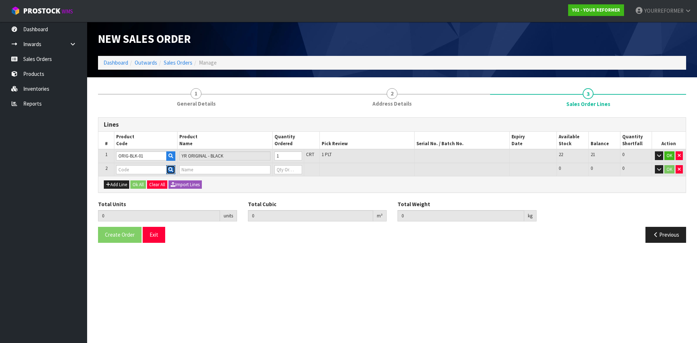
click at [167, 170] on button "button" at bounding box center [170, 169] width 9 height 9
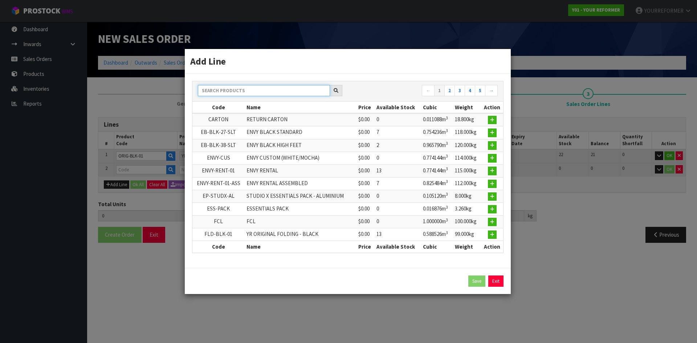
click at [235, 90] on input "text" at bounding box center [264, 90] width 132 height 11
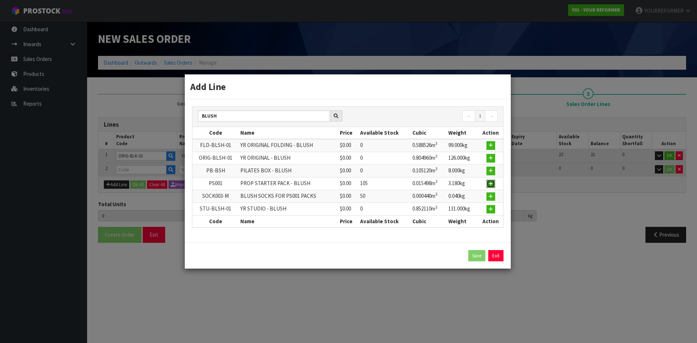
click at [495, 185] on button "button" at bounding box center [490, 184] width 9 height 9
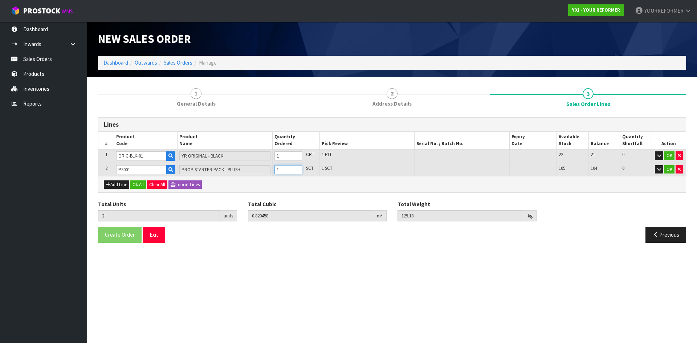
click at [297, 168] on input "1" at bounding box center [288, 169] width 28 height 9
click at [107, 186] on icon "button" at bounding box center [108, 184] width 4 height 5
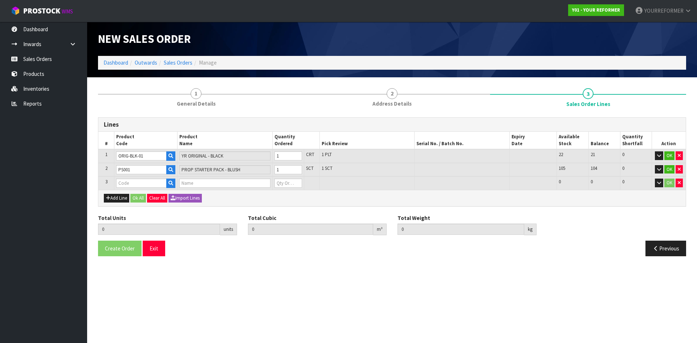
click at [178, 185] on td at bounding box center [225, 182] width 95 height 13
click at [173, 183] on icon "button" at bounding box center [170, 183] width 5 height 5
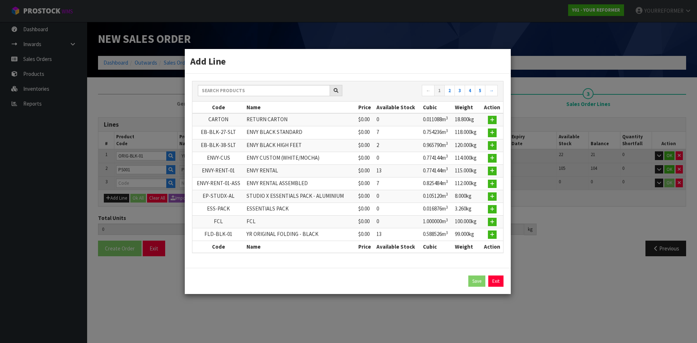
click at [270, 97] on div "← 1 2 3 4 5 →" at bounding box center [347, 91] width 311 height 13
click at [264, 97] on div "← 1 2 3 4 5 →" at bounding box center [347, 91] width 311 height 13
click at [261, 85] on div "← 1 2 3 4 5 →" at bounding box center [347, 91] width 311 height 20
click at [258, 89] on input "text" at bounding box center [264, 90] width 132 height 11
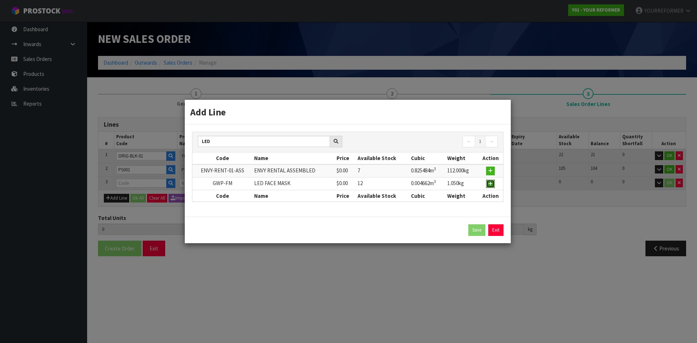
click at [490, 183] on icon "button" at bounding box center [490, 184] width 4 height 5
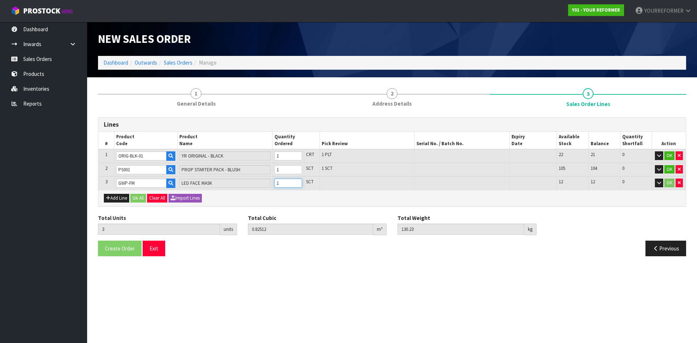
click at [297, 181] on input "1" at bounding box center [288, 183] width 28 height 9
drag, startPoint x: 142, startPoint y: 197, endPoint x: 142, endPoint y: 222, distance: 24.3
click at [142, 197] on button "Ok All" at bounding box center [138, 198] width 16 height 9
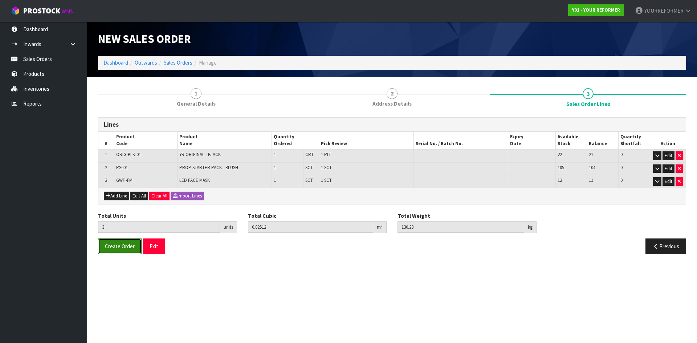
drag, startPoint x: 123, startPoint y: 248, endPoint x: 114, endPoint y: 248, distance: 9.4
click at [123, 248] on span "Create Order" at bounding box center [120, 246] width 30 height 7
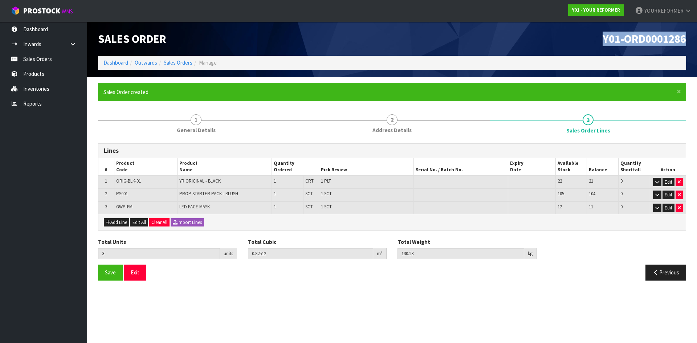
drag, startPoint x: 690, startPoint y: 40, endPoint x: 235, endPoint y: 100, distance: 458.9
click at [476, 44] on div "Y01-ORD0001286" at bounding box center [542, 39] width 300 height 34
copy span "Y01-ORD0001286"
click at [61, 61] on link "Sales Orders" at bounding box center [43, 59] width 87 height 15
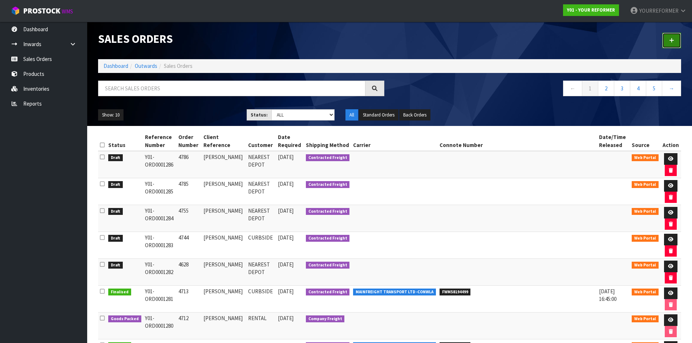
click at [667, 43] on link at bounding box center [671, 41] width 19 height 16
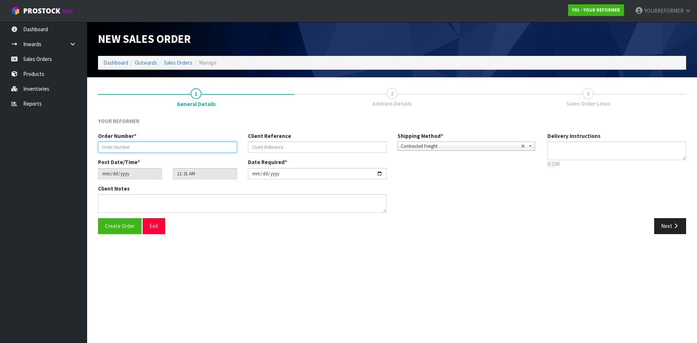
drag, startPoint x: 136, startPoint y: 149, endPoint x: 172, endPoint y: 153, distance: 36.2
click at [136, 149] on input "text" at bounding box center [167, 147] width 139 height 11
paste input "4788"
click at [314, 151] on input "text" at bounding box center [317, 147] width 139 height 11
drag, startPoint x: 284, startPoint y: 153, endPoint x: 327, endPoint y: 154, distance: 43.6
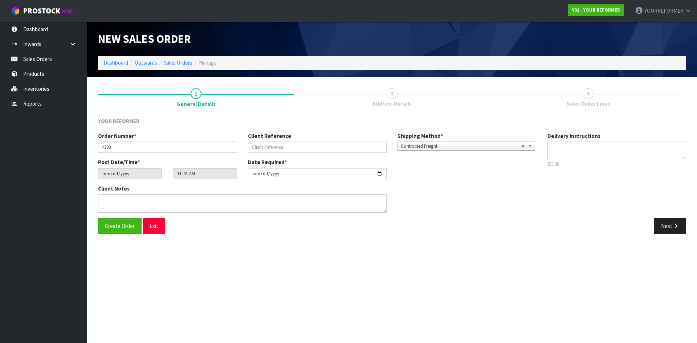
click at [284, 153] on div "Order Number * 4788 Client Reference Shipping Method * Pickup Contracted Freigh…" at bounding box center [317, 145] width 449 height 26
drag, startPoint x: 256, startPoint y: 147, endPoint x: 433, endPoint y: 166, distance: 178.5
click at [256, 147] on input "text" at bounding box center [317, 147] width 139 height 11
paste input "[PERSON_NAME]"
click at [609, 154] on textarea at bounding box center [616, 151] width 139 height 19
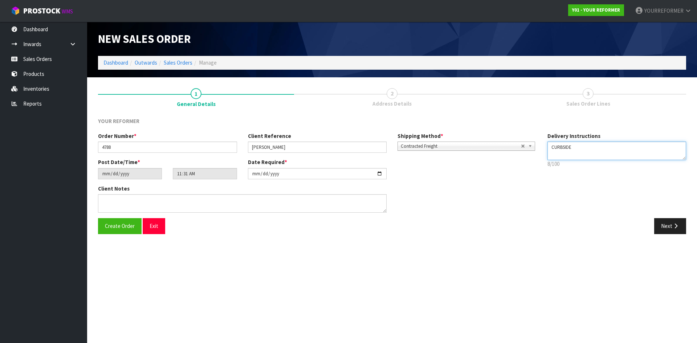
drag, startPoint x: 571, startPoint y: 154, endPoint x: 534, endPoint y: 164, distance: 38.4
click at [571, 154] on textarea at bounding box center [616, 151] width 139 height 19
paste textarea "[PHONE_NUMBER]"
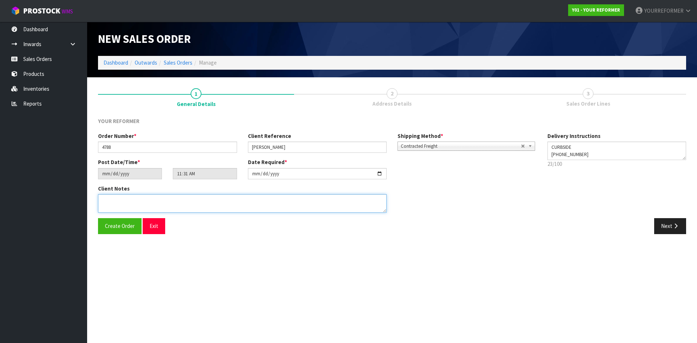
click at [192, 200] on textarea at bounding box center [242, 203] width 289 height 19
paste textarea "[PERSON_NAME] [STREET_ADDRESS] [PHONE_NUMBER]"
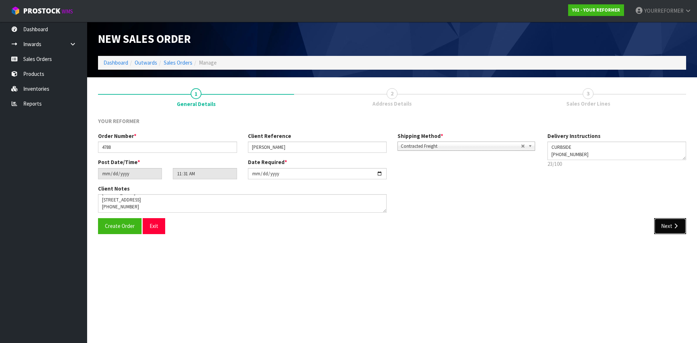
click at [671, 229] on button "Next" at bounding box center [670, 226] width 32 height 16
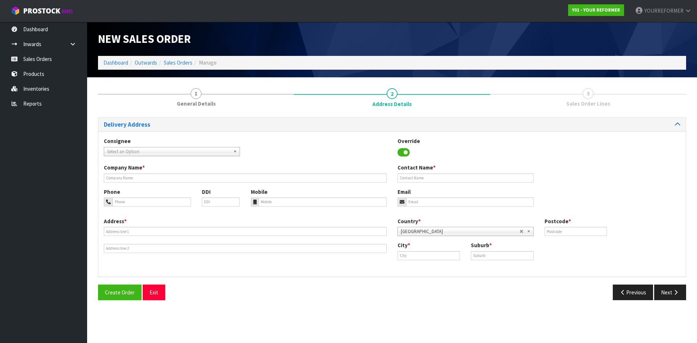
click at [131, 183] on div "Company Name * Contact Name *" at bounding box center [391, 176] width 587 height 24
click at [138, 181] on input "text" at bounding box center [245, 178] width 283 height 9
click at [277, 204] on input "tel" at bounding box center [322, 201] width 129 height 9
drag, startPoint x: 298, startPoint y: 210, endPoint x: 285, endPoint y: 211, distance: 13.1
click at [296, 211] on div "Phone DDI Mobile Email" at bounding box center [391, 202] width 587 height 29
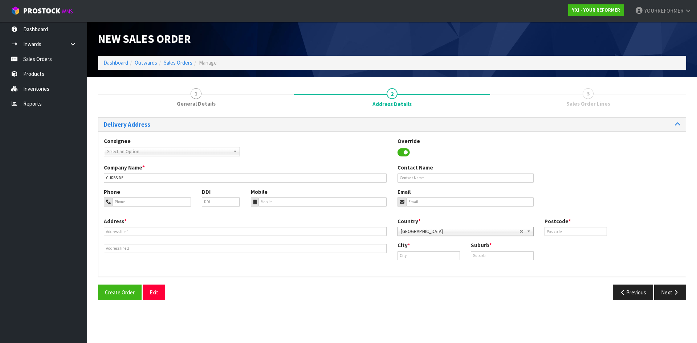
drag, startPoint x: 280, startPoint y: 208, endPoint x: 247, endPoint y: 211, distance: 33.6
click at [276, 209] on div "Phone DDI Mobile Email" at bounding box center [391, 202] width 587 height 29
click at [250, 207] on div "Phone DDI Mobile Email" at bounding box center [391, 202] width 587 height 29
drag, startPoint x: 259, startPoint y: 202, endPoint x: 212, endPoint y: 218, distance: 49.4
click at [258, 203] on div at bounding box center [319, 201] width 136 height 9
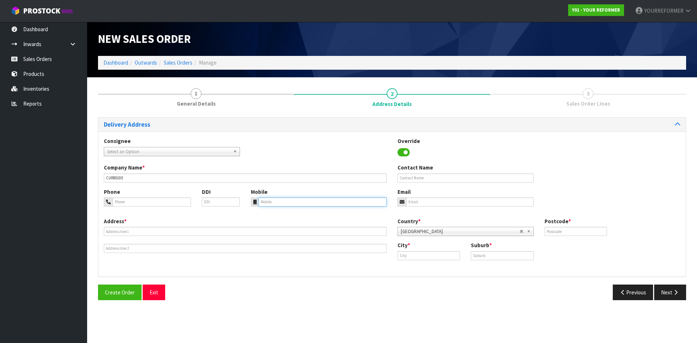
paste input "[PHONE_NUMBER]"
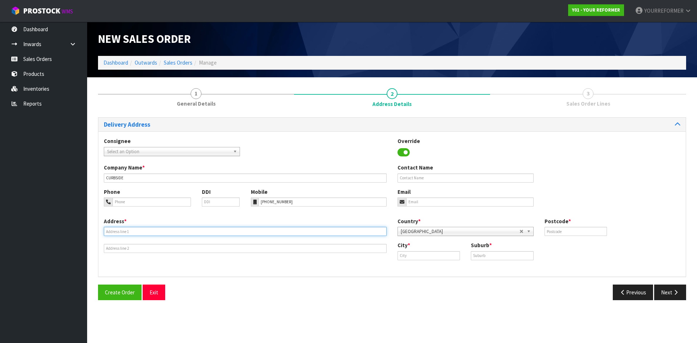
drag, startPoint x: 144, startPoint y: 229, endPoint x: 106, endPoint y: 236, distance: 38.4
click at [143, 230] on input "text" at bounding box center [245, 231] width 283 height 9
click at [115, 230] on input "text" at bounding box center [245, 231] width 283 height 9
paste input "[STREET_ADDRESS]"
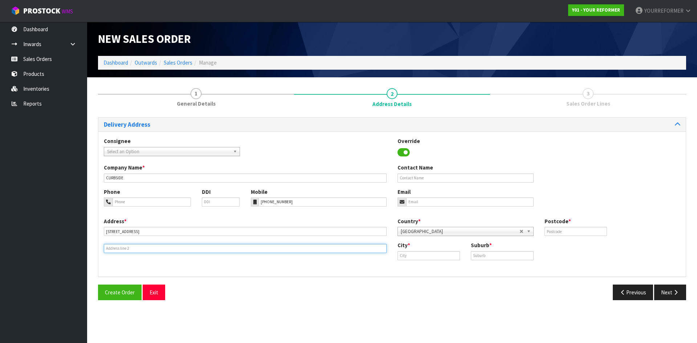
click at [115, 248] on input "text" at bounding box center [245, 248] width 283 height 9
click at [158, 250] on input "text" at bounding box center [245, 248] width 283 height 9
paste input "AUCKLAND 1050 [GEOGRAPHIC_DATA]"
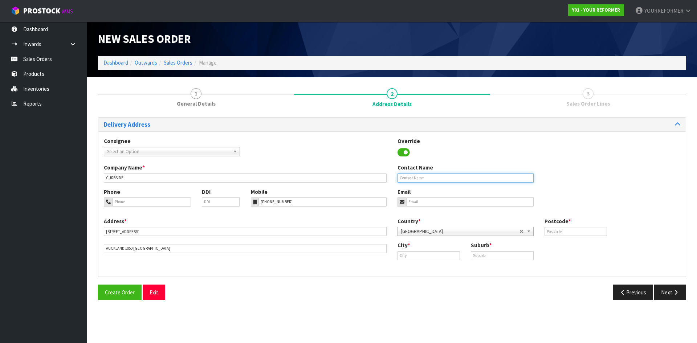
drag, startPoint x: 434, startPoint y: 178, endPoint x: 25, endPoint y: 202, distance: 409.2
click at [433, 178] on input "text" at bounding box center [466, 178] width 136 height 9
click at [462, 171] on div "Contact Name" at bounding box center [465, 173] width 147 height 19
click at [455, 178] on input "text" at bounding box center [466, 178] width 136 height 9
paste input "[PERSON_NAME]"
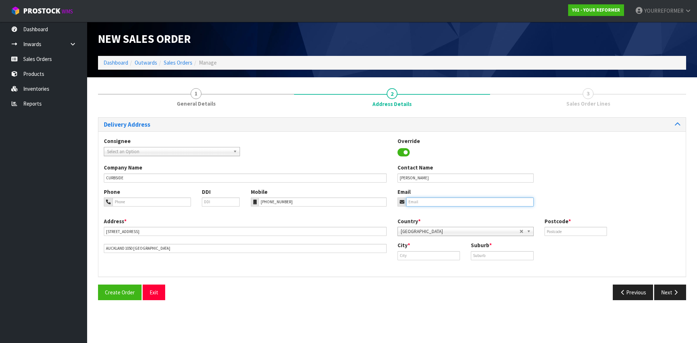
drag, startPoint x: 411, startPoint y: 203, endPoint x: 31, endPoint y: 204, distance: 379.8
click at [411, 203] on input "email" at bounding box center [469, 201] width 127 height 9
drag, startPoint x: 431, startPoint y: 203, endPoint x: 461, endPoint y: 206, distance: 30.7
click at [432, 203] on input "email" at bounding box center [469, 201] width 127 height 9
paste input "[PERSON_NAME][EMAIL_ADDRESS][DOMAIN_NAME]"
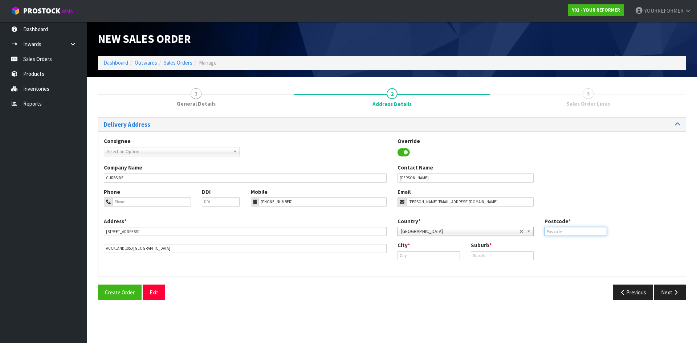
click at [580, 229] on input "text" at bounding box center [576, 231] width 62 height 9
drag, startPoint x: 553, startPoint y: 231, endPoint x: 535, endPoint y: 232, distance: 17.4
click at [535, 232] on div "Country * [GEOGRAPHIC_DATA] [GEOGRAPHIC_DATA] [GEOGRAPHIC_DATA] [GEOGRAPHIC_DAT…" at bounding box center [539, 229] width 294 height 24
paste input "105"
click at [400, 251] on input "text" at bounding box center [429, 255] width 62 height 9
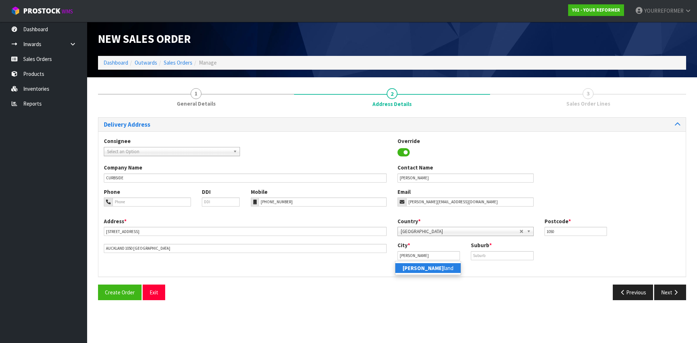
drag, startPoint x: 419, startPoint y: 266, endPoint x: 368, endPoint y: 266, distance: 50.8
click at [418, 266] on link "[PERSON_NAME] land" at bounding box center [427, 268] width 65 height 10
click at [506, 258] on input "text" at bounding box center [502, 255] width 62 height 9
paste input "[GEOGRAPHIC_DATA]"
click at [671, 296] on button "Next" at bounding box center [670, 293] width 32 height 16
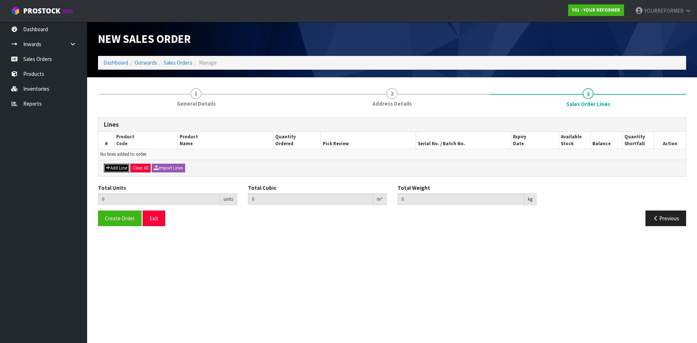
click at [107, 168] on icon "button" at bounding box center [108, 168] width 4 height 5
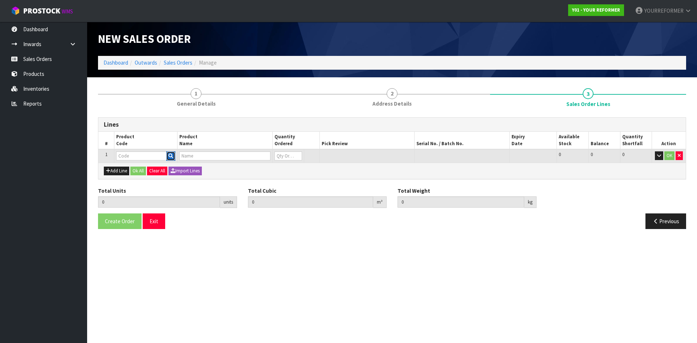
click at [174, 155] on button "button" at bounding box center [170, 155] width 9 height 9
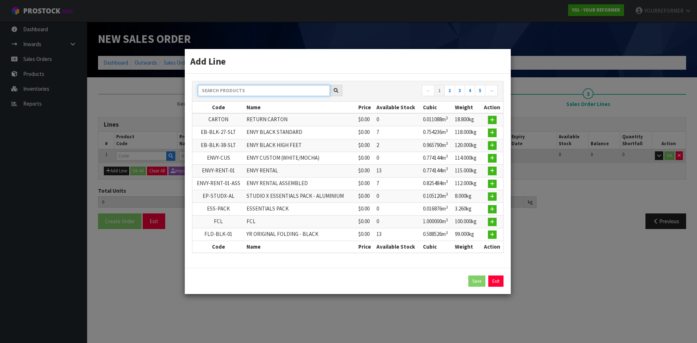
click at [212, 86] on input "text" at bounding box center [264, 90] width 132 height 11
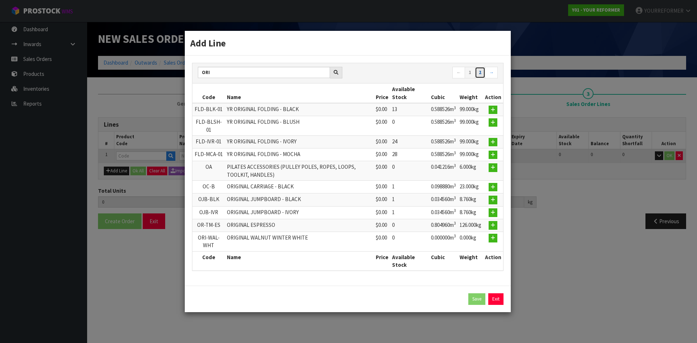
click at [481, 70] on link "2" at bounding box center [480, 73] width 11 height 12
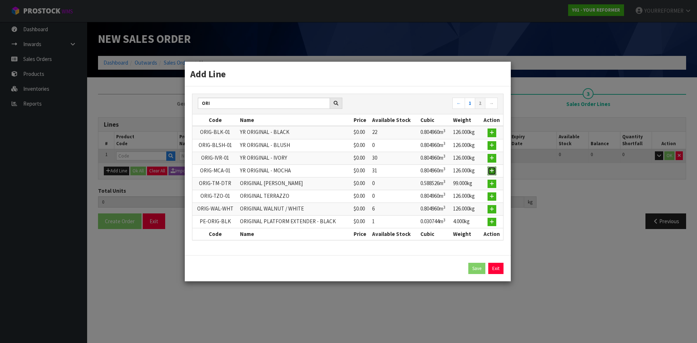
click at [492, 169] on icon "button" at bounding box center [492, 170] width 4 height 5
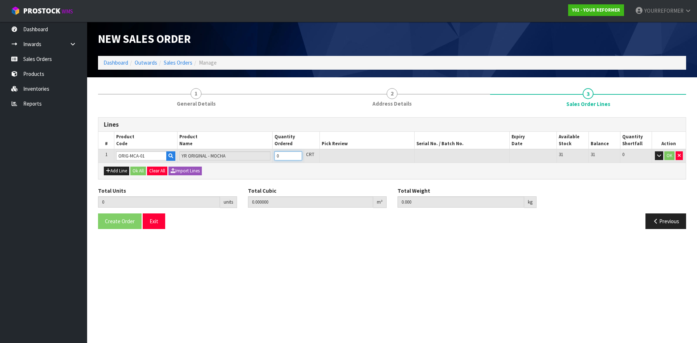
click at [291, 156] on input "0" at bounding box center [288, 155] width 28 height 9
click at [294, 154] on input "1" at bounding box center [288, 155] width 28 height 9
click at [111, 167] on button "Add Line" at bounding box center [116, 171] width 25 height 9
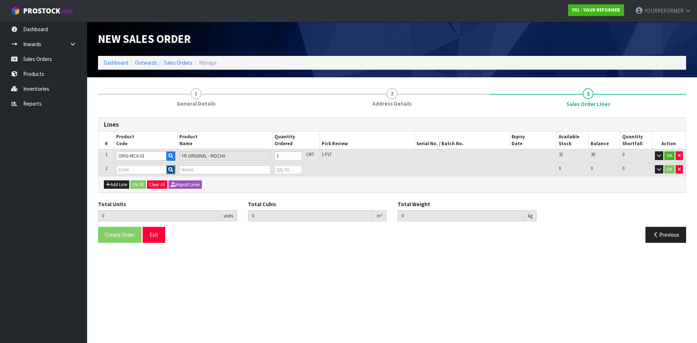
click at [171, 171] on icon "button" at bounding box center [170, 169] width 5 height 5
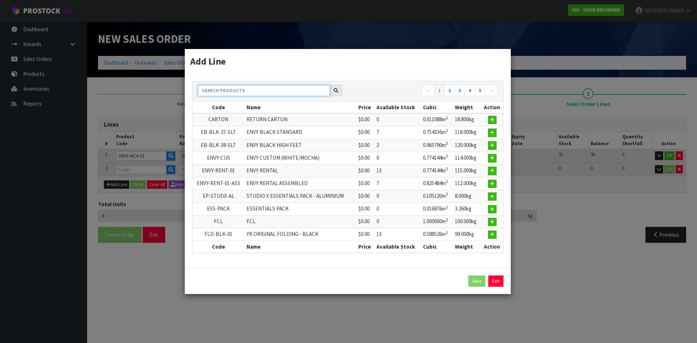
click at [238, 86] on input "text" at bounding box center [264, 90] width 132 height 11
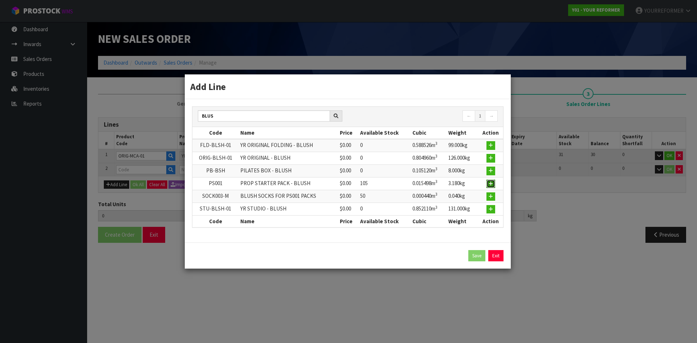
click at [494, 184] on button "button" at bounding box center [490, 184] width 9 height 9
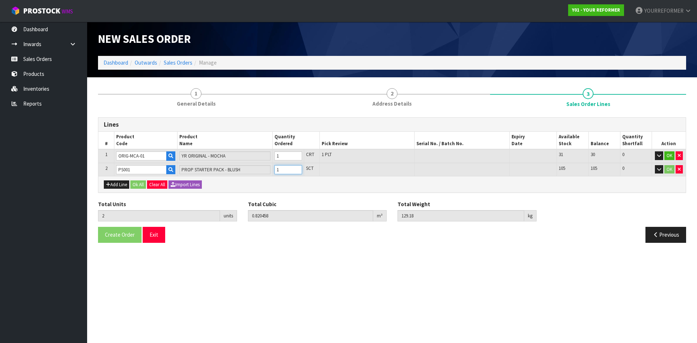
click at [297, 169] on input "1" at bounding box center [288, 169] width 28 height 9
click at [119, 182] on button "Add Line" at bounding box center [116, 184] width 25 height 9
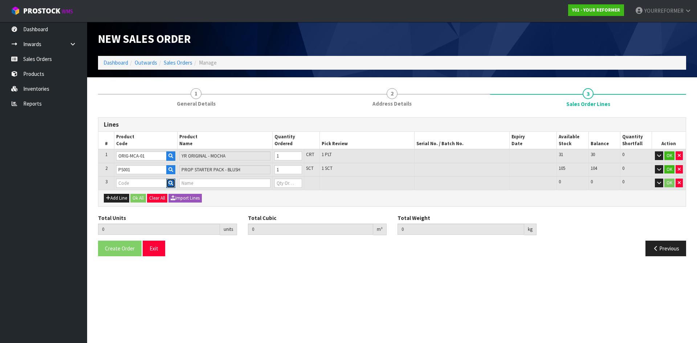
click at [170, 183] on icon "button" at bounding box center [170, 183] width 5 height 5
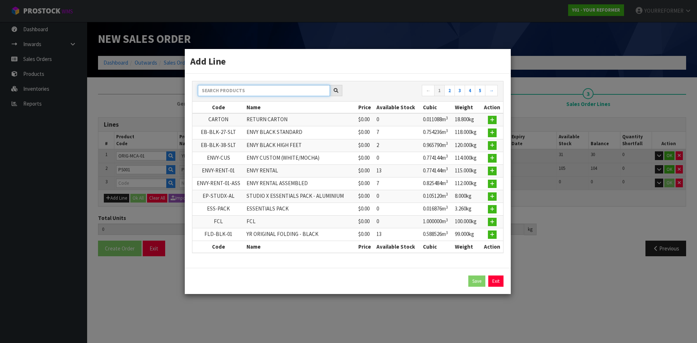
click at [284, 92] on input "text" at bounding box center [264, 90] width 132 height 11
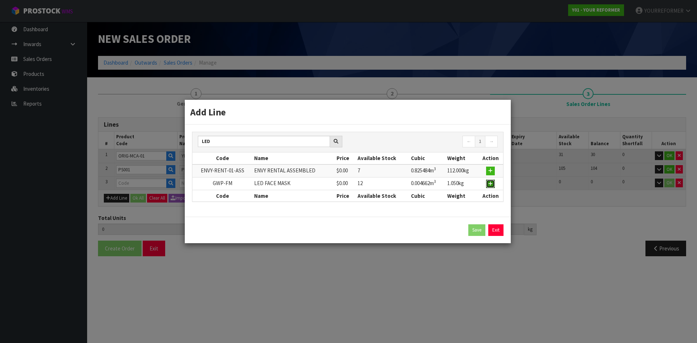
click at [492, 183] on icon "button" at bounding box center [490, 184] width 4 height 5
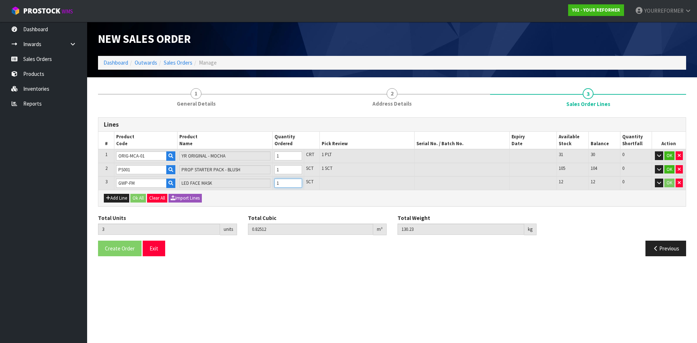
click at [296, 181] on input "1" at bounding box center [288, 183] width 28 height 9
click at [142, 200] on button "Ok All" at bounding box center [138, 198] width 16 height 9
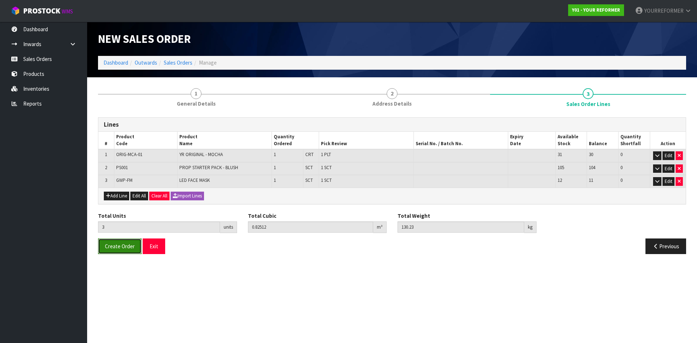
click at [122, 242] on button "Create Order" at bounding box center [120, 247] width 44 height 16
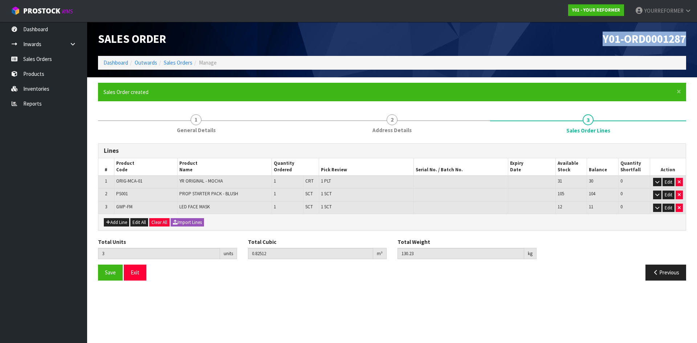
drag, startPoint x: 692, startPoint y: 43, endPoint x: 351, endPoint y: 80, distance: 342.9
click at [464, 46] on header "Sales Order Y01-ORD0001287 Dashboard Outwards Sales Orders Manage" at bounding box center [392, 50] width 610 height 56
copy span "Y01-ORD0001287"
drag, startPoint x: 57, startPoint y: 60, endPoint x: 107, endPoint y: 66, distance: 50.1
click at [57, 60] on link "Sales Orders" at bounding box center [43, 59] width 87 height 15
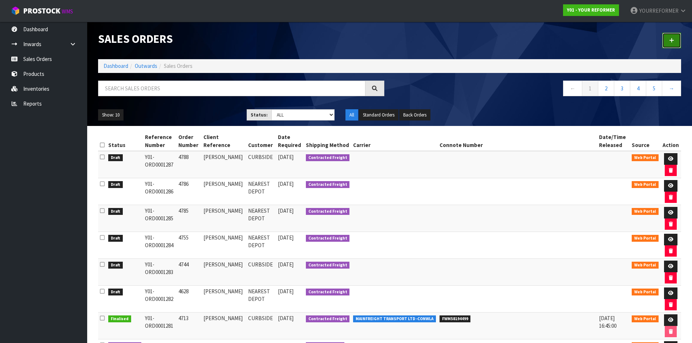
click at [677, 40] on link at bounding box center [671, 41] width 19 height 16
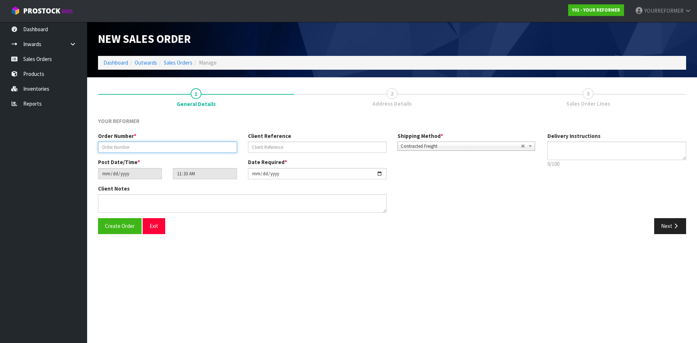
drag, startPoint x: 202, startPoint y: 142, endPoint x: 250, endPoint y: 147, distance: 48.6
click at [202, 142] on input "text" at bounding box center [167, 147] width 139 height 11
paste input "4789"
drag, startPoint x: 258, startPoint y: 147, endPoint x: 193, endPoint y: 156, distance: 65.4
click at [258, 147] on input "text" at bounding box center [317, 147] width 139 height 11
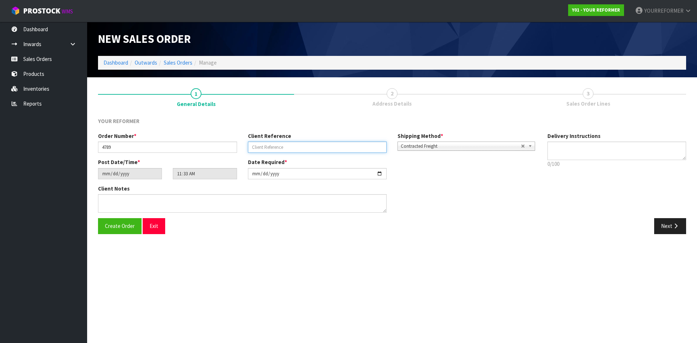
click at [303, 150] on input "text" at bounding box center [317, 147] width 139 height 11
paste input "[PERSON_NAME]"
click at [622, 148] on textarea at bounding box center [616, 151] width 139 height 19
click at [577, 157] on textarea at bounding box center [616, 151] width 139 height 19
paste textarea "[PHONE_NUMBER]"
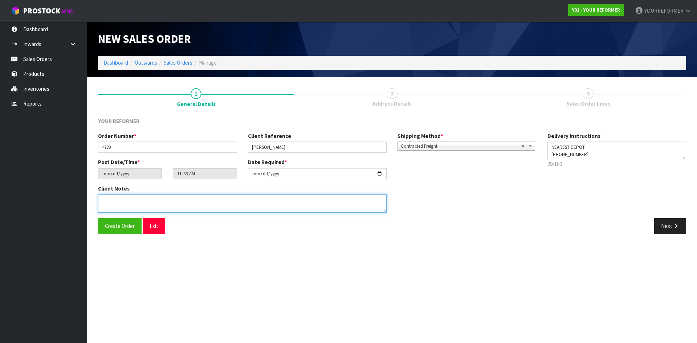
click at [163, 208] on textarea at bounding box center [242, 203] width 289 height 19
paste textarea "[PERSON_NAME] [STREET_ADDRESS] [PHONE_NUMBER]"
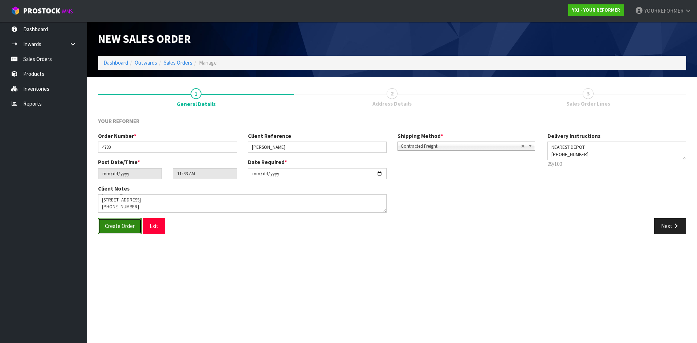
click at [100, 229] on button "Create Order" at bounding box center [120, 226] width 44 height 16
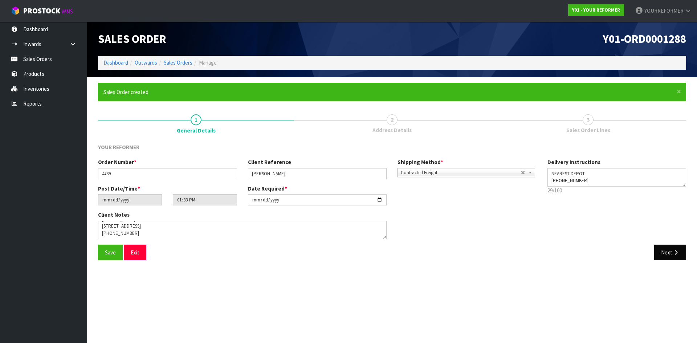
click at [675, 261] on div "Save Exit Next" at bounding box center [392, 255] width 599 height 21
drag, startPoint x: 673, startPoint y: 257, endPoint x: 676, endPoint y: 41, distance: 215.7
click at [673, 256] on button "Next" at bounding box center [670, 253] width 32 height 16
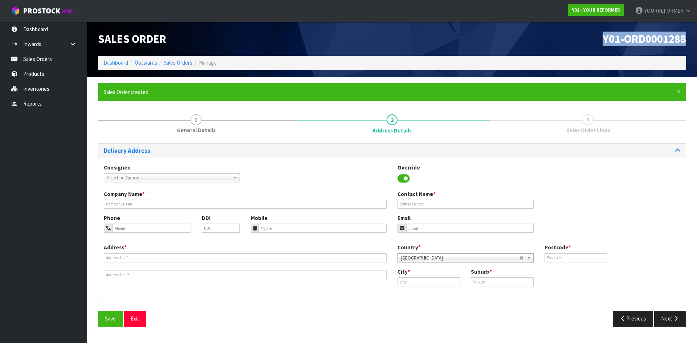
drag, startPoint x: 688, startPoint y: 37, endPoint x: 269, endPoint y: 98, distance: 422.9
click at [474, 38] on div "Y01-ORD0001288" at bounding box center [542, 39] width 300 height 34
copy span "Y01-ORD0001288"
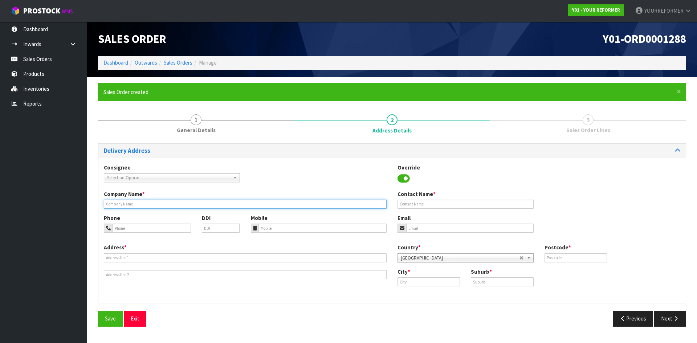
drag, startPoint x: 169, startPoint y: 204, endPoint x: 187, endPoint y: 208, distance: 18.1
click at [169, 204] on input "text" at bounding box center [245, 204] width 283 height 9
paste input "[PERSON_NAME]"
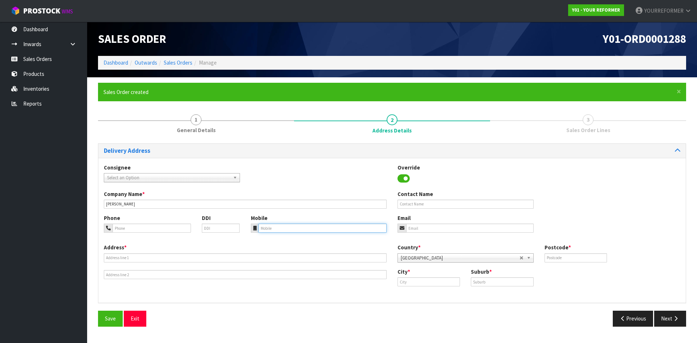
click at [274, 232] on input "tel" at bounding box center [322, 228] width 129 height 9
click at [258, 233] on div "Phone DDI Mobile Email" at bounding box center [391, 228] width 587 height 29
click at [264, 231] on input "tel" at bounding box center [322, 228] width 129 height 9
paste input "[PHONE_NUMBER]"
drag, startPoint x: 146, startPoint y: 261, endPoint x: 101, endPoint y: 261, distance: 45.0
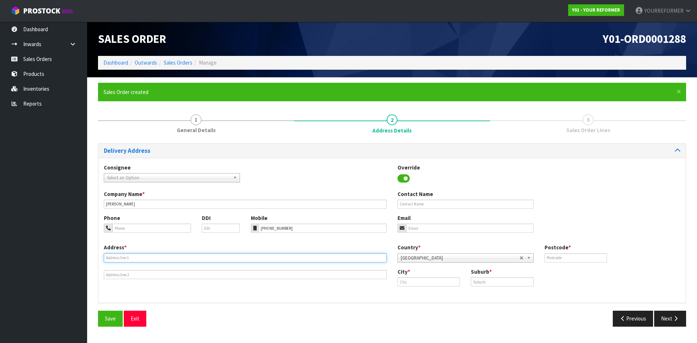
click at [145, 261] on input "text" at bounding box center [245, 257] width 283 height 9
drag, startPoint x: 127, startPoint y: 255, endPoint x: 135, endPoint y: 274, distance: 20.3
click at [127, 255] on input "text" at bounding box center [245, 257] width 283 height 9
paste input "[STREET_ADDRESS] WKO"
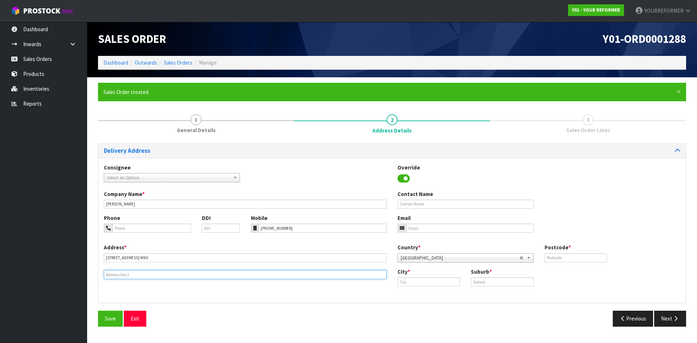
drag, startPoint x: 127, startPoint y: 279, endPoint x: 7, endPoint y: 277, distance: 120.2
click at [125, 278] on input "text" at bounding box center [245, 274] width 283 height 9
click at [134, 275] on input "text" at bounding box center [245, 274] width 283 height 9
paste input "[STREET_ADDRESS]"
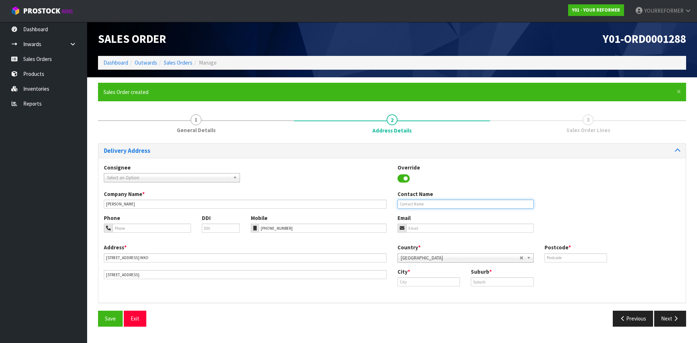
click at [417, 206] on input "text" at bounding box center [466, 204] width 136 height 9
paste input "[PERSON_NAME]"
drag, startPoint x: 426, startPoint y: 232, endPoint x: 338, endPoint y: 226, distance: 88.8
click at [426, 232] on input "email" at bounding box center [469, 228] width 127 height 9
drag, startPoint x: 427, startPoint y: 231, endPoint x: 443, endPoint y: 233, distance: 15.4
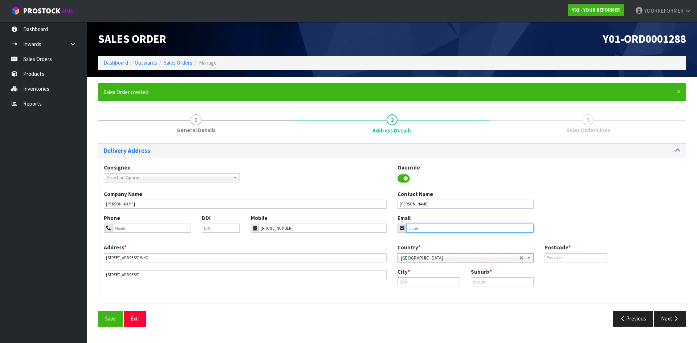
click at [427, 231] on input "email" at bounding box center [469, 228] width 127 height 9
paste input "[EMAIL_ADDRESS][DOMAIN_NAME]"
drag, startPoint x: 550, startPoint y: 264, endPoint x: 556, endPoint y: 261, distance: 7.2
click at [550, 264] on div "Country * [GEOGRAPHIC_DATA] [GEOGRAPHIC_DATA] [GEOGRAPHIC_DATA] [GEOGRAPHIC_DAT…" at bounding box center [539, 256] width 294 height 24
click at [556, 260] on input "text" at bounding box center [576, 257] width 62 height 9
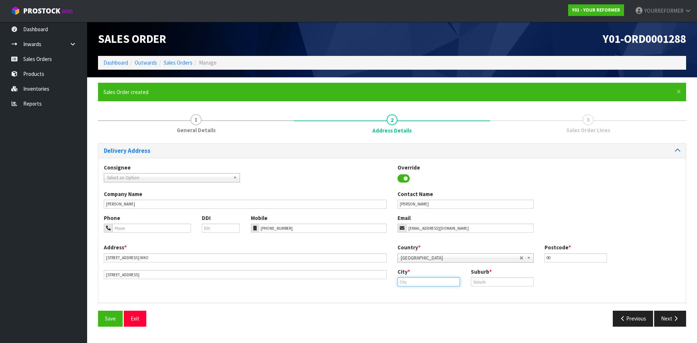
click at [415, 284] on input "text" at bounding box center [429, 281] width 62 height 9
paste input "WKO"
drag, startPoint x: 491, startPoint y: 282, endPoint x: 475, endPoint y: 282, distance: 16.0
click at [491, 283] on input "text" at bounding box center [502, 281] width 62 height 9
paste input "WKO"
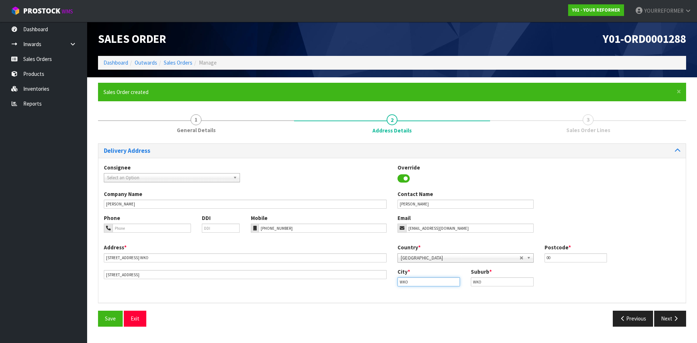
drag, startPoint x: 410, startPoint y: 280, endPoint x: 366, endPoint y: 280, distance: 43.2
click at [366, 280] on div "Address * [STREET_ADDRESS] Country * [GEOGRAPHIC_DATA] [GEOGRAPHIC_DATA] [GEOGR…" at bounding box center [391, 271] width 587 height 54
paste input "RD 5 Taupo"
click at [676, 317] on icon "button" at bounding box center [675, 318] width 7 height 5
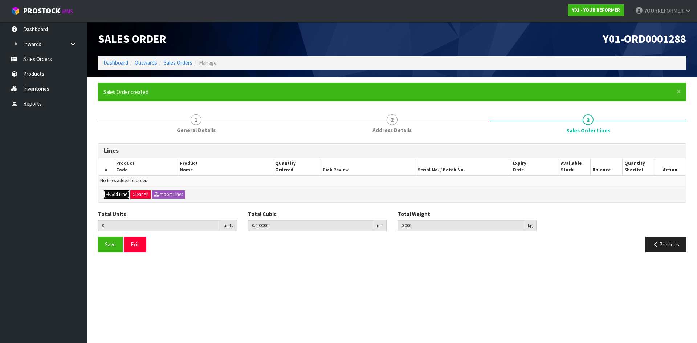
click at [107, 193] on icon "button" at bounding box center [108, 194] width 4 height 5
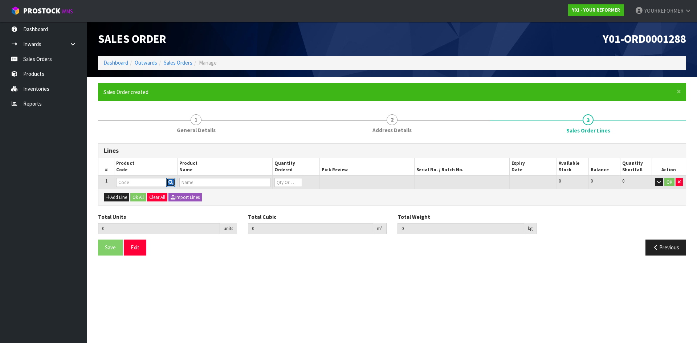
click at [170, 181] on icon "button" at bounding box center [170, 182] width 5 height 5
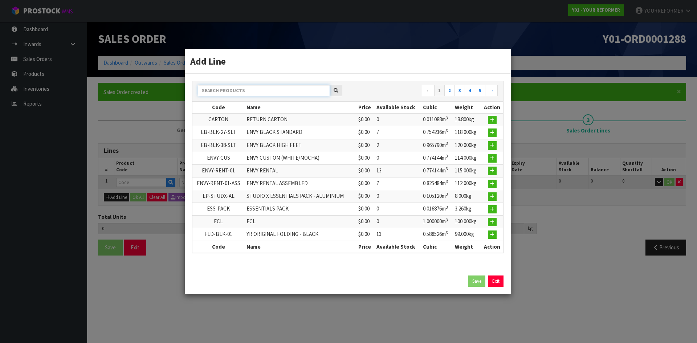
click at [243, 89] on input "text" at bounding box center [264, 90] width 132 height 11
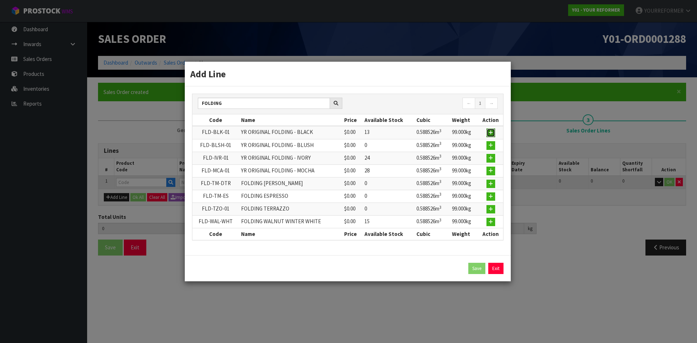
click at [493, 133] on icon "button" at bounding box center [491, 132] width 4 height 5
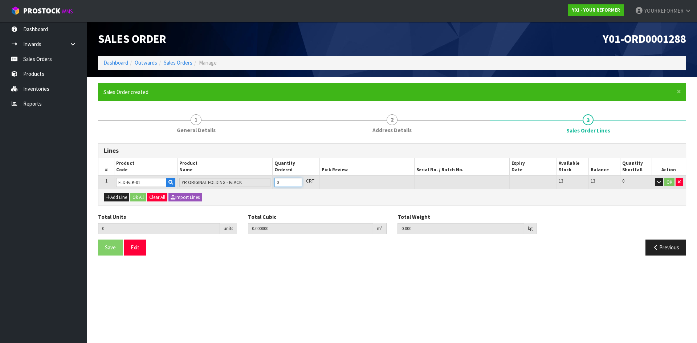
click at [300, 180] on input "0" at bounding box center [288, 182] width 28 height 9
drag, startPoint x: 297, startPoint y: 180, endPoint x: 178, endPoint y: 215, distance: 123.9
click at [297, 181] on input "1" at bounding box center [288, 182] width 28 height 9
click at [121, 197] on button "Add Line" at bounding box center [116, 197] width 25 height 9
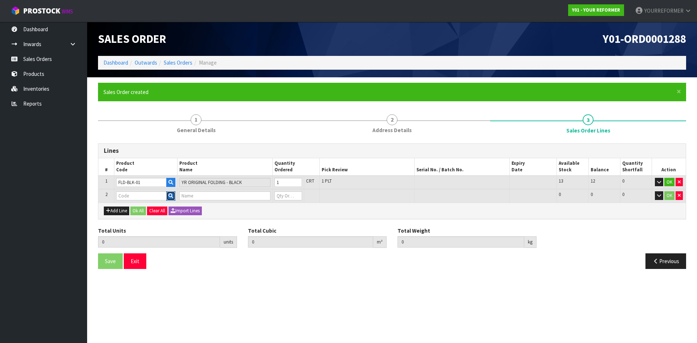
click at [175, 197] on button "button" at bounding box center [170, 195] width 9 height 9
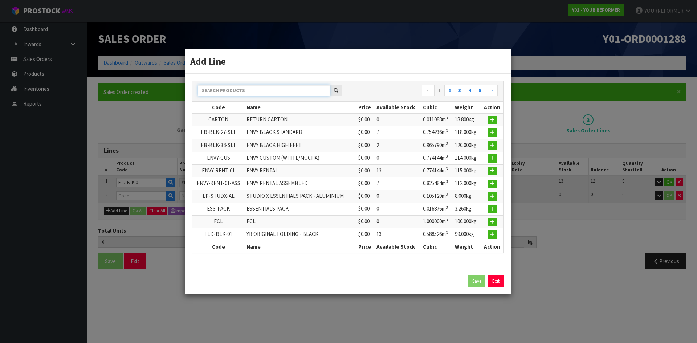
click at [283, 91] on input "text" at bounding box center [264, 90] width 132 height 11
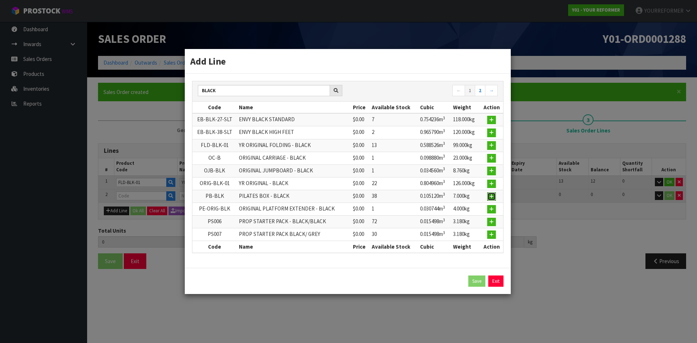
click at [493, 195] on icon "button" at bounding box center [491, 196] width 4 height 5
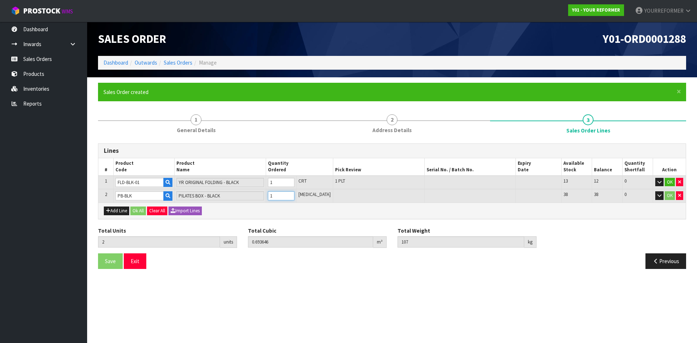
click at [294, 194] on input "1" at bounding box center [281, 195] width 27 height 9
click at [122, 212] on button "Add Line" at bounding box center [116, 211] width 25 height 9
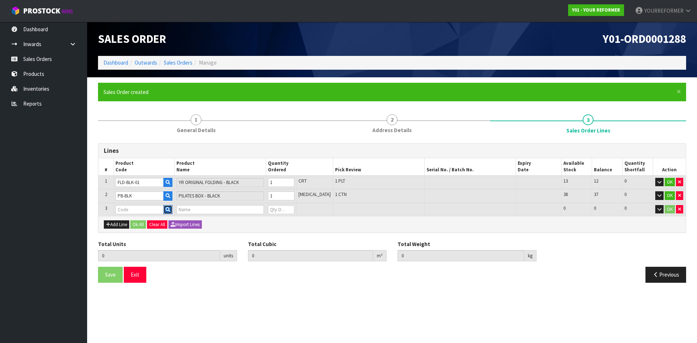
click at [169, 210] on icon "button" at bounding box center [168, 209] width 5 height 5
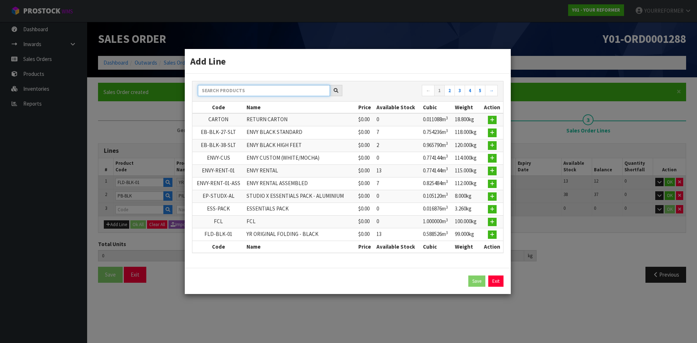
click at [236, 87] on input "text" at bounding box center [264, 90] width 132 height 11
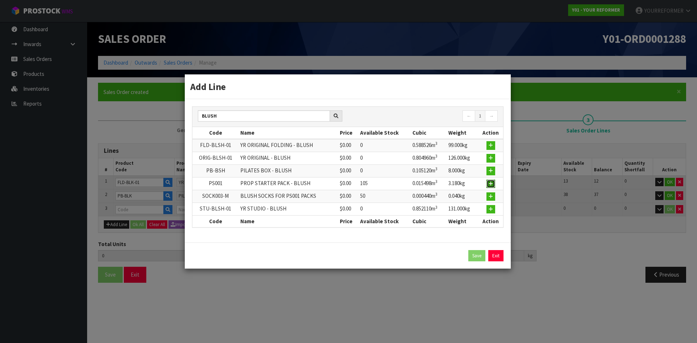
click at [488, 184] on button "button" at bounding box center [490, 184] width 9 height 9
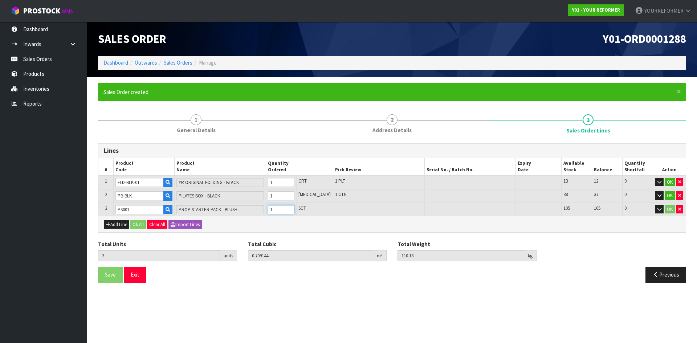
click at [294, 207] on input "1" at bounding box center [281, 209] width 27 height 9
click at [113, 226] on button "Add Line" at bounding box center [116, 224] width 25 height 9
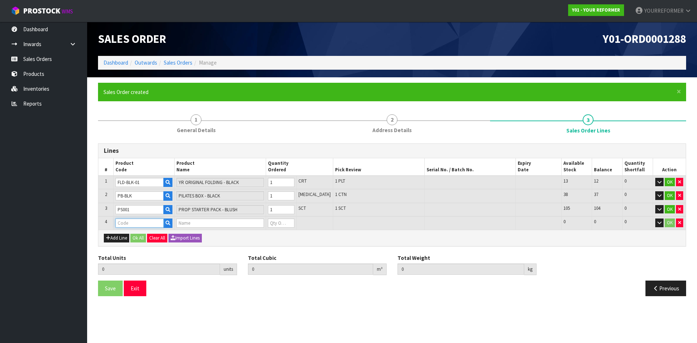
click at [163, 222] on input "text" at bounding box center [139, 223] width 48 height 9
click at [170, 223] on icon "button" at bounding box center [168, 223] width 5 height 5
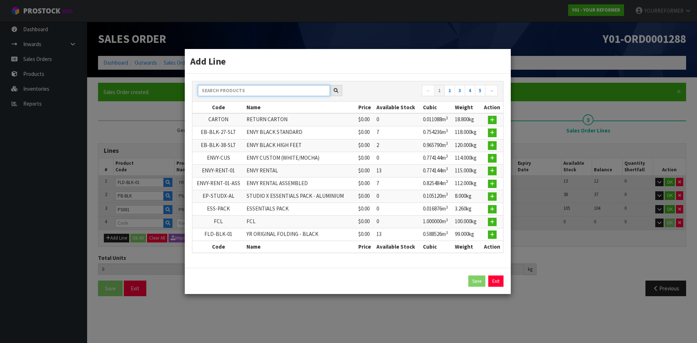
click at [258, 93] on input "text" at bounding box center [264, 90] width 132 height 11
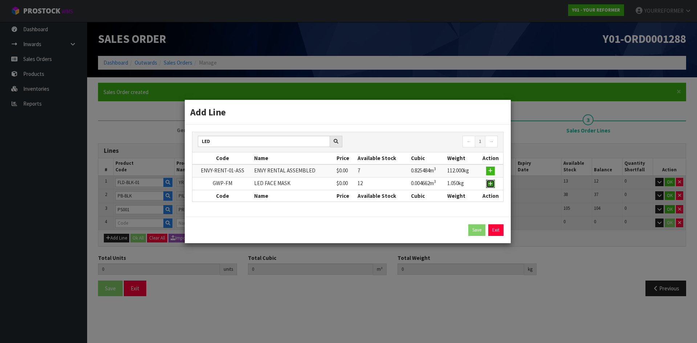
click at [488, 186] on button "button" at bounding box center [490, 184] width 9 height 9
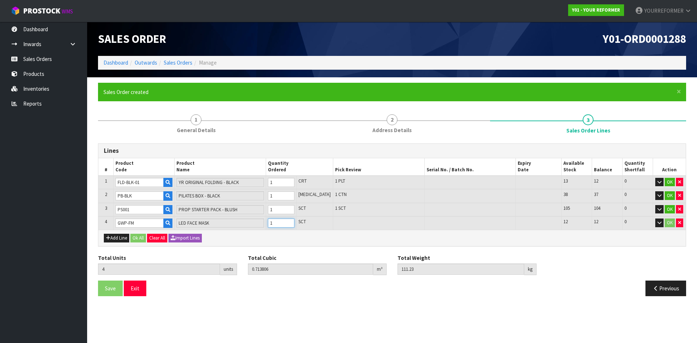
click at [294, 221] on input "1" at bounding box center [281, 223] width 27 height 9
click at [139, 239] on button "Ok All" at bounding box center [138, 238] width 16 height 9
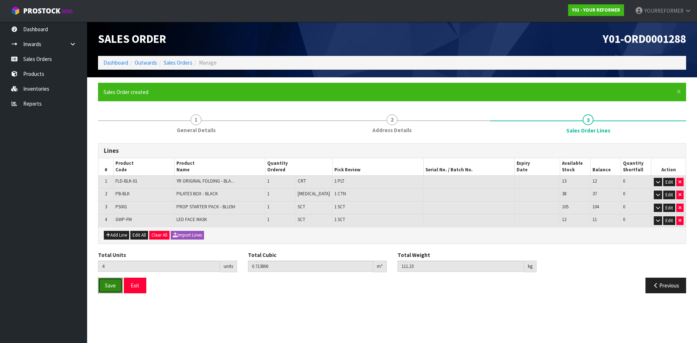
click at [115, 282] on span "Save" at bounding box center [110, 285] width 11 height 7
click at [40, 54] on link "Sales Orders" at bounding box center [43, 59] width 87 height 15
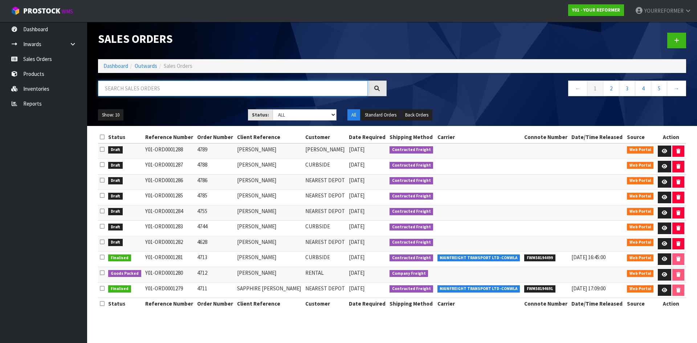
click at [158, 90] on input "text" at bounding box center [233, 89] width 270 height 16
paste input "3633"
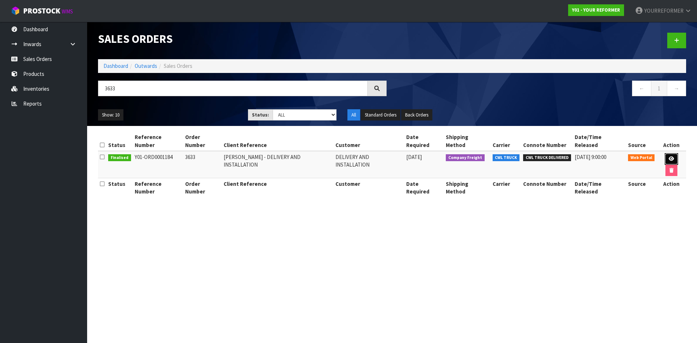
click at [667, 153] on link at bounding box center [671, 159] width 13 height 12
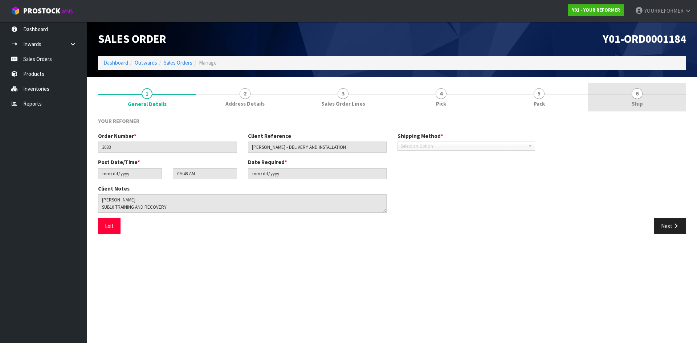
click at [648, 97] on link "6 Ship" at bounding box center [637, 97] width 98 height 29
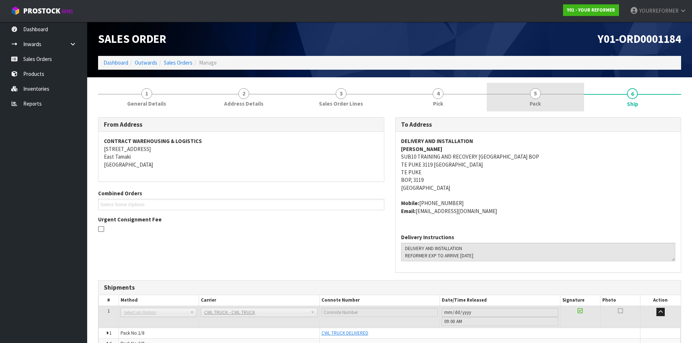
click at [541, 97] on link "5 Pack" at bounding box center [534, 97] width 97 height 29
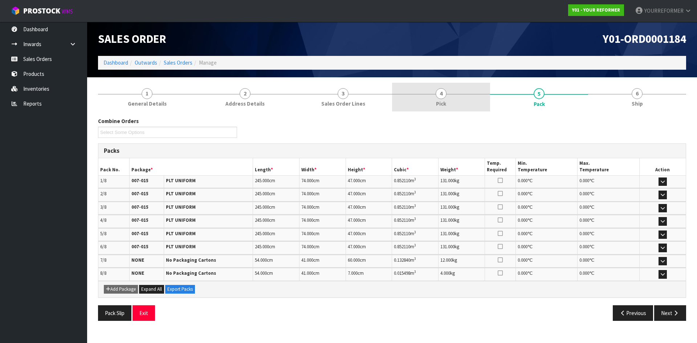
click at [457, 92] on link "4 Pick" at bounding box center [441, 97] width 98 height 29
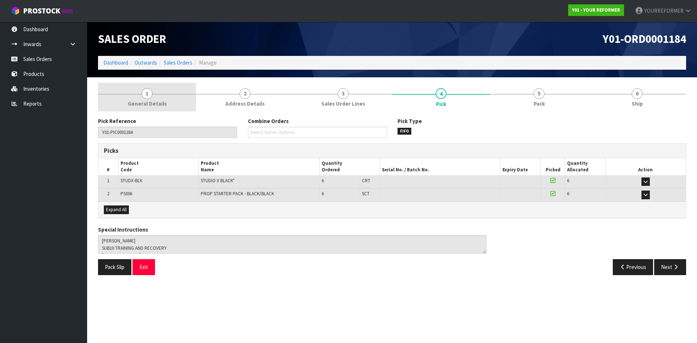
click at [166, 104] on link "1 General Details" at bounding box center [147, 97] width 98 height 29
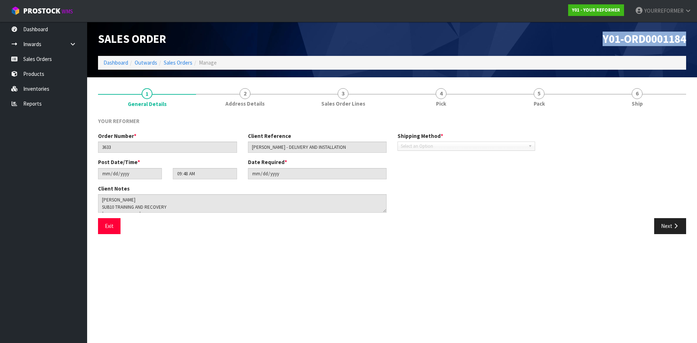
drag, startPoint x: 690, startPoint y: 38, endPoint x: 540, endPoint y: 36, distance: 149.9
click at [540, 36] on header "Sales Order Y01-ORD0001184 Dashboard Outwards Sales Orders Manage" at bounding box center [392, 50] width 610 height 56
copy span "Y01-ORD0001184"
